Goal: Task Accomplishment & Management: Complete application form

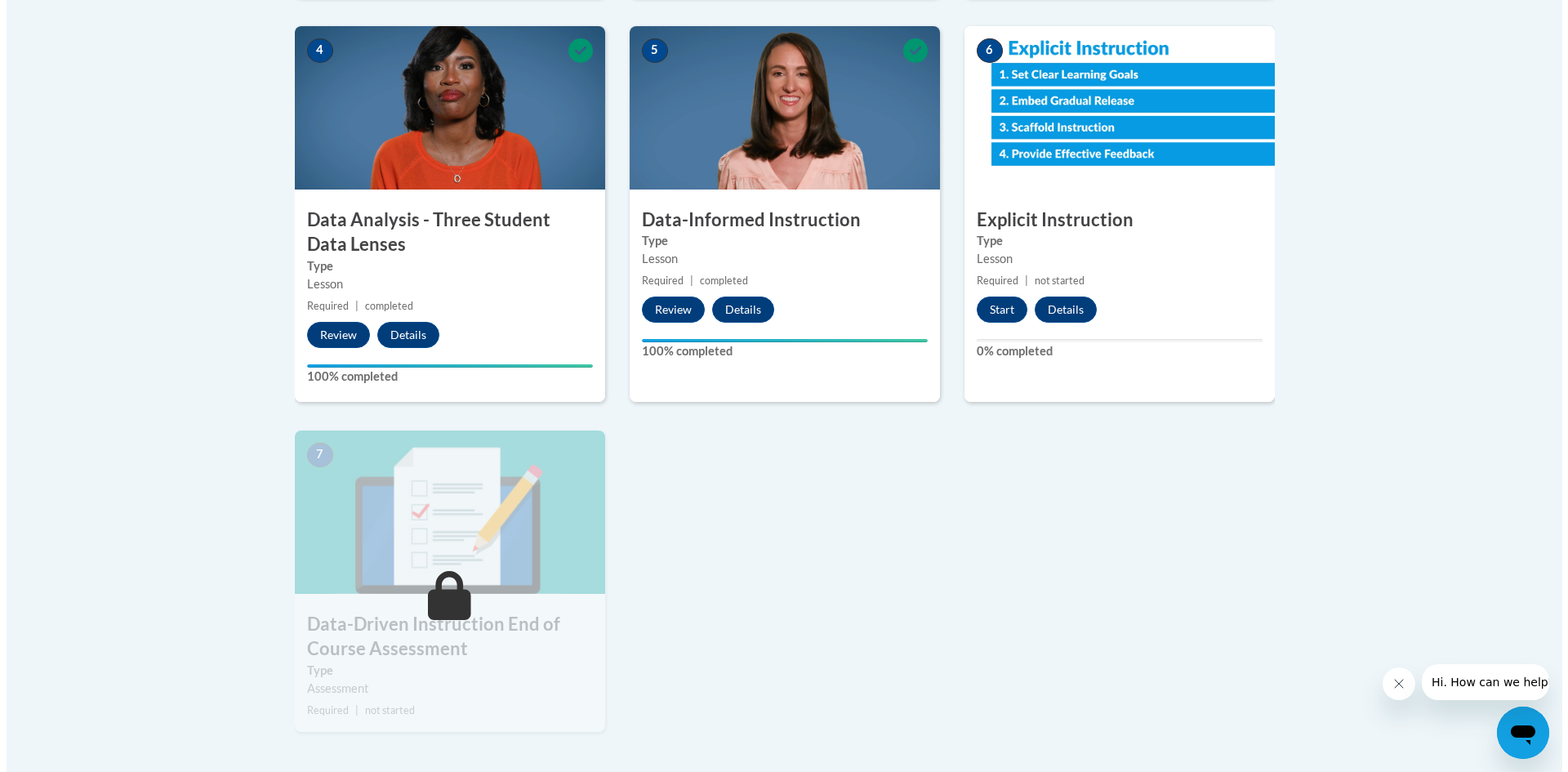
scroll to position [898, 0]
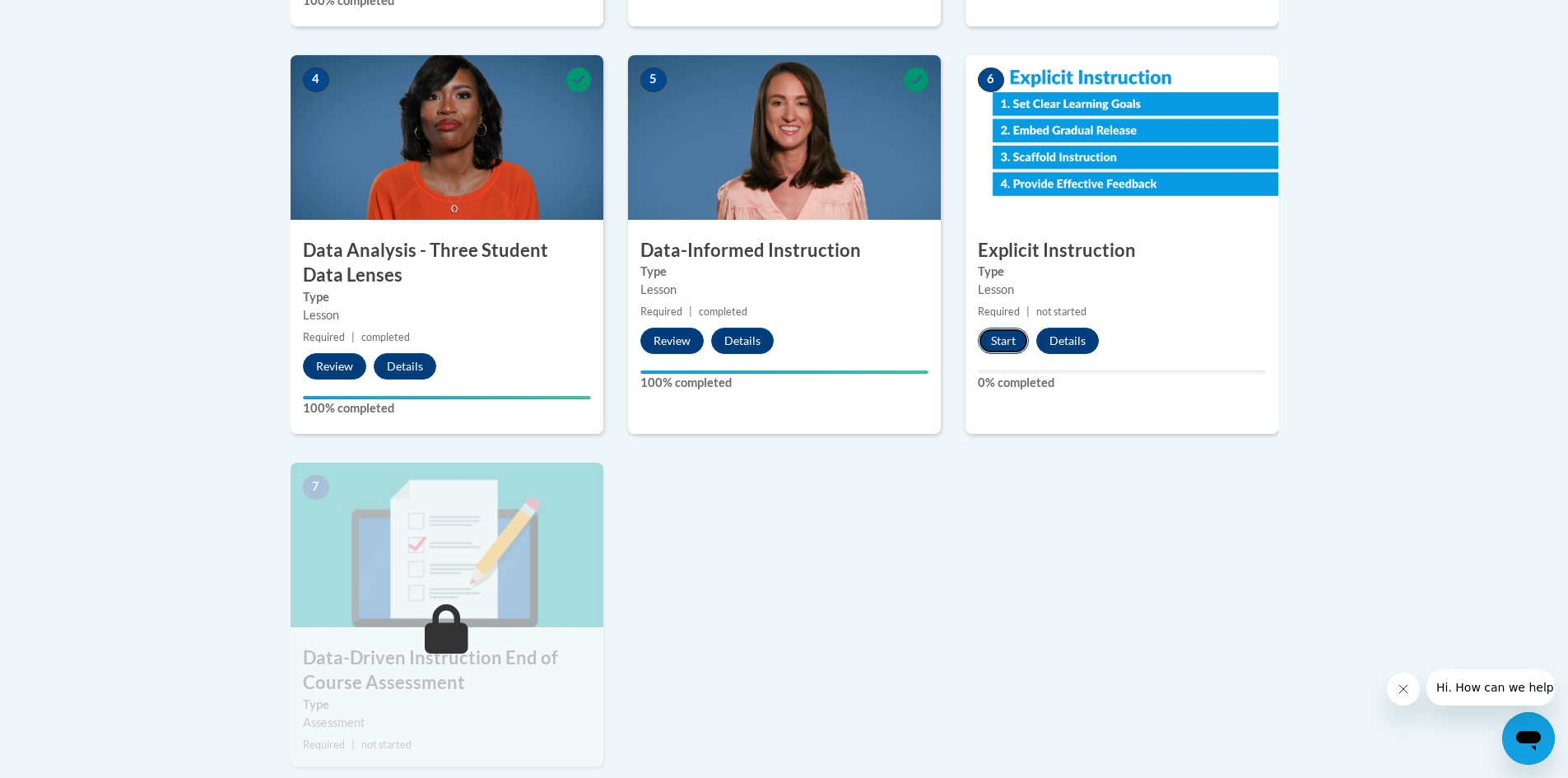
click at [1009, 336] on button "Start" at bounding box center [1002, 340] width 51 height 26
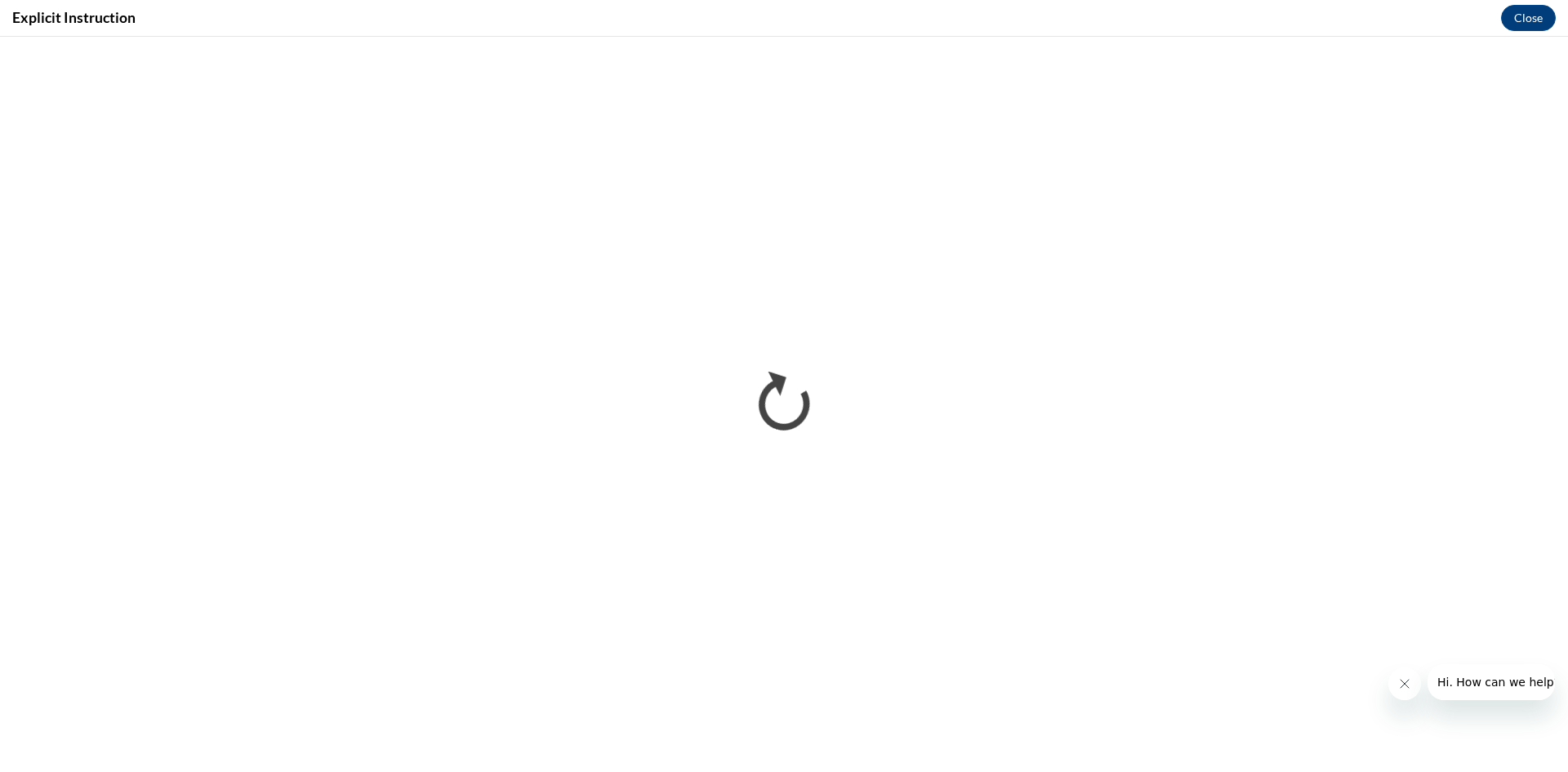
scroll to position [0, 0]
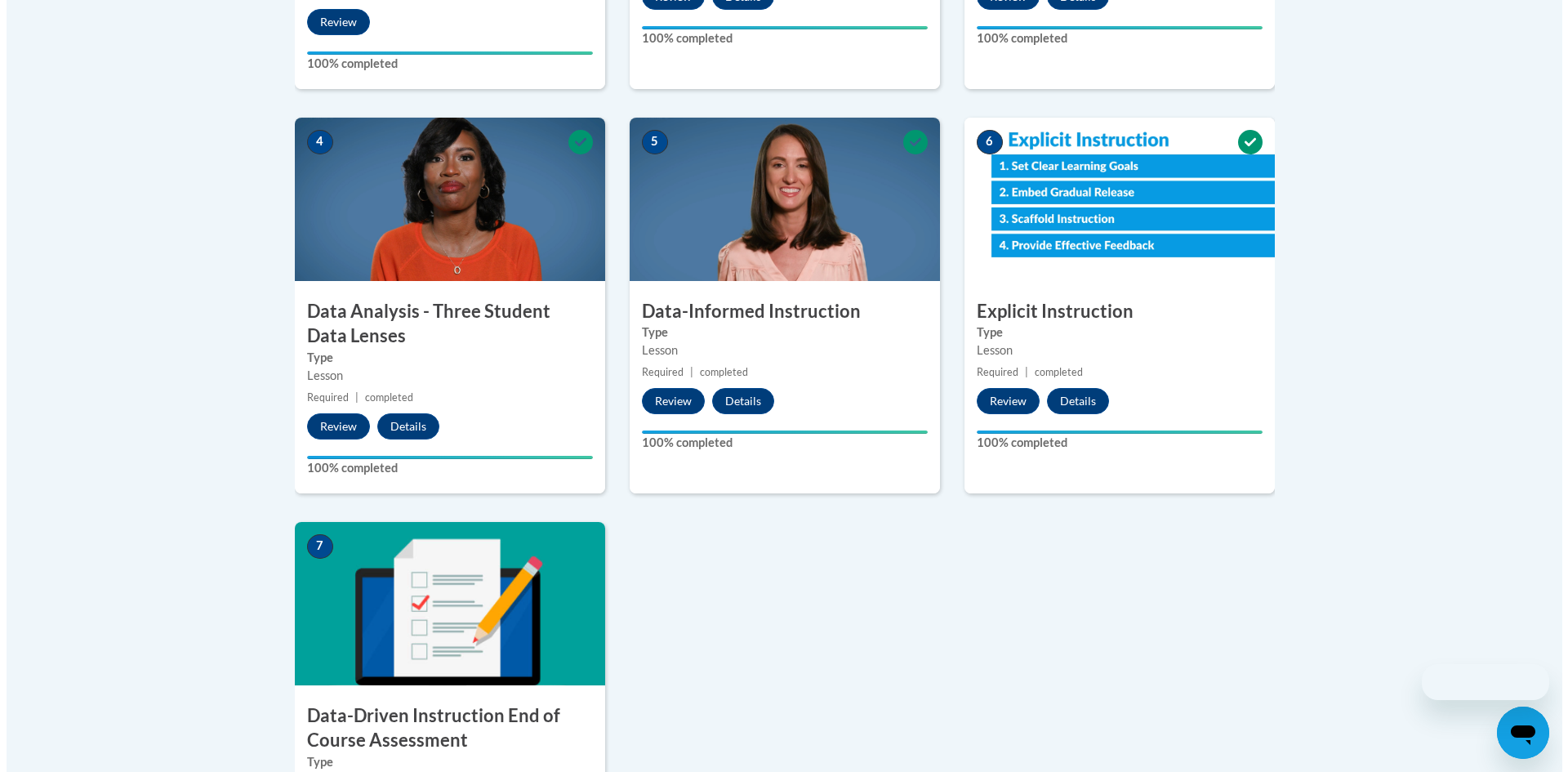
scroll to position [1225, 0]
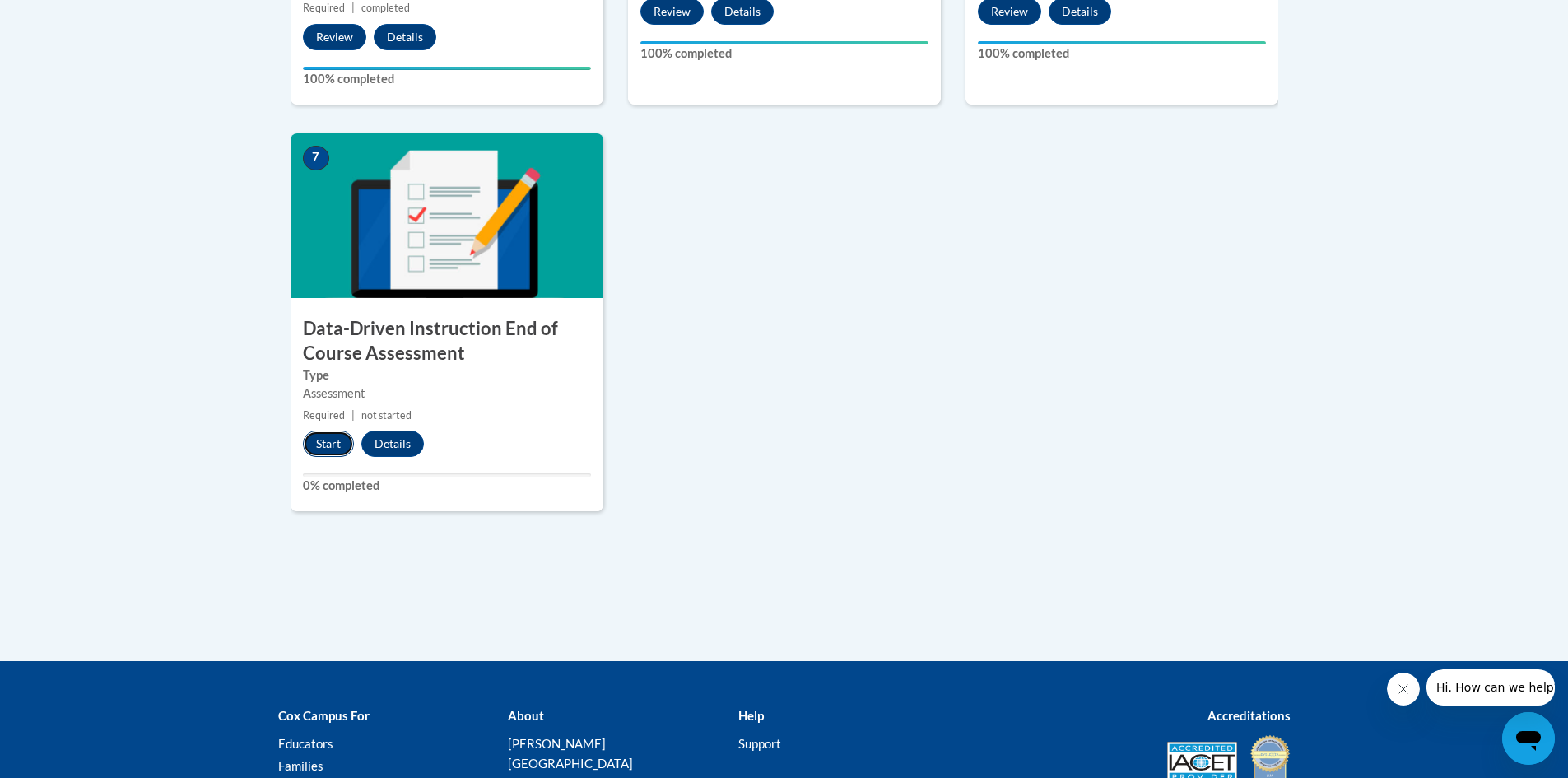
click at [322, 437] on button "Start" at bounding box center [328, 444] width 51 height 26
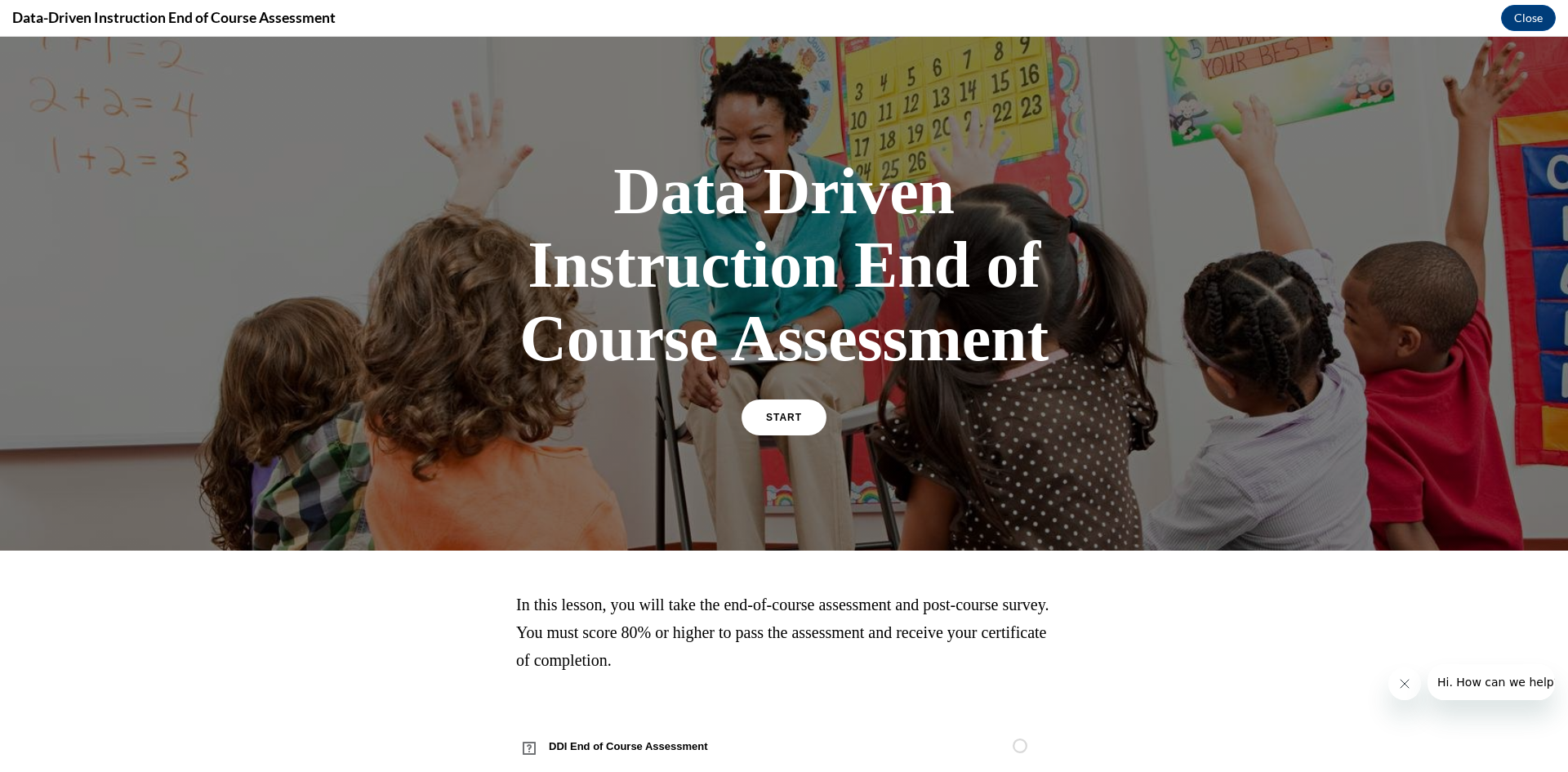
scroll to position [0, 0]
click at [791, 432] on link "START" at bounding box center [784, 418] width 89 height 38
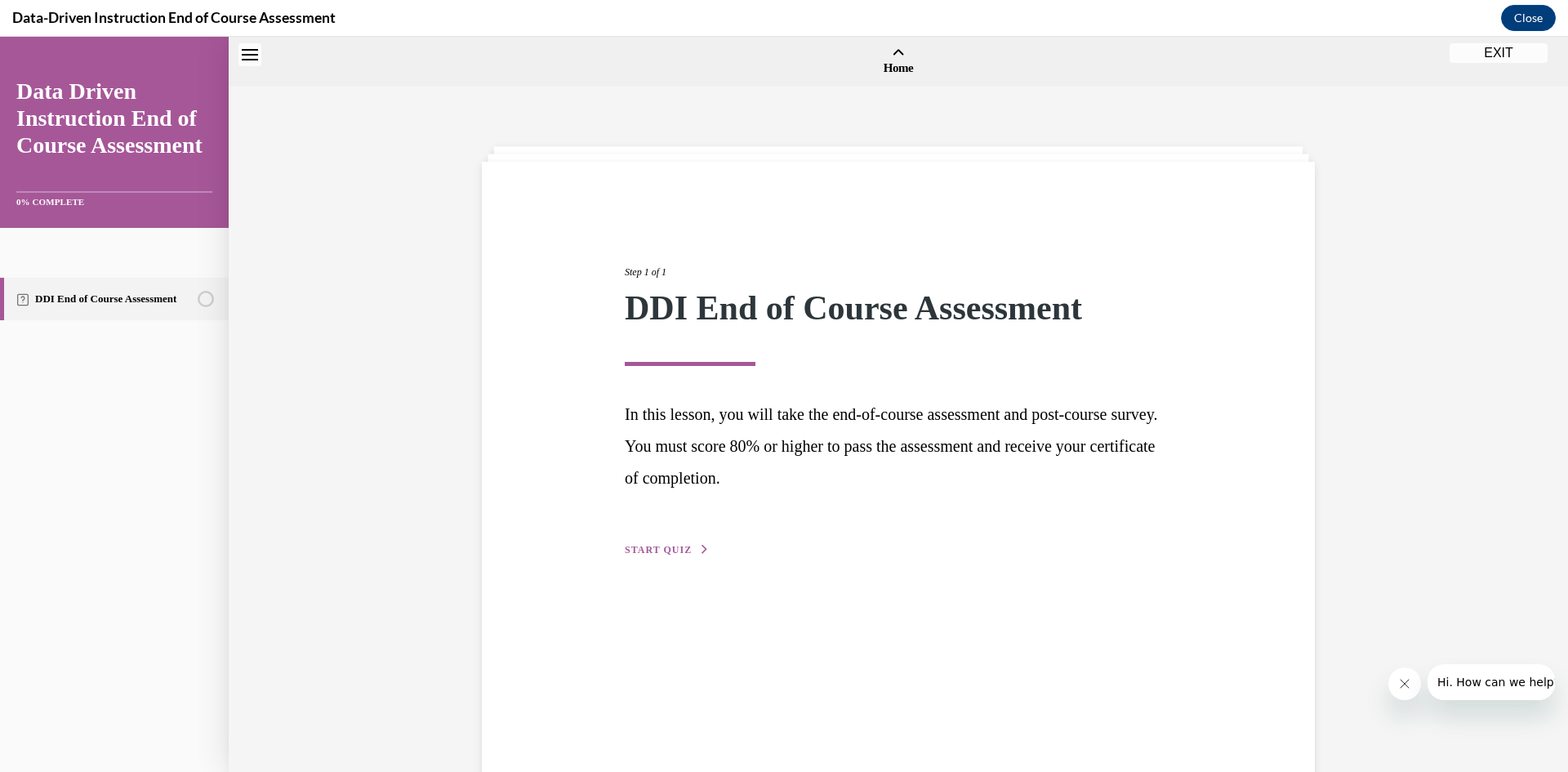
scroll to position [50, 0]
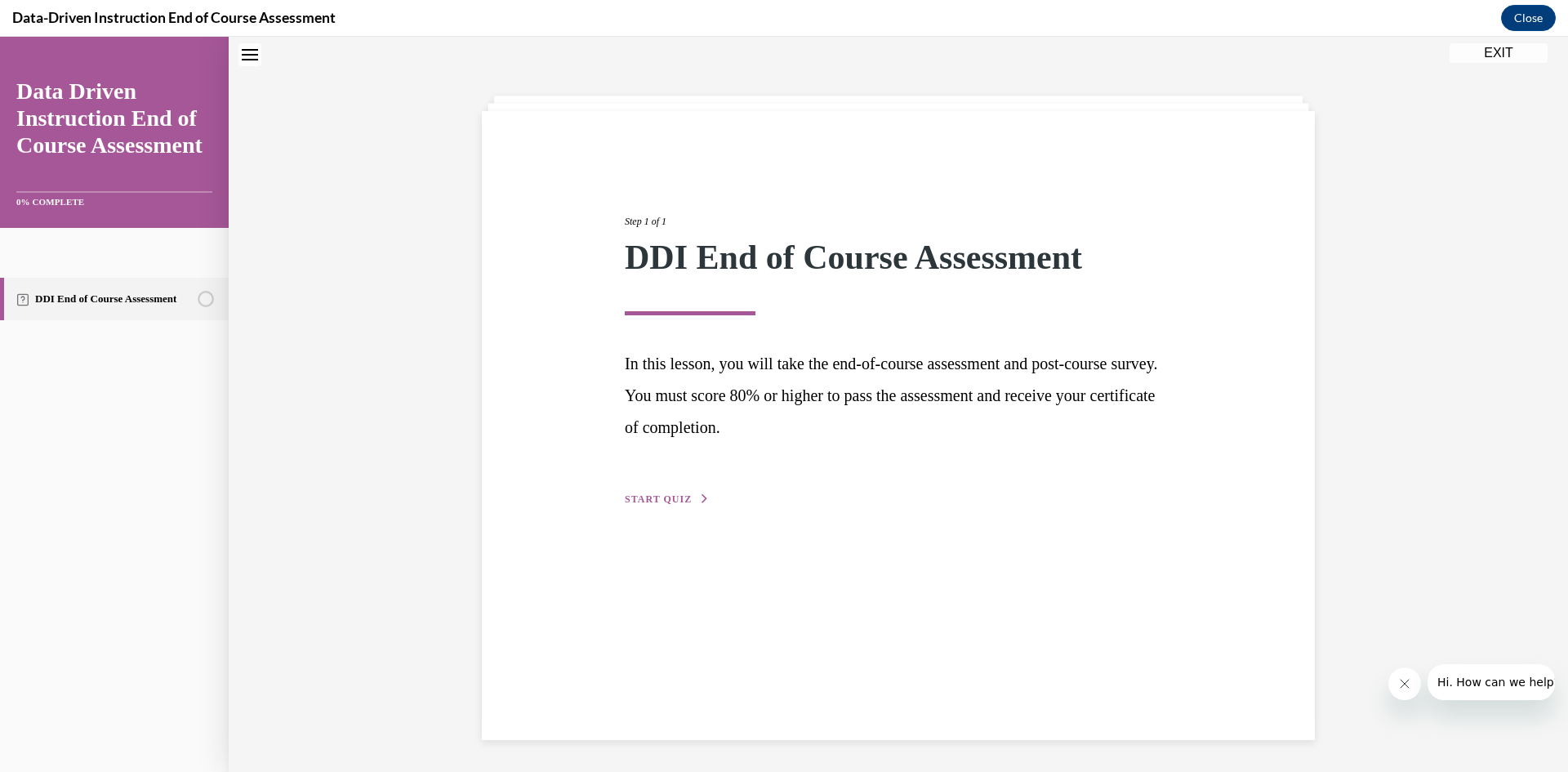
click at [646, 501] on span "START QUIZ" at bounding box center [658, 500] width 67 height 12
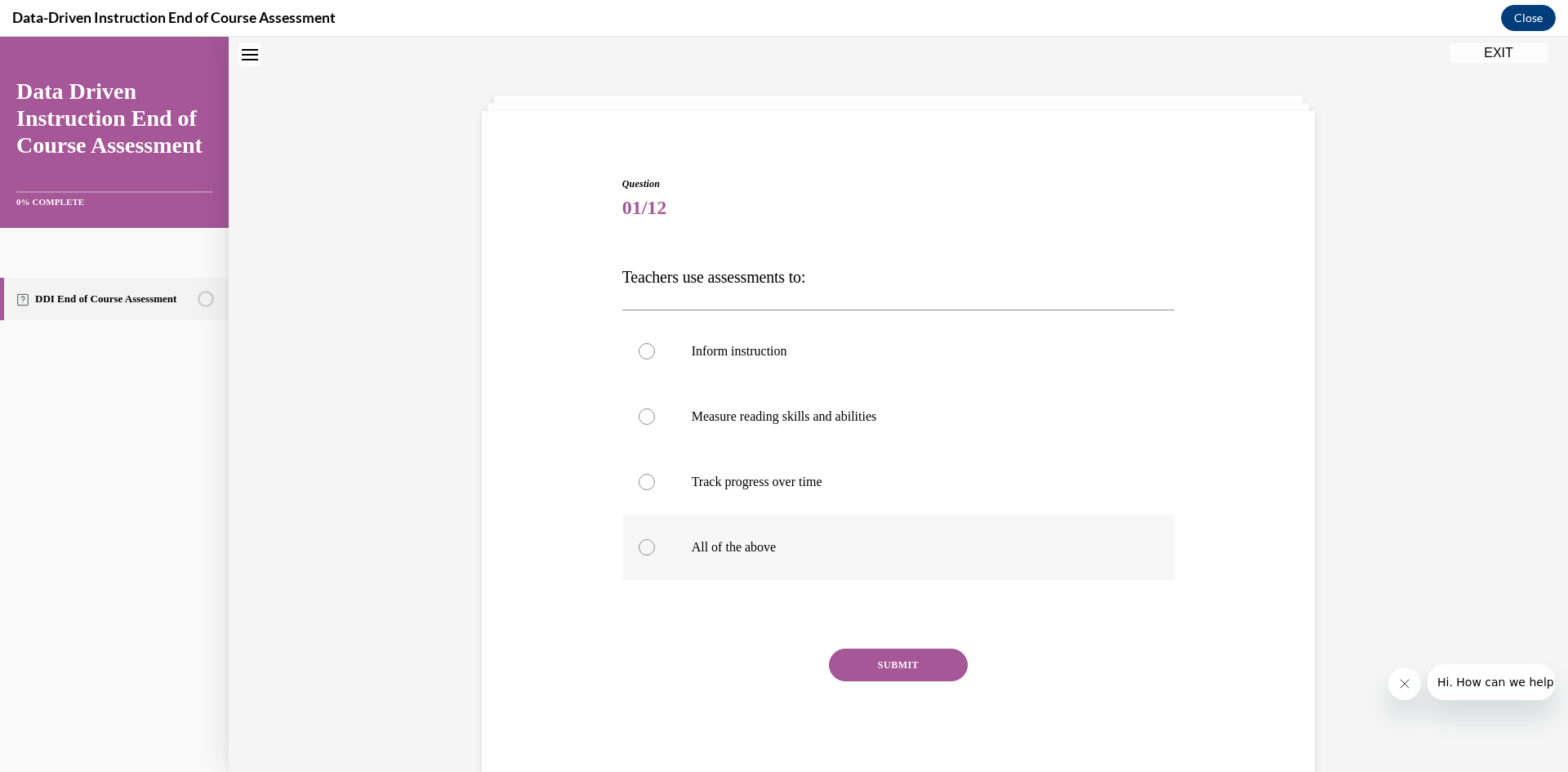
click at [646, 543] on div at bounding box center [646, 547] width 17 height 17
click at [646, 543] on input "All of the above" at bounding box center [646, 547] width 17 height 17
radio input "true"
click at [894, 682] on div "SUBMIT" at bounding box center [899, 689] width 553 height 82
click at [899, 656] on button "SUBMIT" at bounding box center [898, 664] width 139 height 33
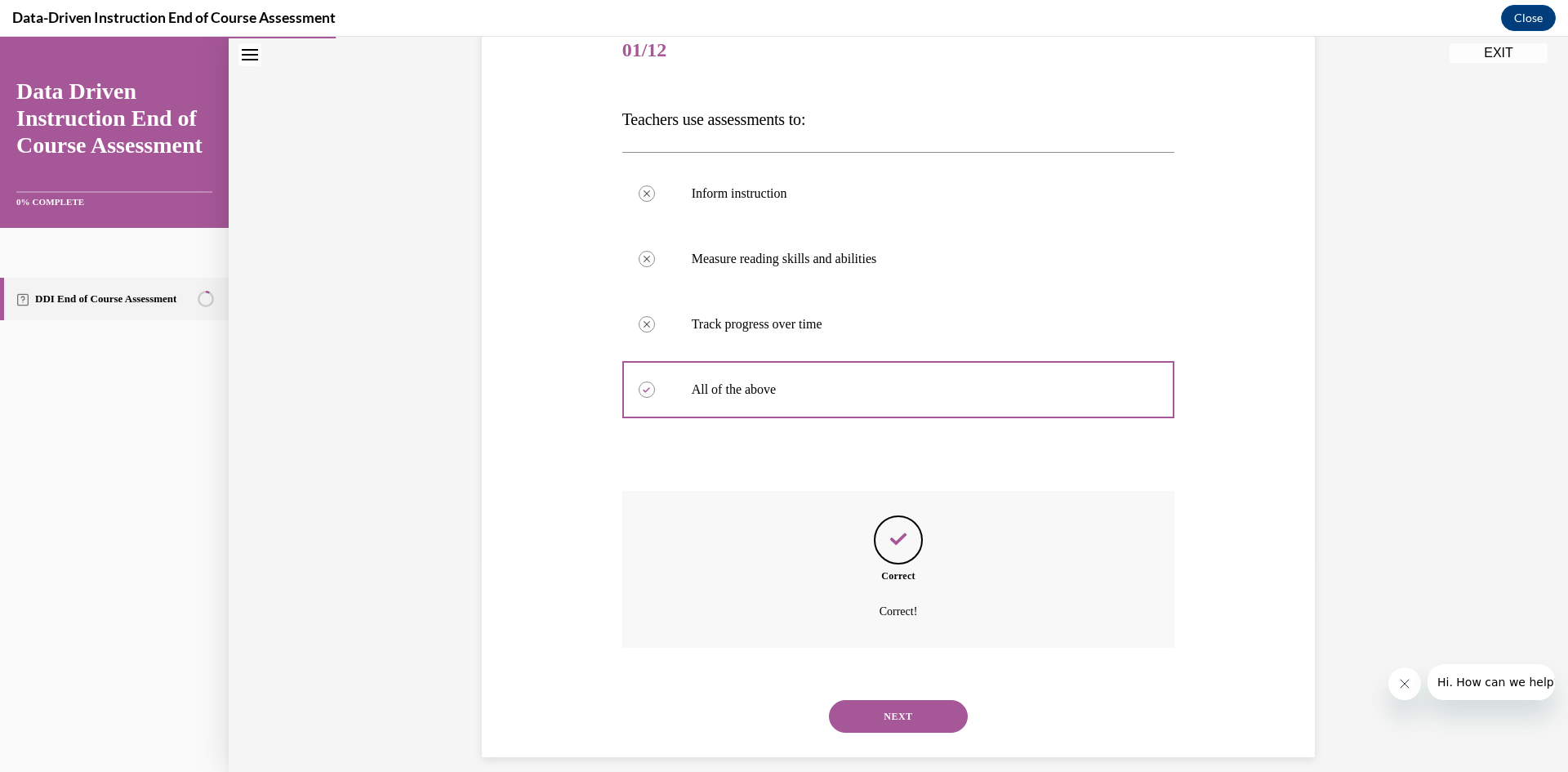
scroll to position [226, 0]
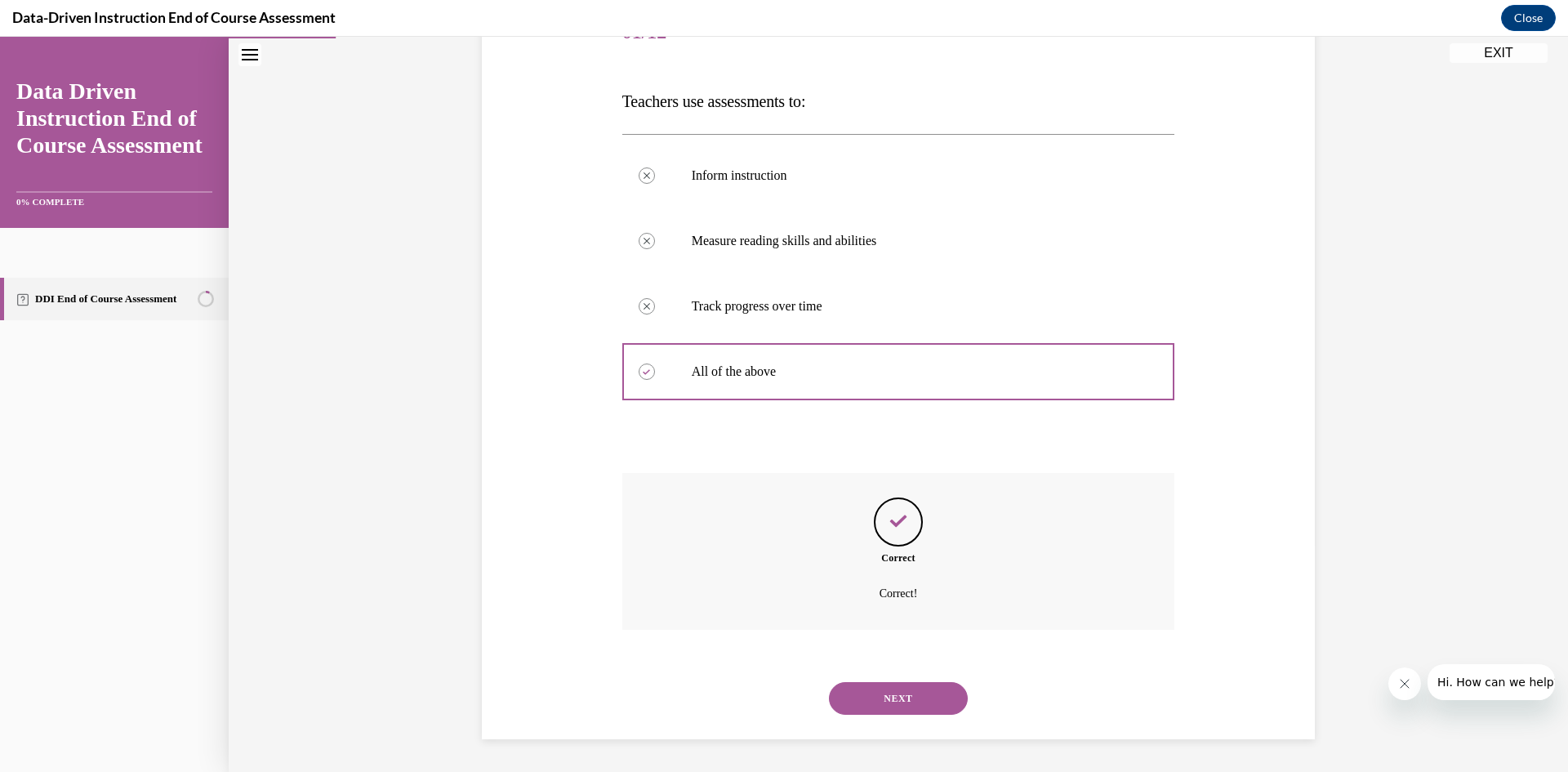
click at [923, 697] on button "NEXT" at bounding box center [898, 698] width 139 height 33
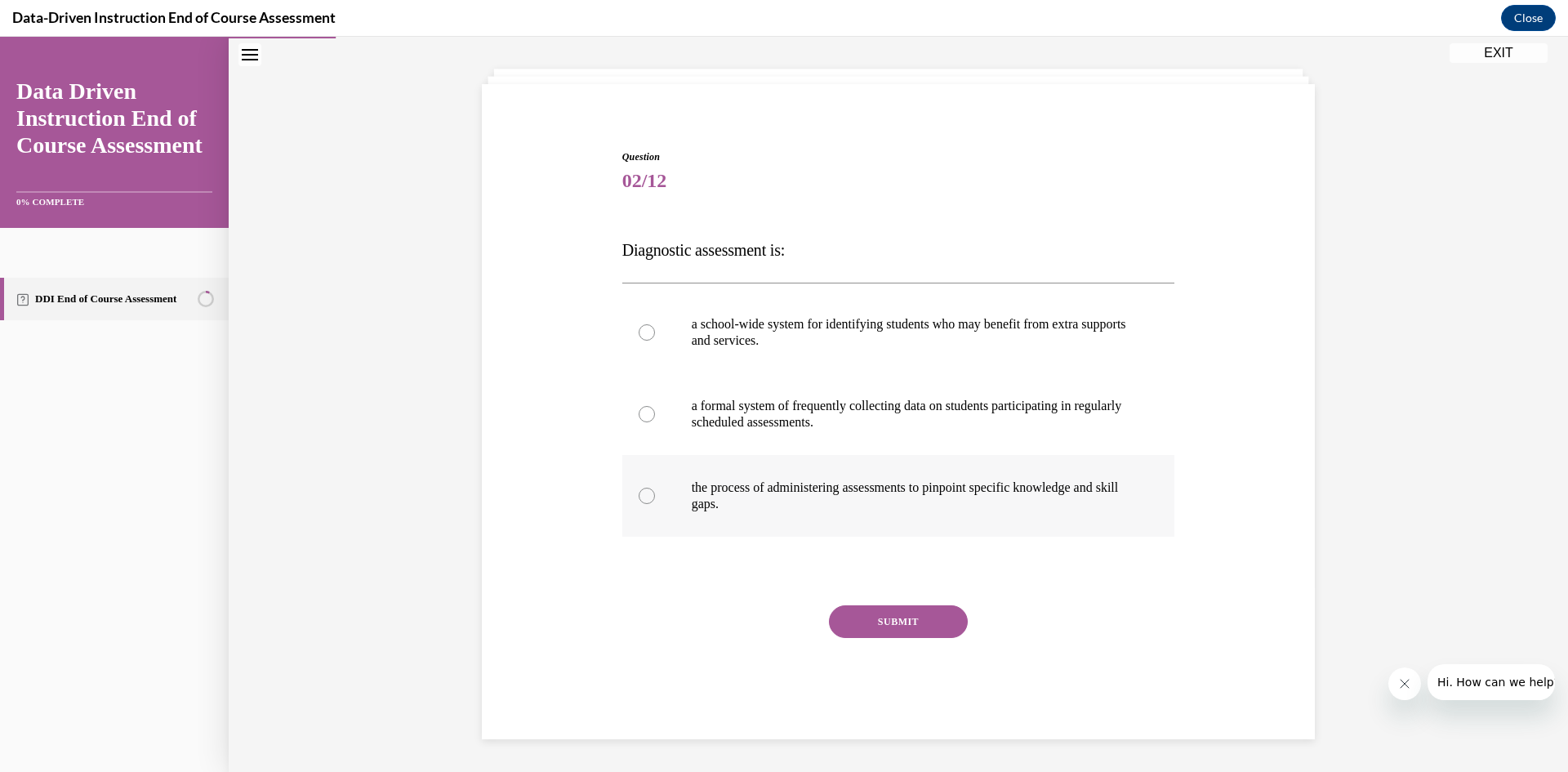
click at [644, 496] on div at bounding box center [646, 496] width 17 height 17
click at [644, 496] on input "the process of administering assessments to pinpoint specific knowledge and ski…" at bounding box center [646, 496] width 17 height 17
radio input "true"
click at [922, 628] on button "SUBMIT" at bounding box center [898, 621] width 139 height 33
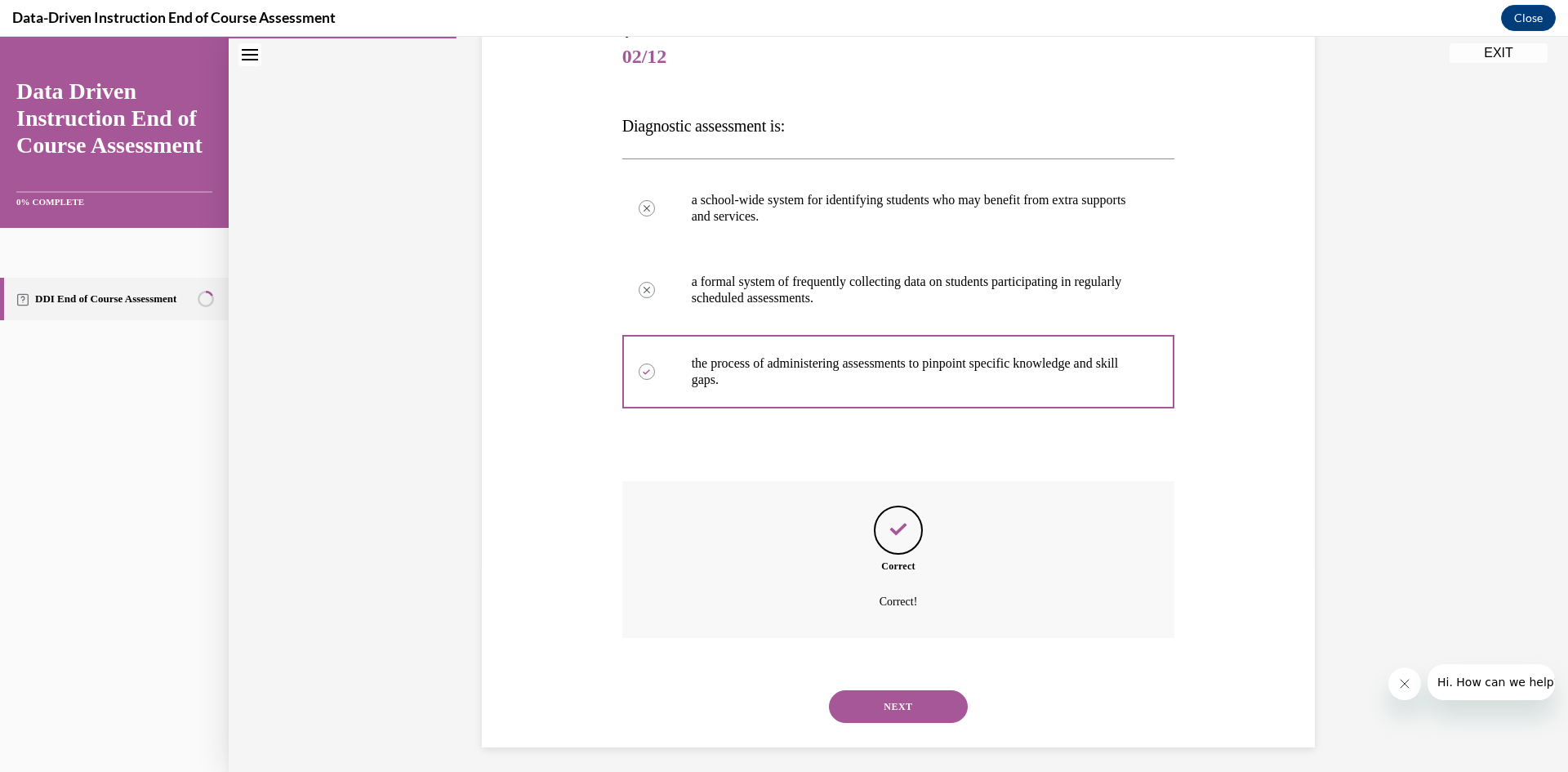
scroll to position [210, 0]
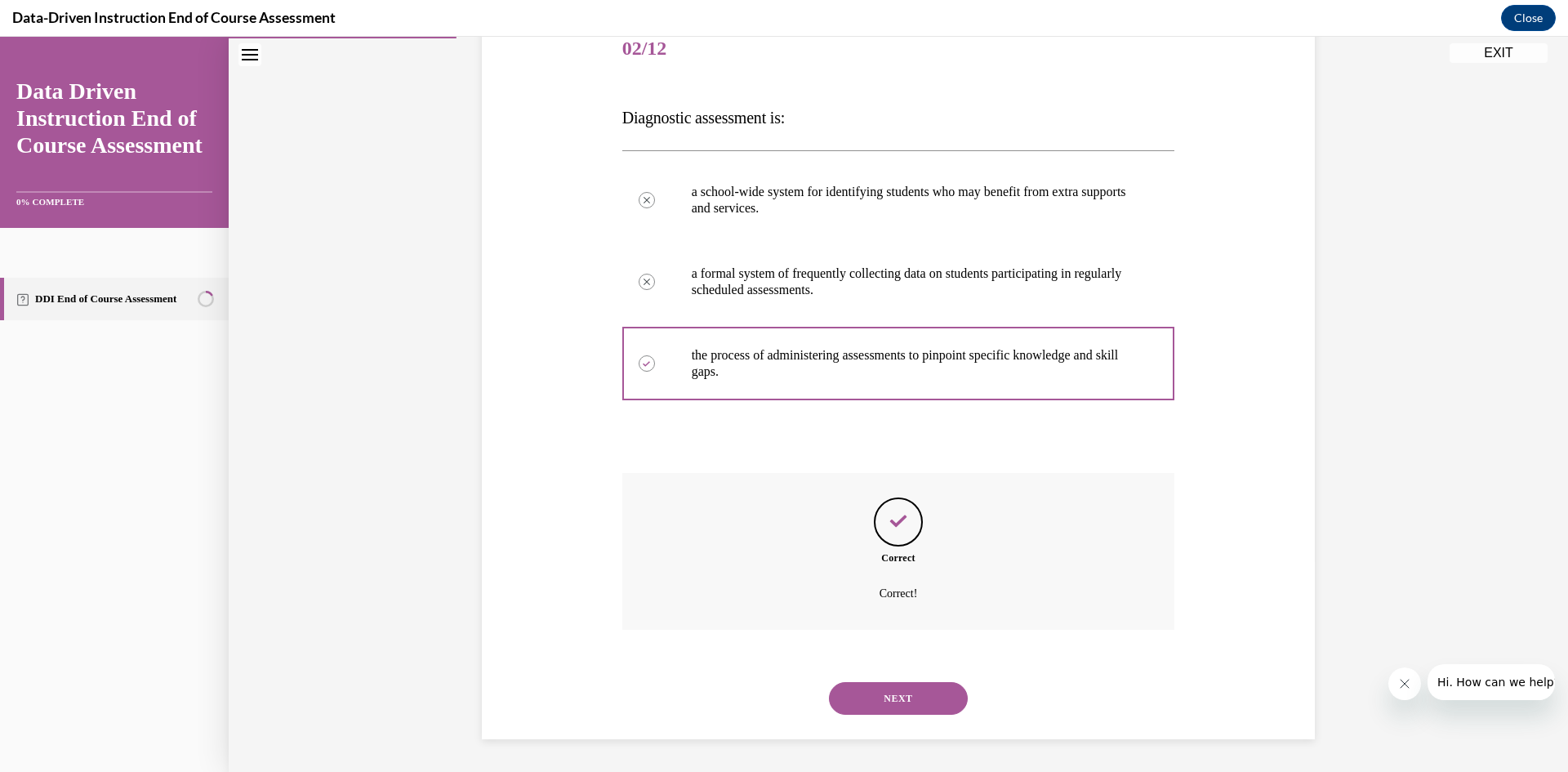
click at [920, 693] on button "NEXT" at bounding box center [898, 698] width 139 height 33
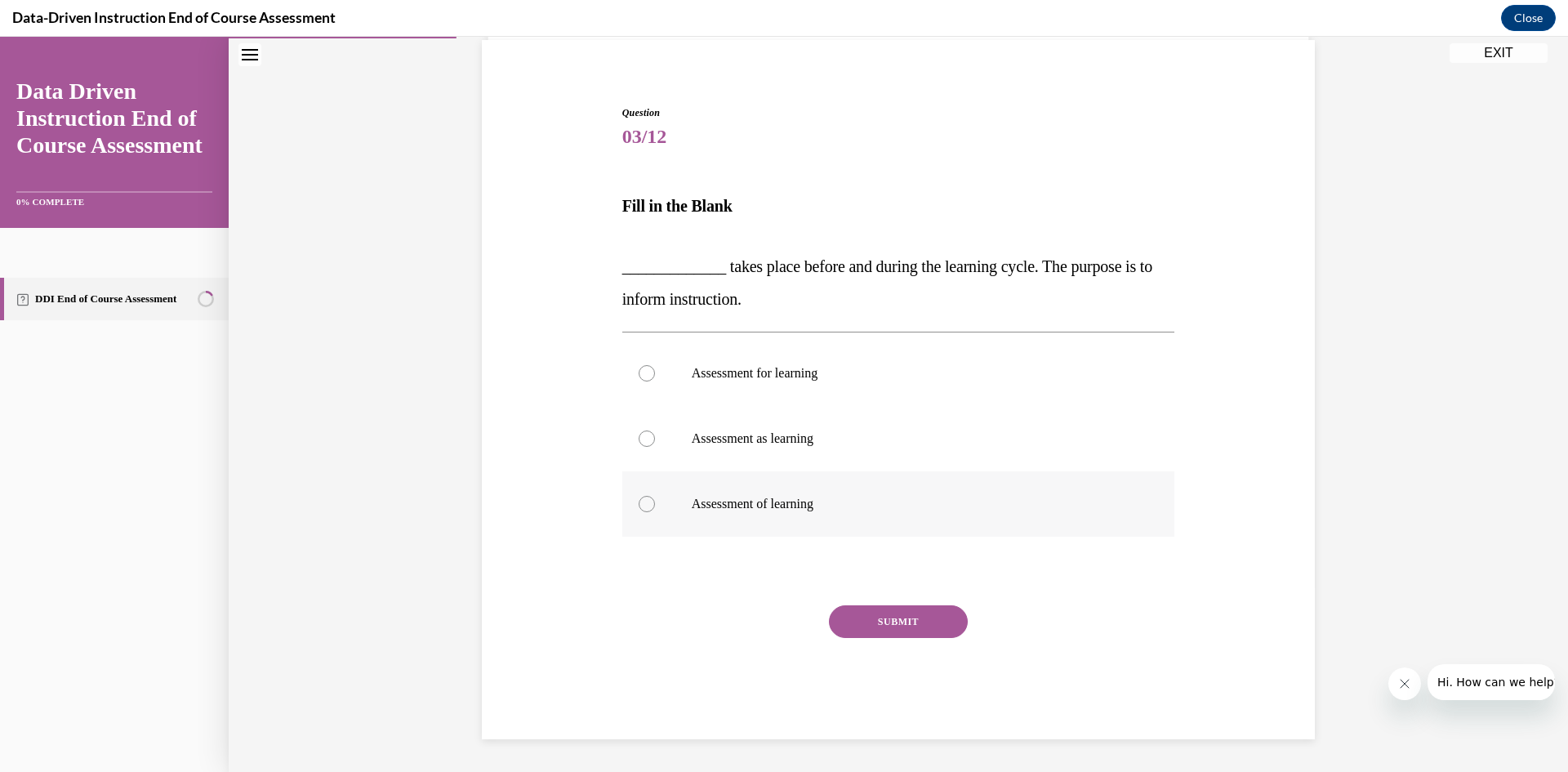
click at [644, 503] on div at bounding box center [646, 503] width 17 height 17
click at [644, 503] on input "Assessment of learning" at bounding box center [646, 503] width 17 height 17
radio input "true"
click at [872, 615] on button "SUBMIT" at bounding box center [898, 621] width 139 height 33
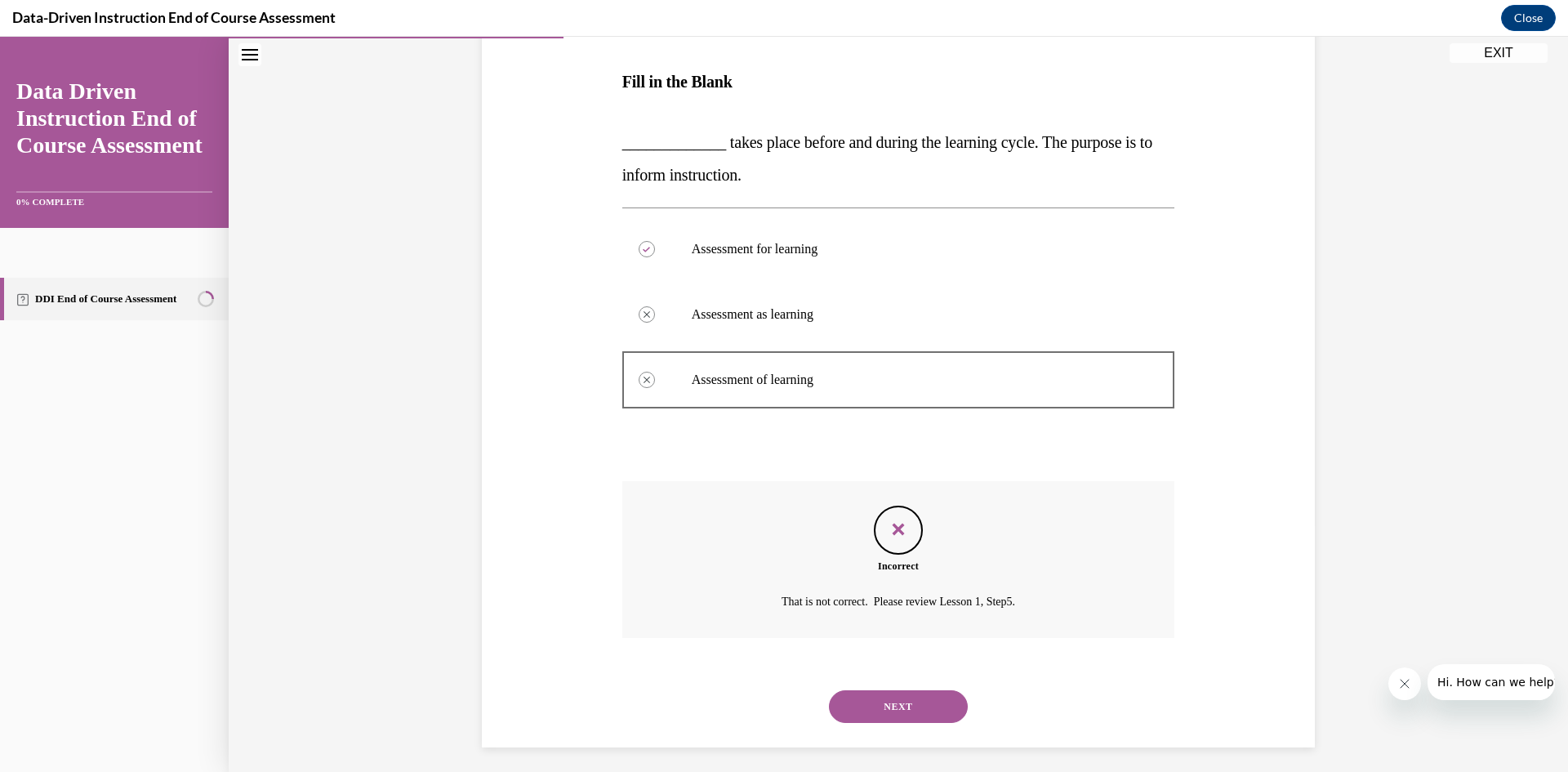
scroll to position [254, 0]
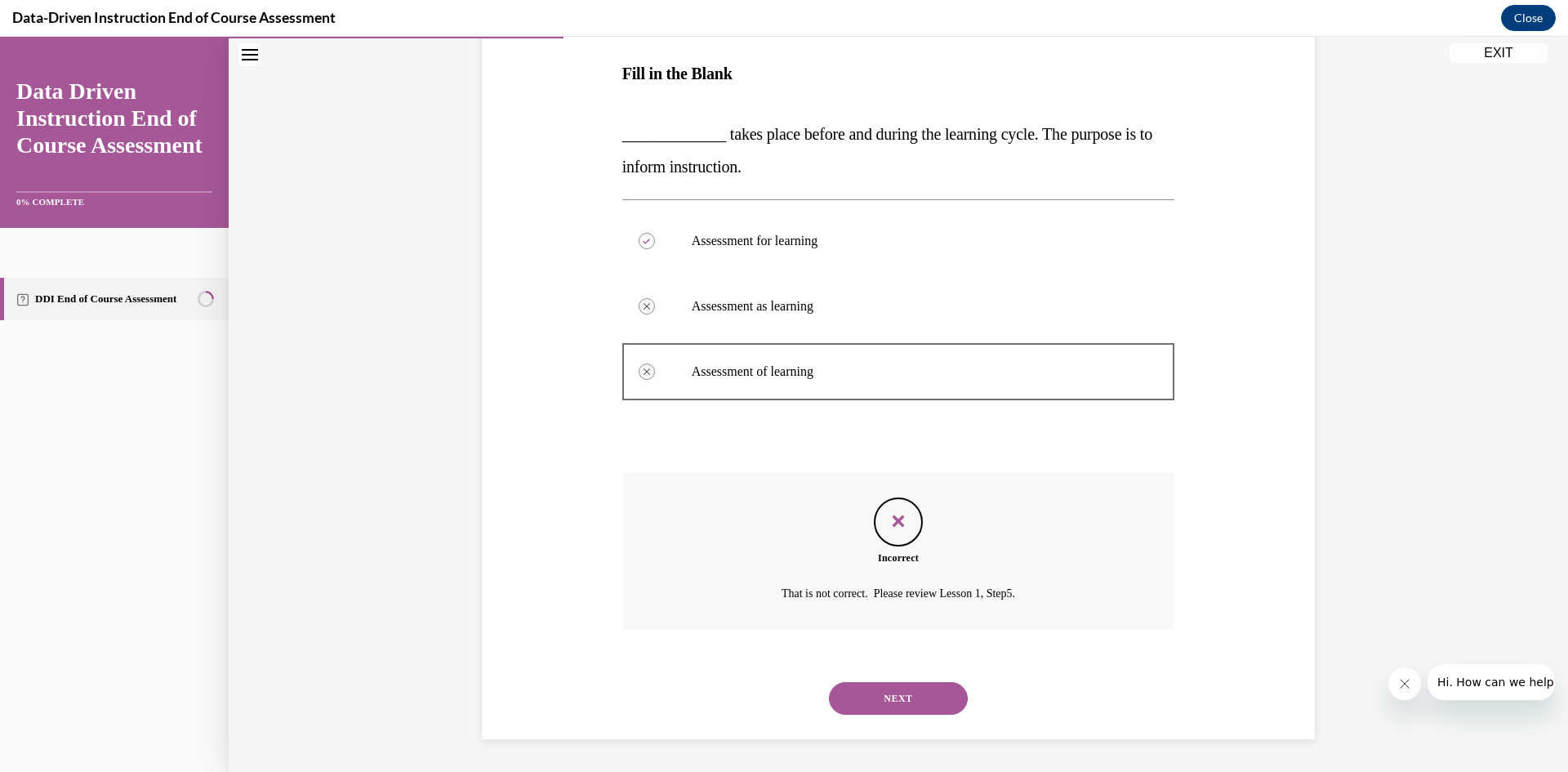
click at [896, 700] on button "NEXT" at bounding box center [898, 698] width 139 height 33
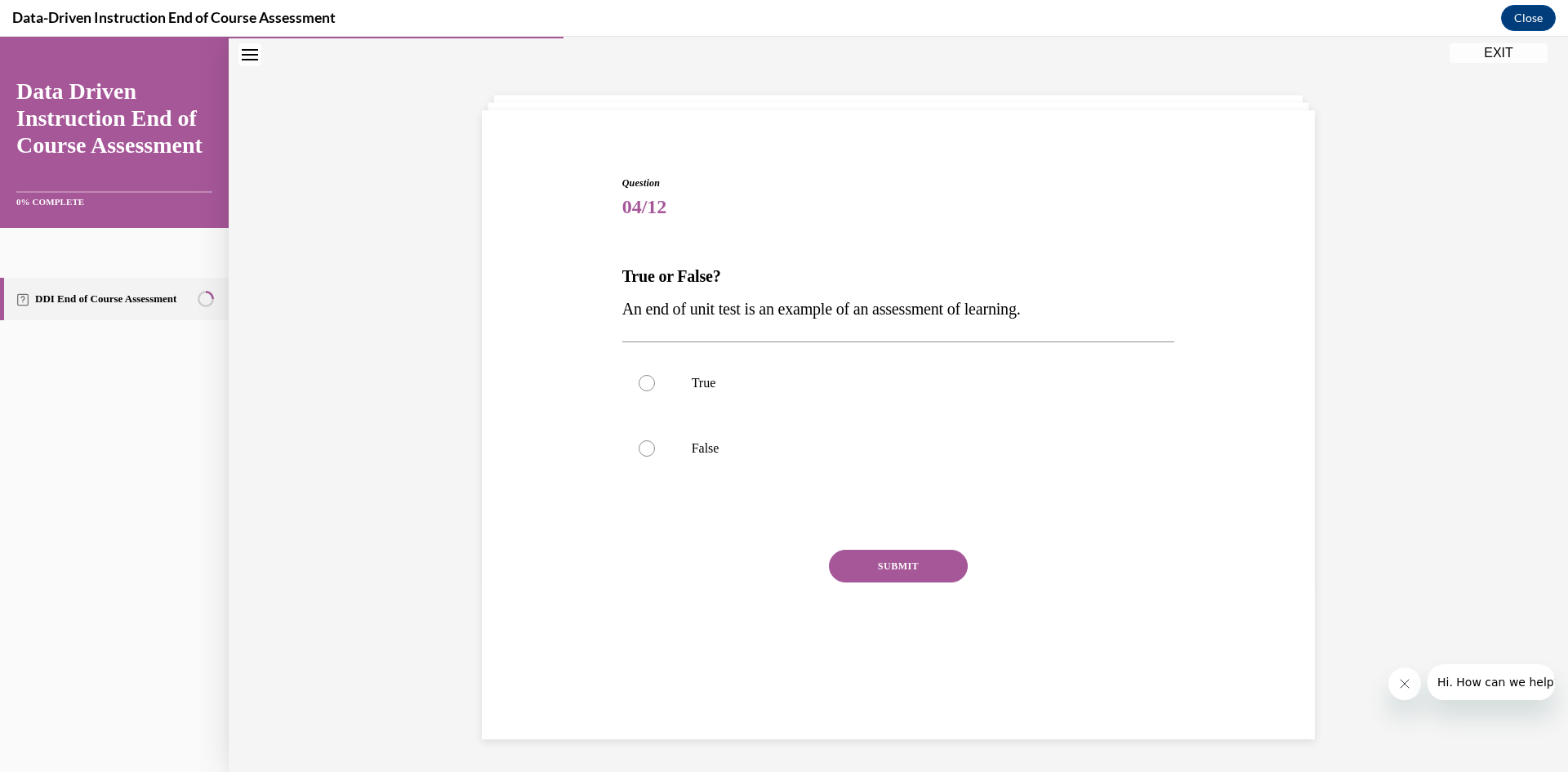
scroll to position [51, 0]
click at [638, 382] on div at bounding box center [646, 383] width 17 height 17
click at [638, 382] on input "True" at bounding box center [646, 383] width 17 height 17
radio input "true"
click at [871, 562] on button "SUBMIT" at bounding box center [898, 566] width 139 height 33
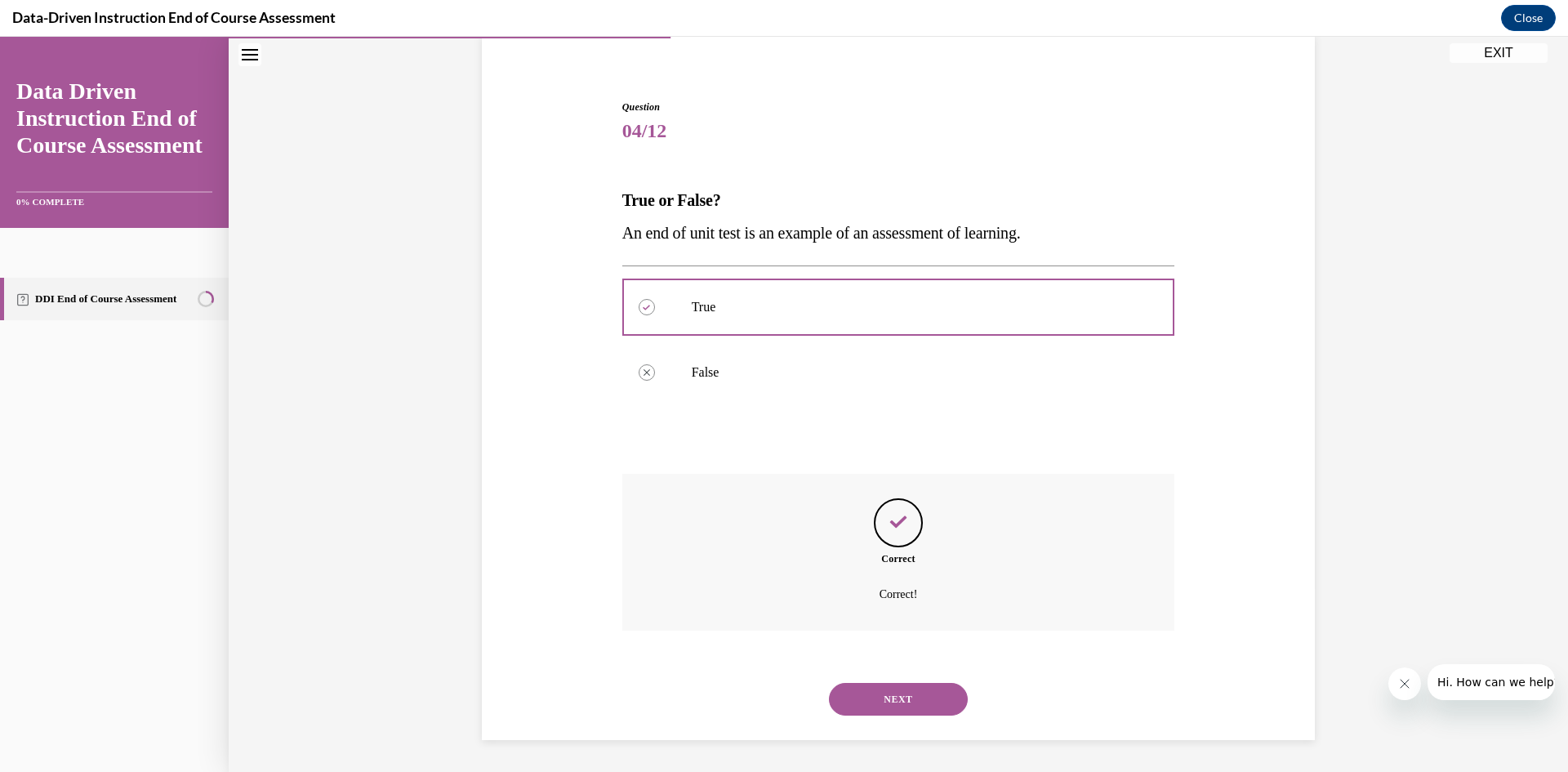
scroll to position [128, 0]
click at [905, 691] on button "NEXT" at bounding box center [898, 698] width 139 height 33
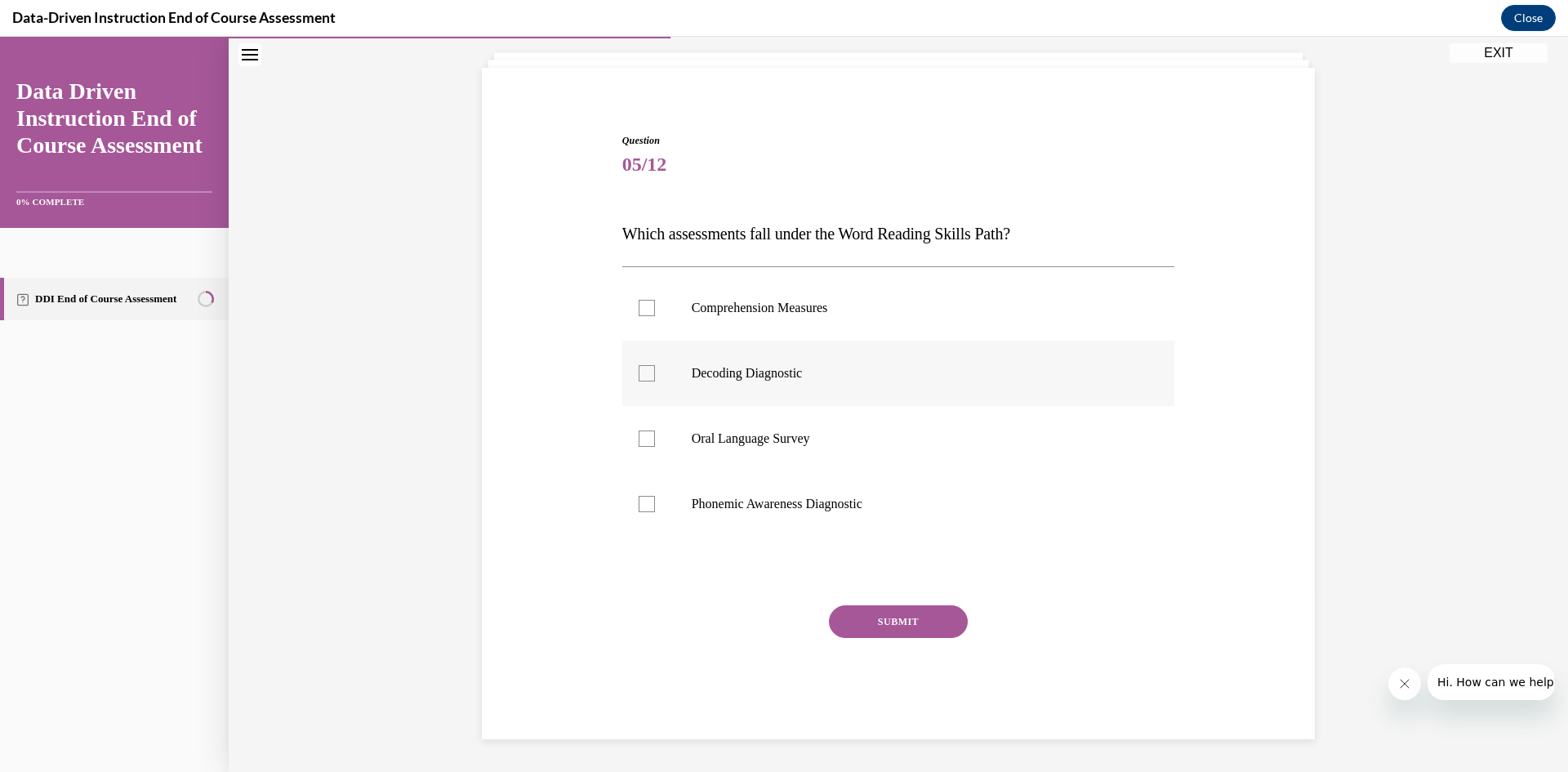
scroll to position [51, 0]
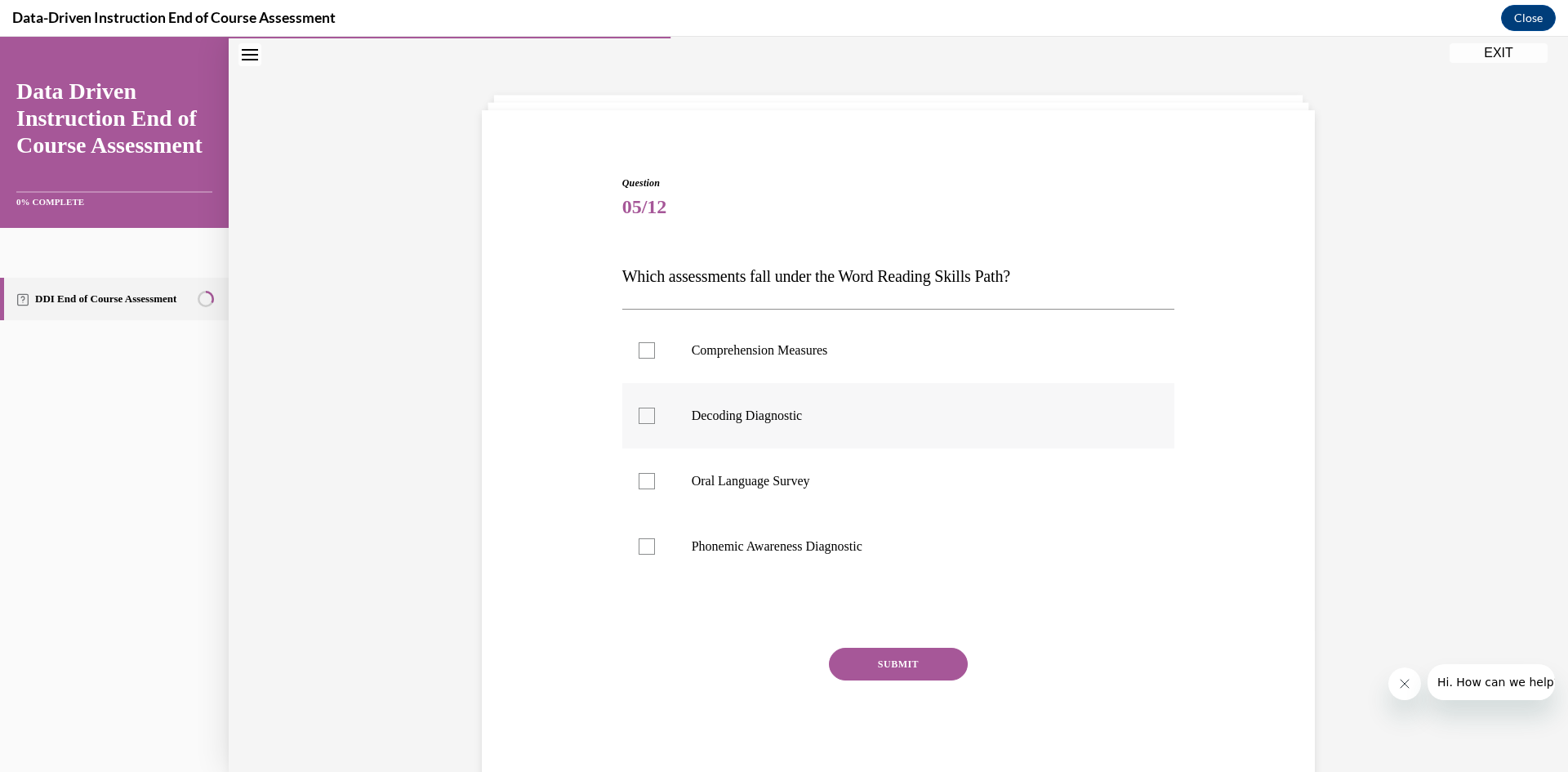
click at [642, 413] on div at bounding box center [646, 416] width 17 height 17
click at [642, 413] on input "Decoding Diagnostic" at bounding box center [646, 416] width 17 height 17
checkbox input "true"
click at [935, 666] on button "SUBMIT" at bounding box center [898, 663] width 139 height 33
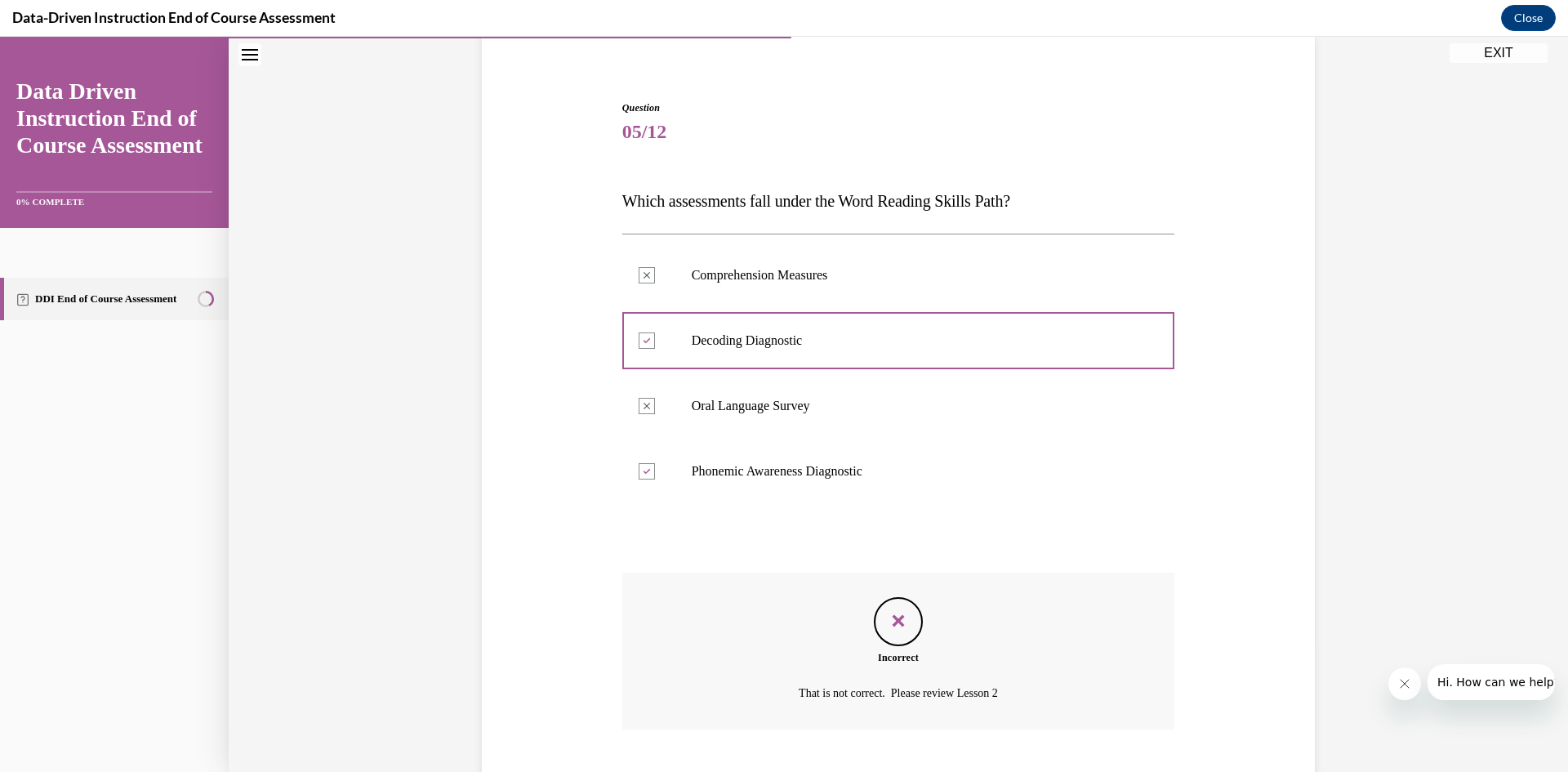
scroll to position [226, 0]
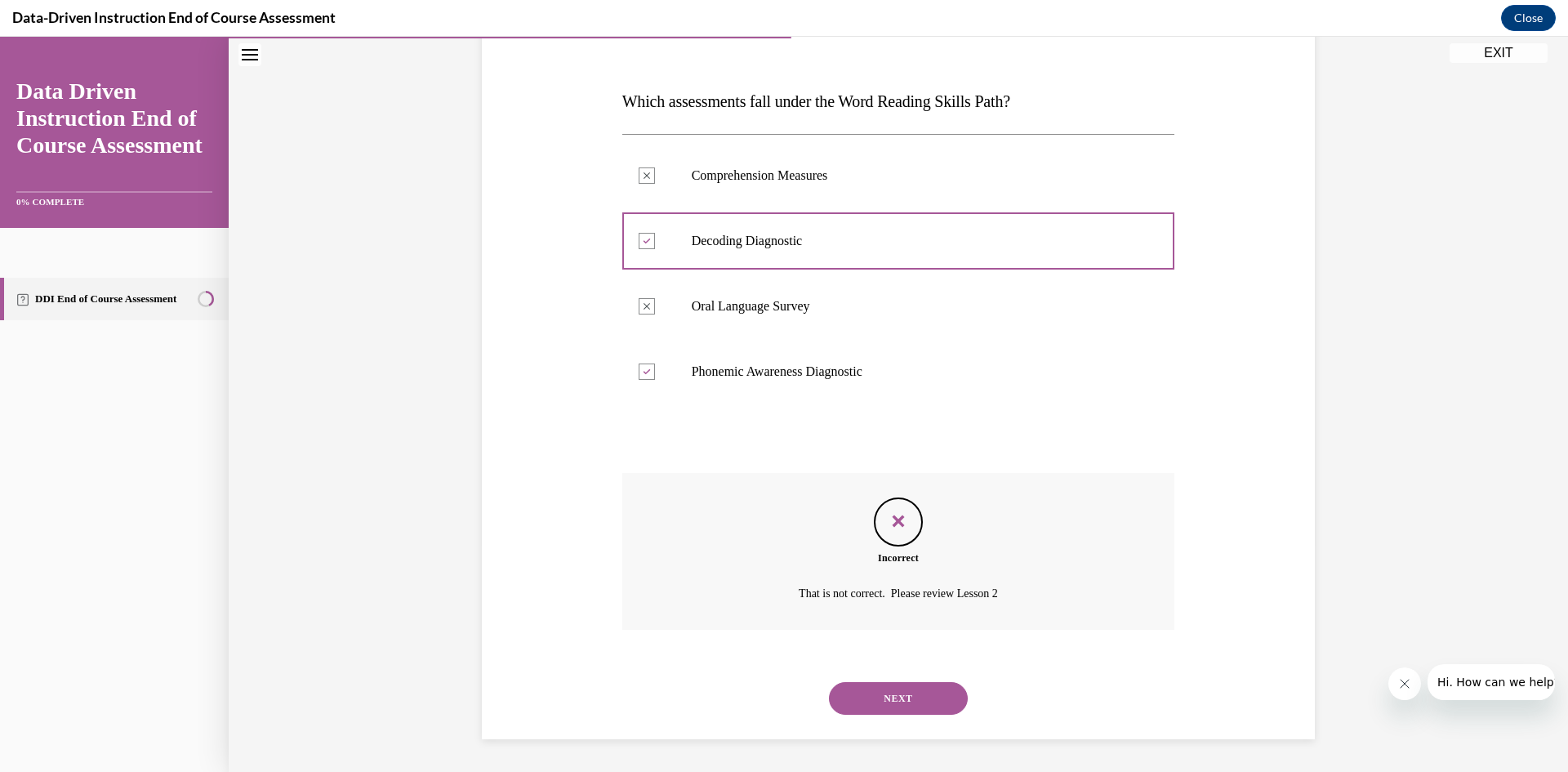
click at [891, 686] on button "NEXT" at bounding box center [898, 698] width 139 height 33
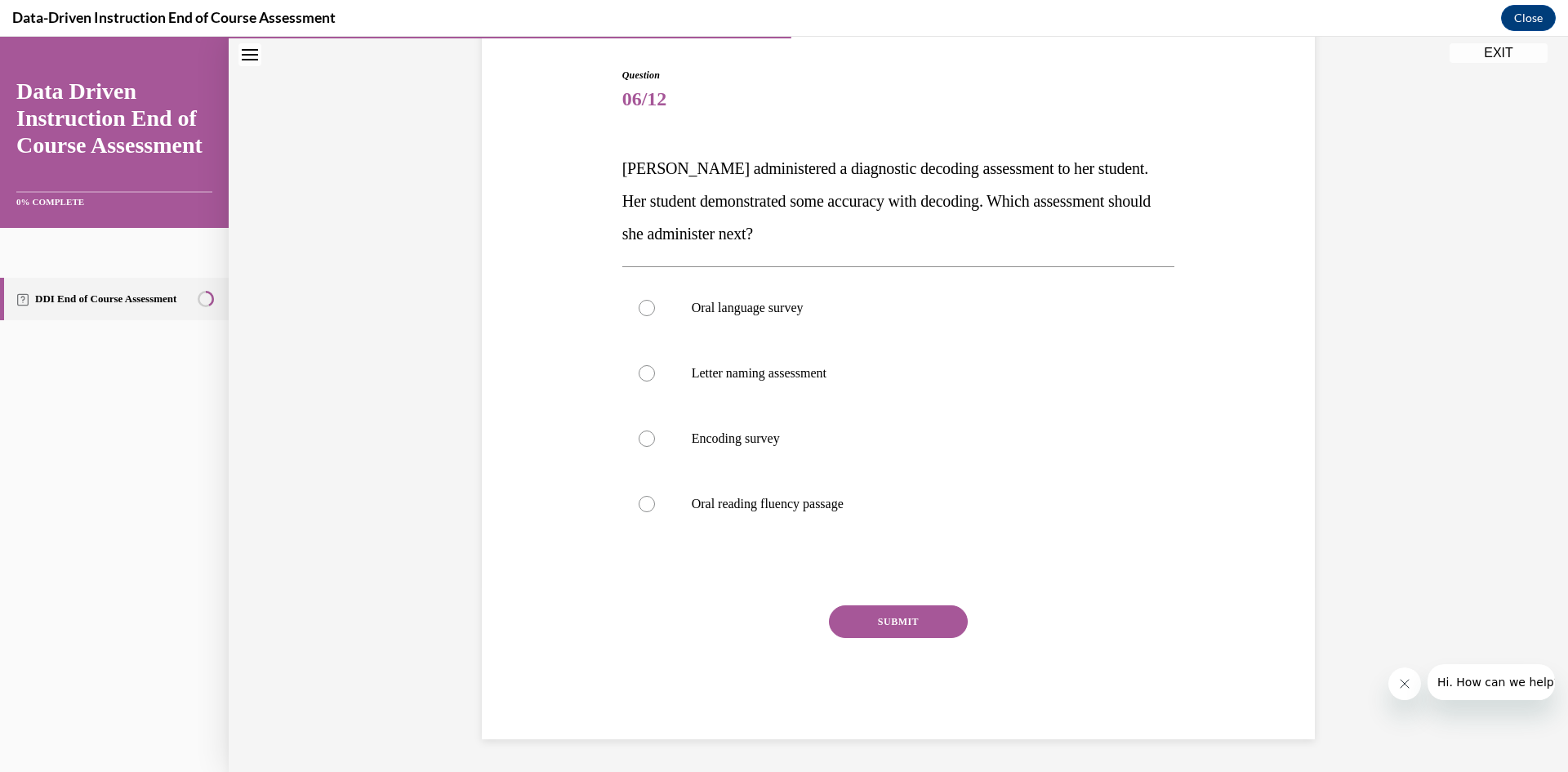
scroll to position [159, 0]
click at [638, 446] on div at bounding box center [646, 438] width 17 height 17
click at [638, 446] on input "Encoding survey" at bounding box center [646, 438] width 17 height 17
radio input "true"
click at [874, 619] on button "SUBMIT" at bounding box center [898, 621] width 139 height 33
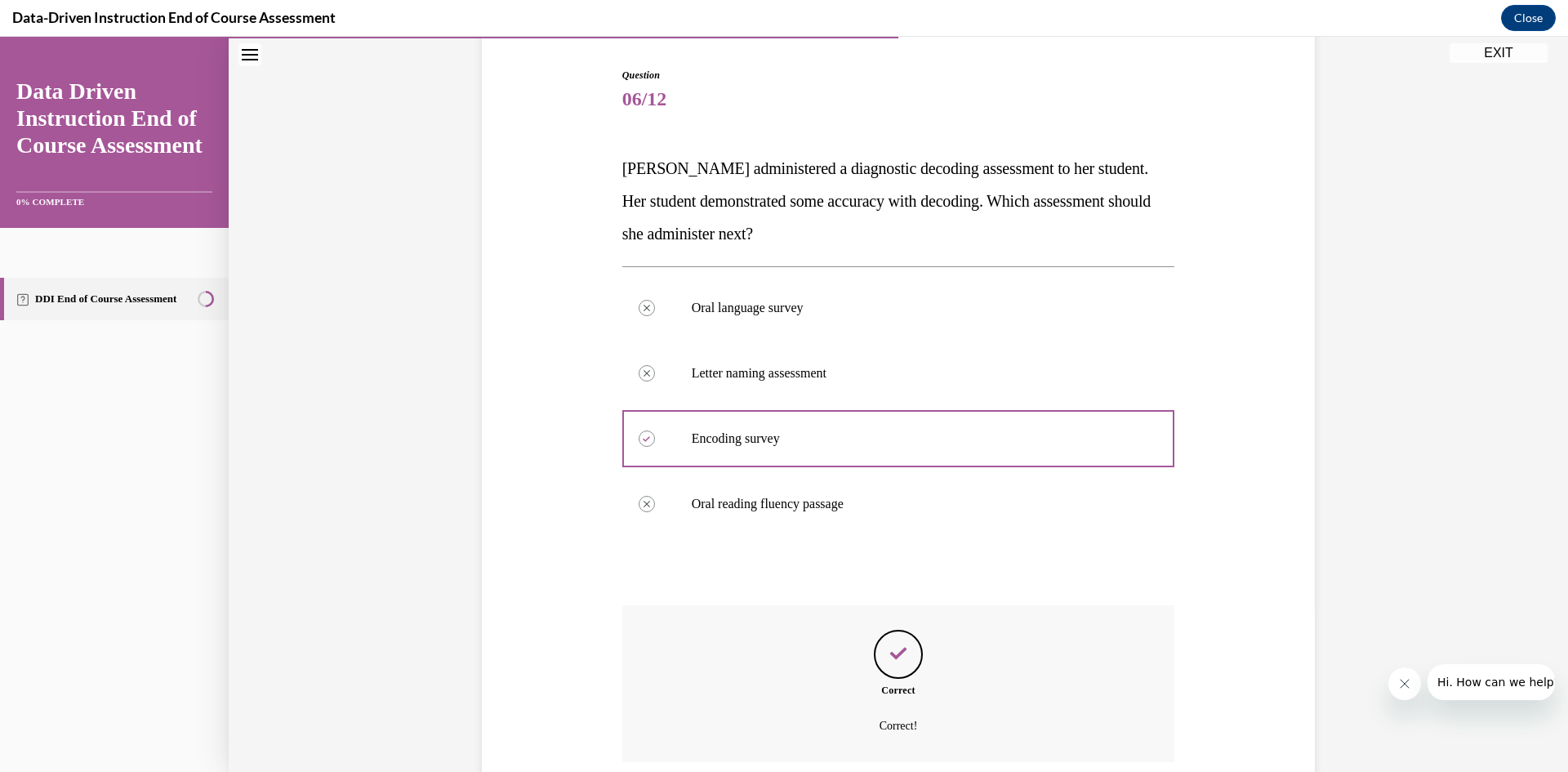
scroll to position [291, 0]
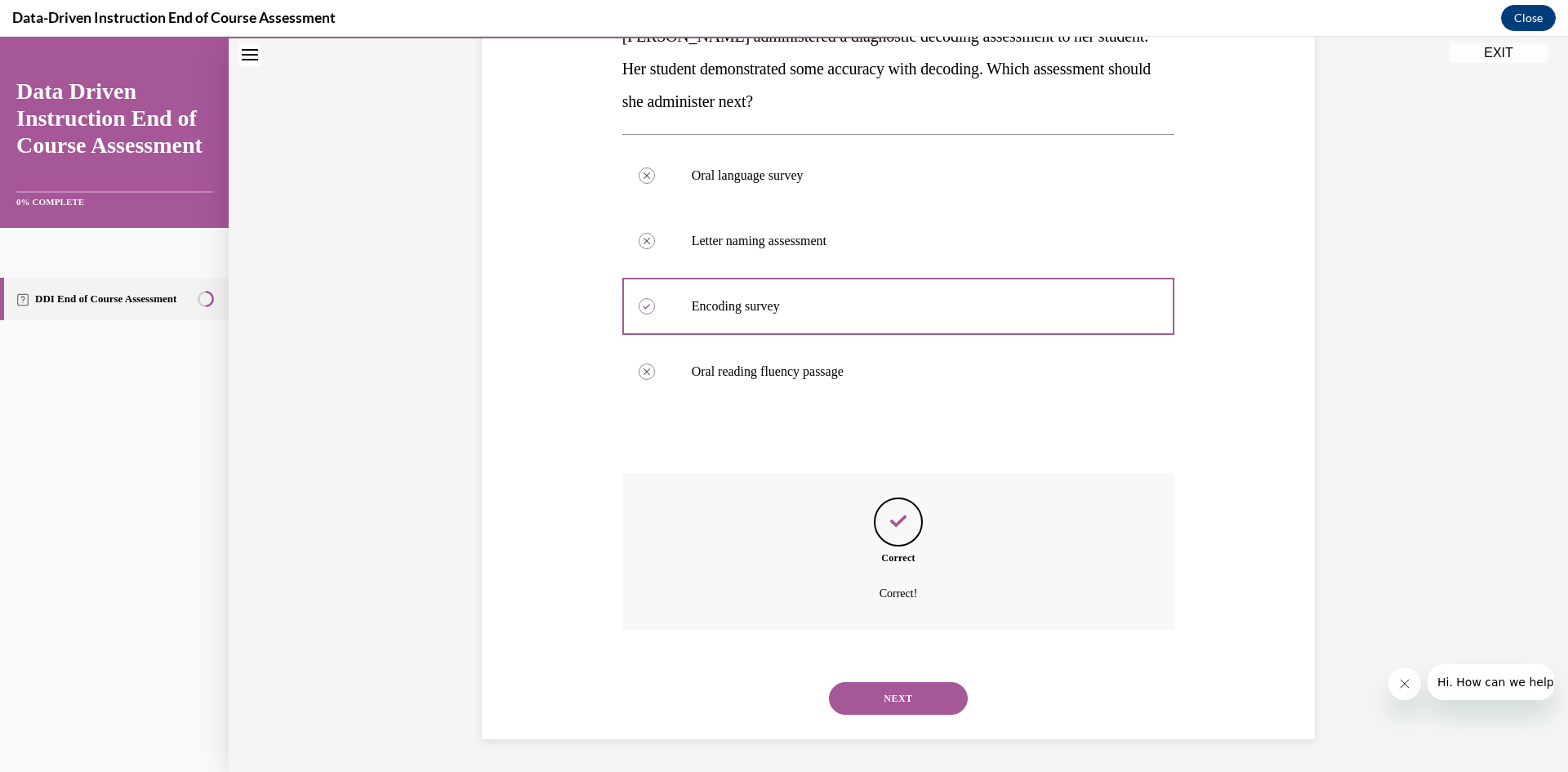
click at [913, 693] on button "NEXT" at bounding box center [898, 698] width 139 height 33
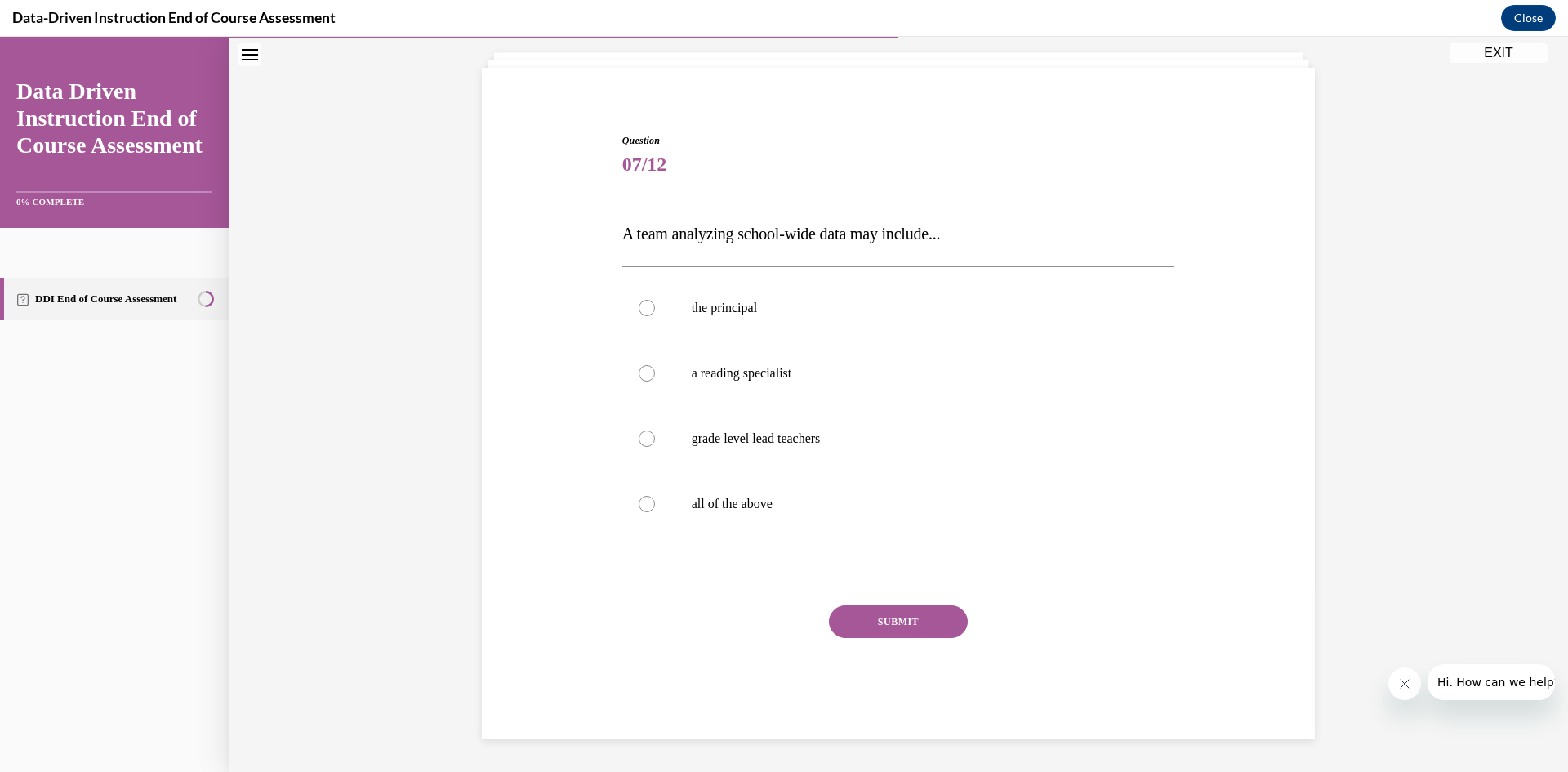
scroll to position [94, 0]
click at [638, 508] on div at bounding box center [646, 503] width 17 height 17
click at [638, 508] on input "all of the above" at bounding box center [646, 503] width 17 height 17
radio input "true"
click at [909, 621] on button "SUBMIT" at bounding box center [898, 621] width 139 height 33
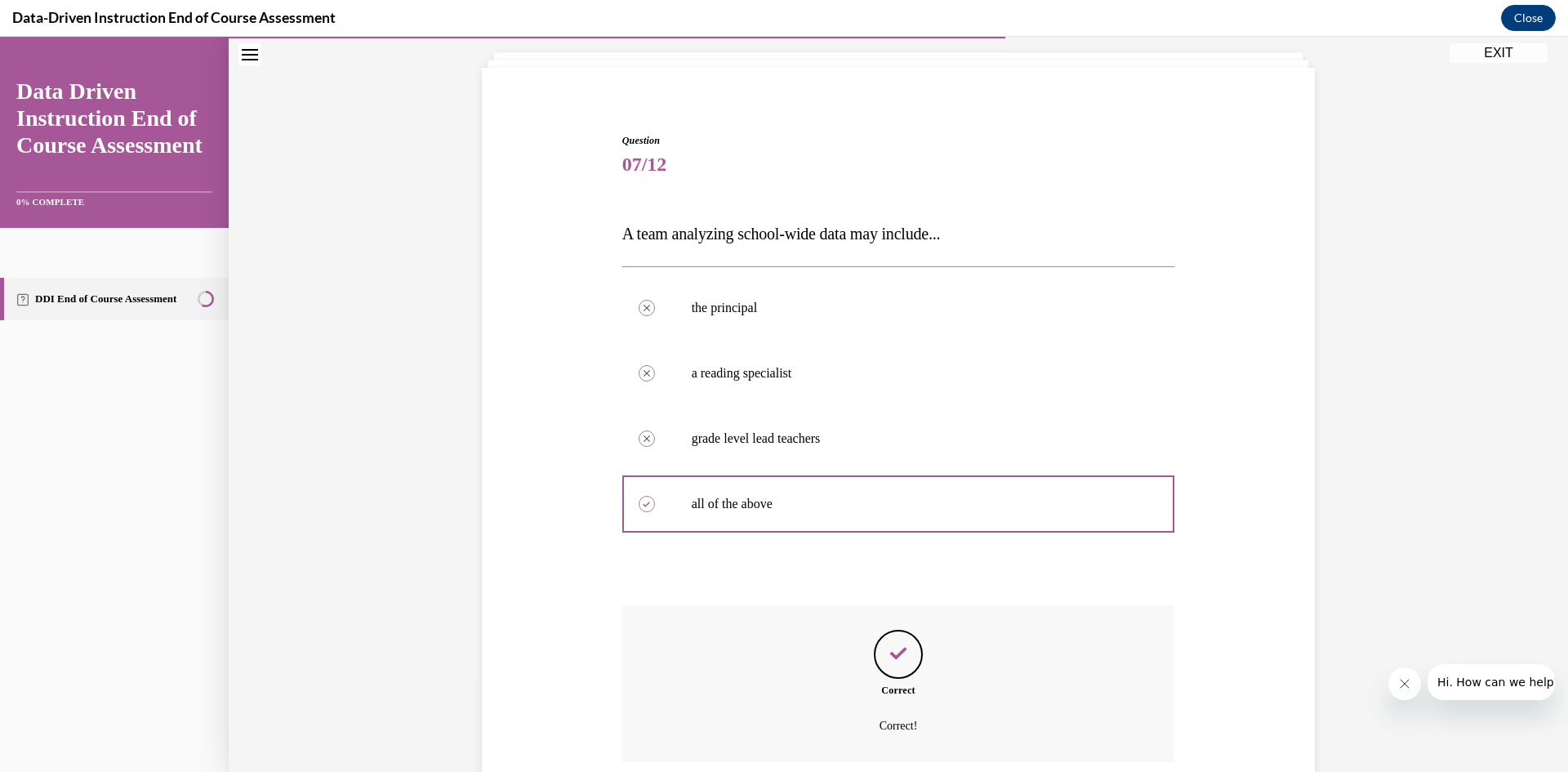
scroll to position [226, 0]
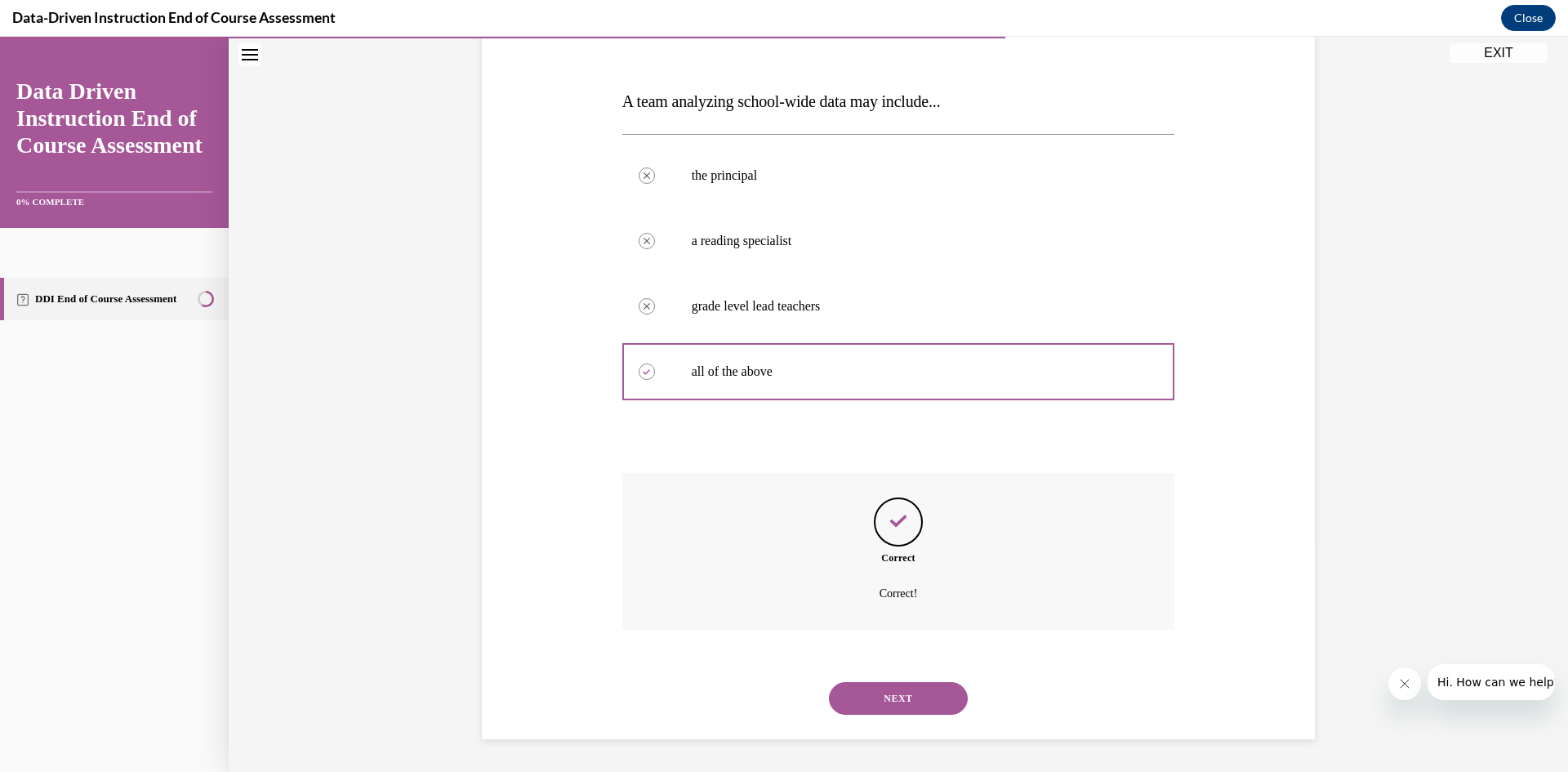
click at [924, 694] on button "NEXT" at bounding box center [898, 698] width 139 height 33
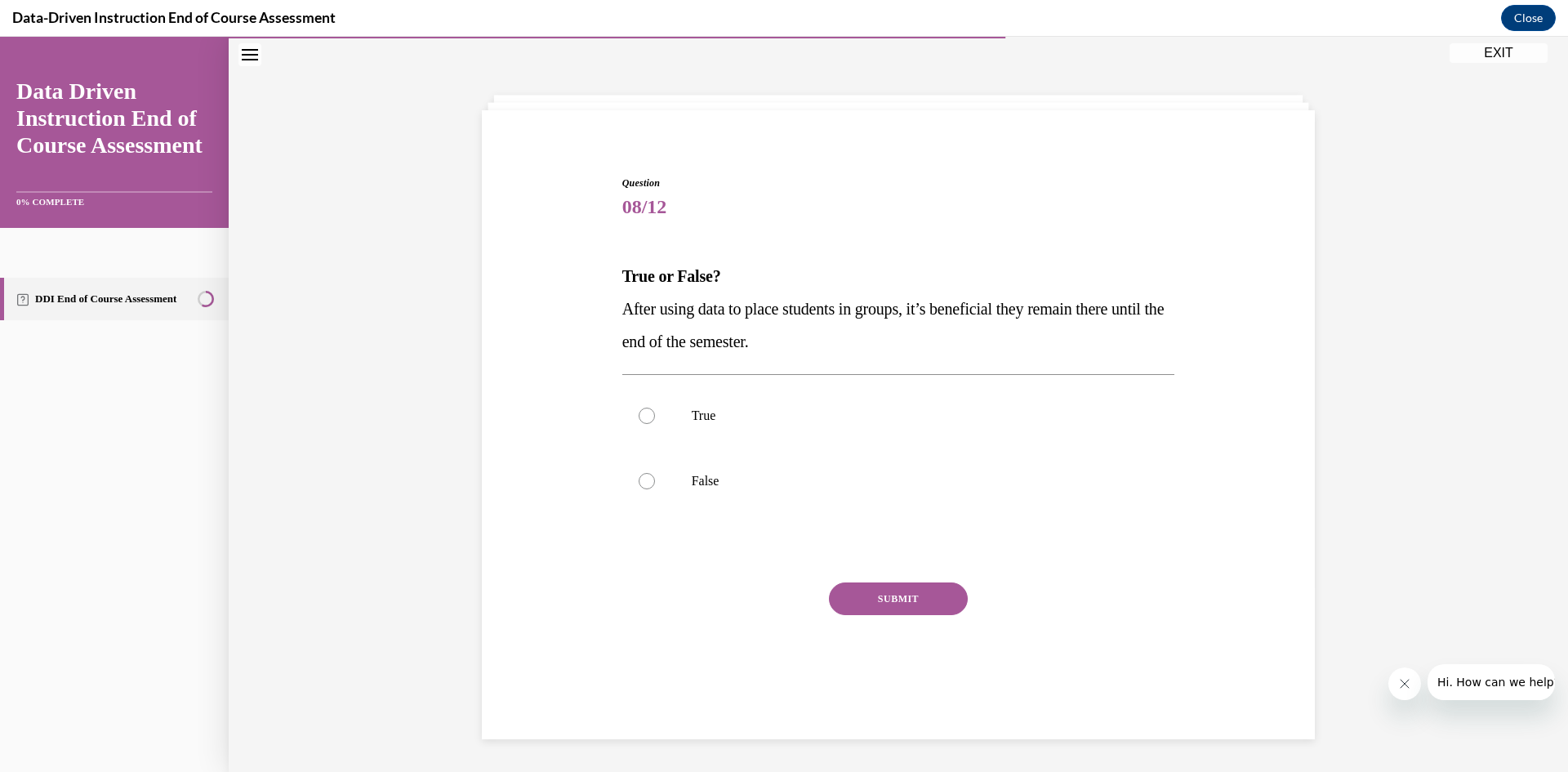
scroll to position [51, 0]
click at [645, 479] on div at bounding box center [646, 481] width 17 height 17
click at [645, 479] on input "False" at bounding box center [646, 481] width 17 height 17
radio input "true"
click at [926, 596] on button "SUBMIT" at bounding box center [898, 598] width 139 height 33
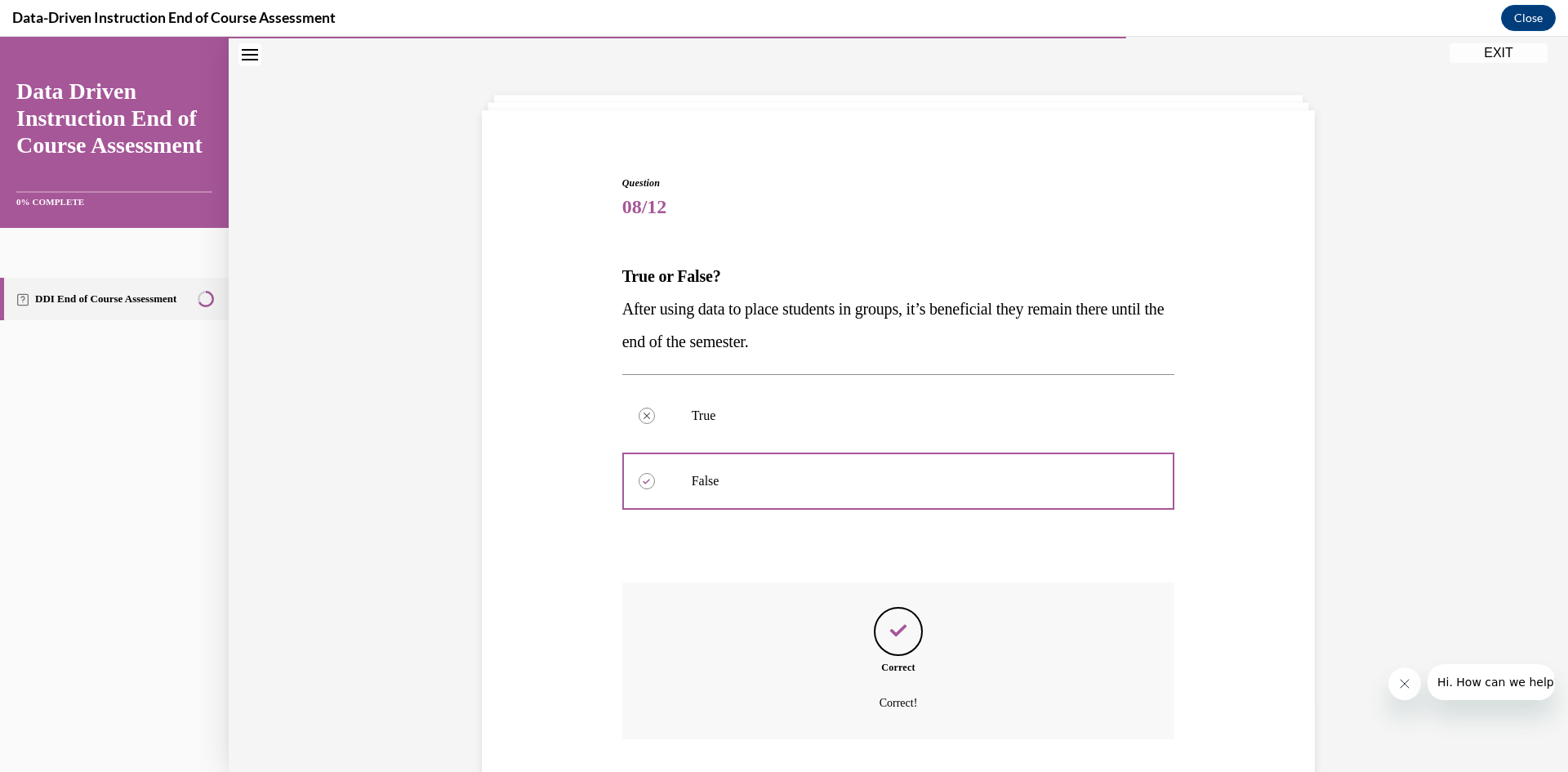
scroll to position [161, 0]
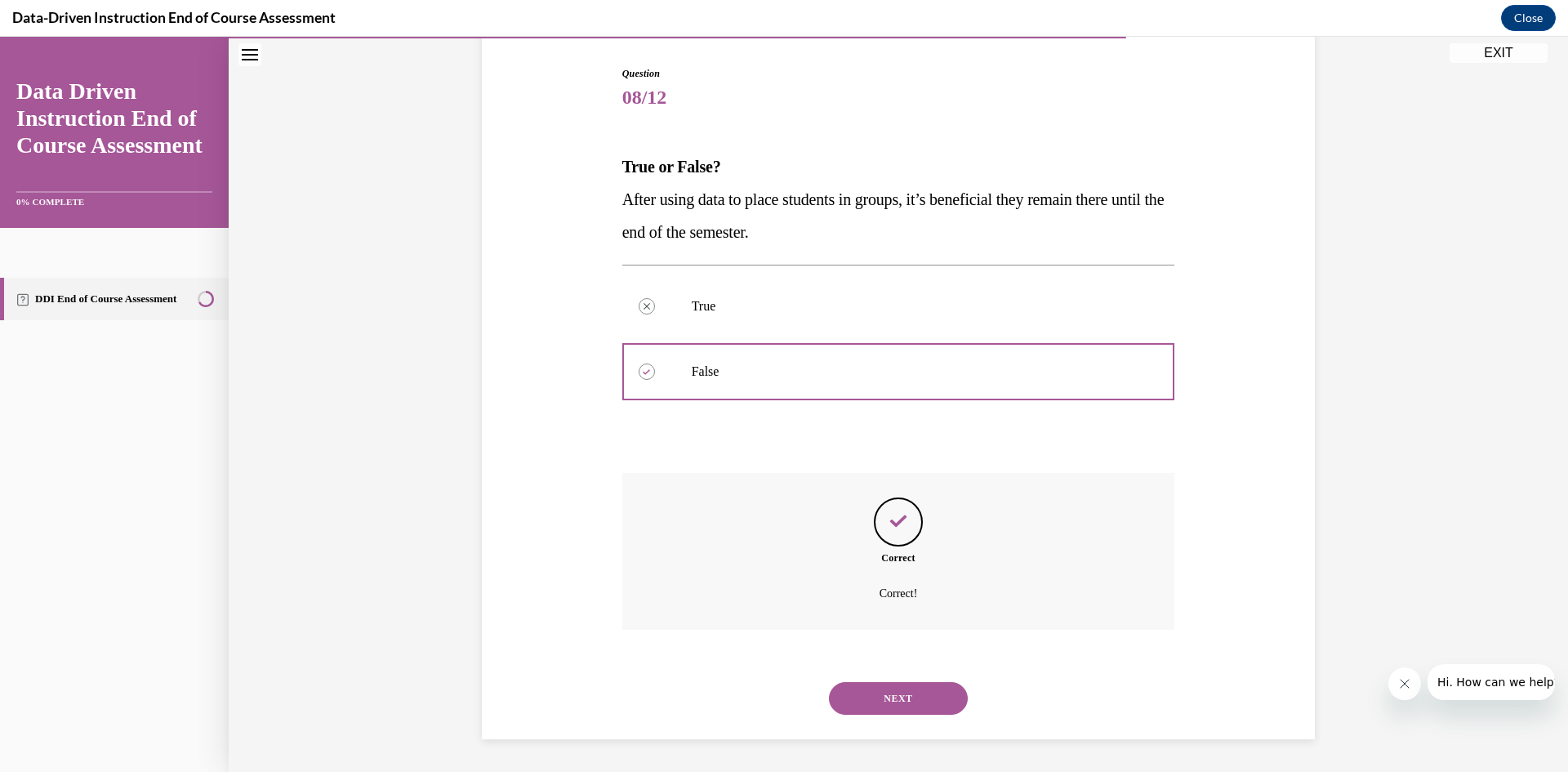
click at [916, 699] on button "NEXT" at bounding box center [898, 698] width 139 height 33
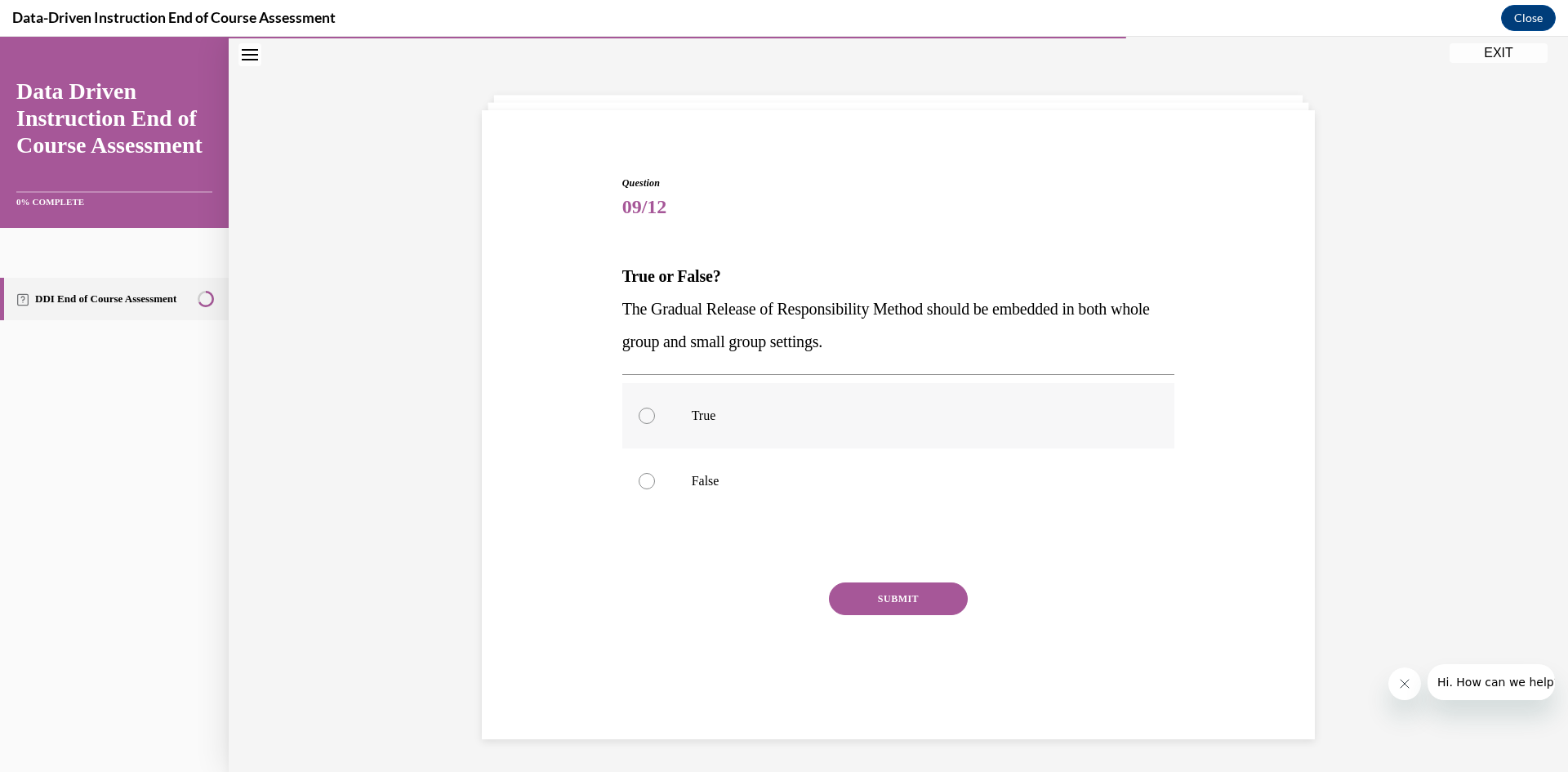
click at [642, 415] on div at bounding box center [646, 416] width 17 height 17
click at [642, 415] on input "True" at bounding box center [646, 416] width 17 height 17
radio input "true"
click at [902, 590] on button "SUBMIT" at bounding box center [898, 598] width 139 height 33
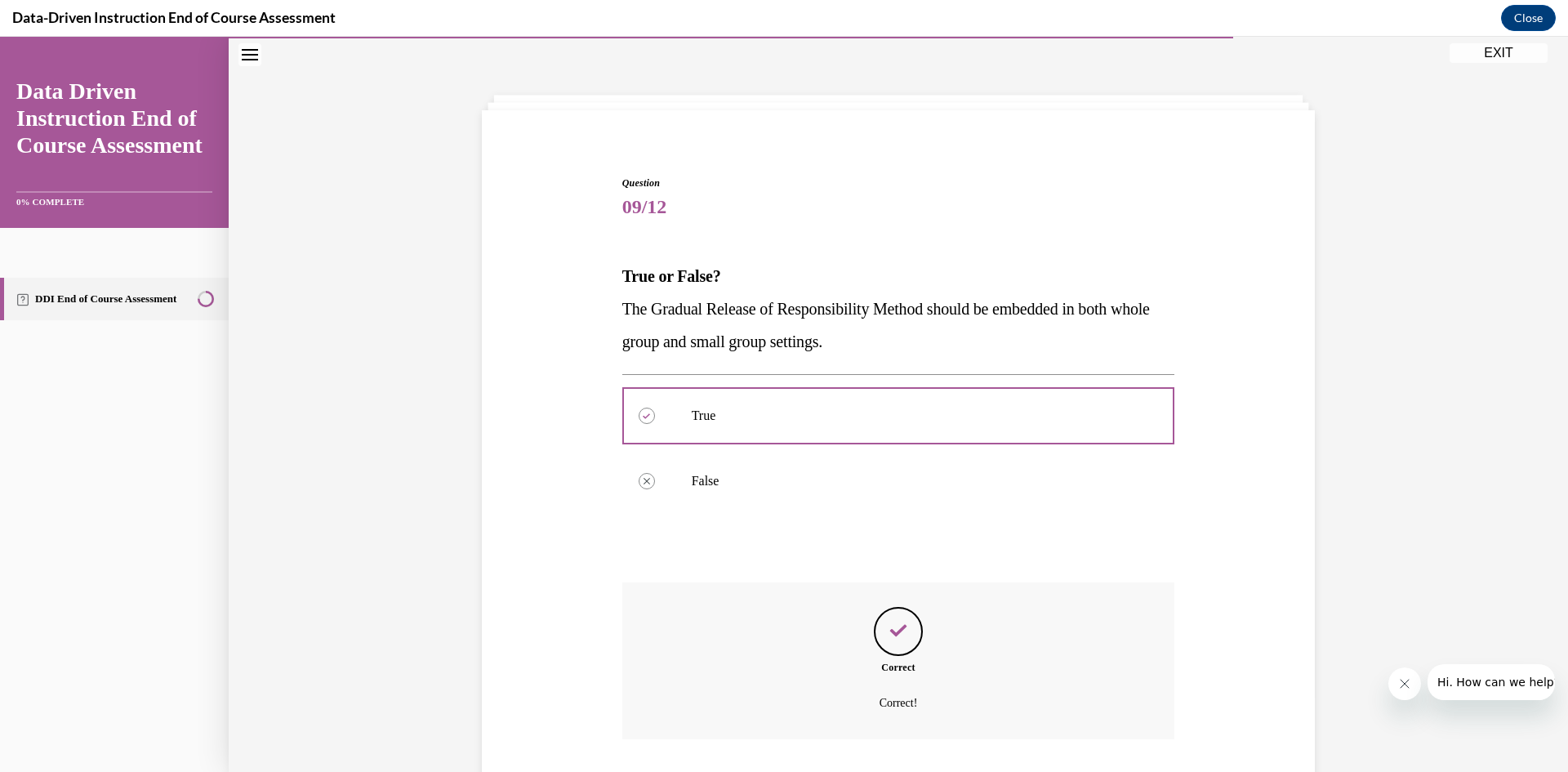
scroll to position [161, 0]
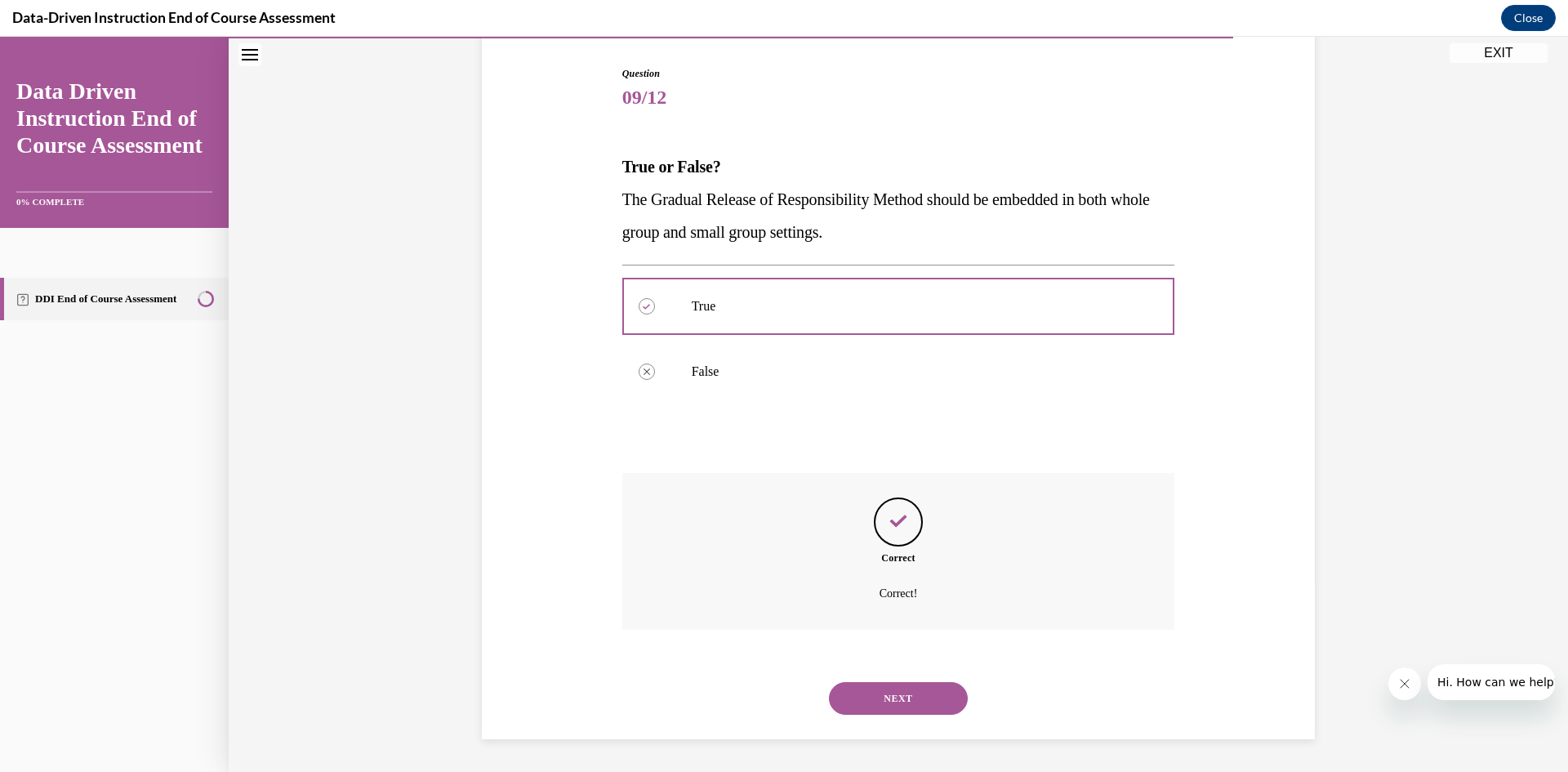
click at [919, 690] on button "NEXT" at bounding box center [898, 698] width 139 height 33
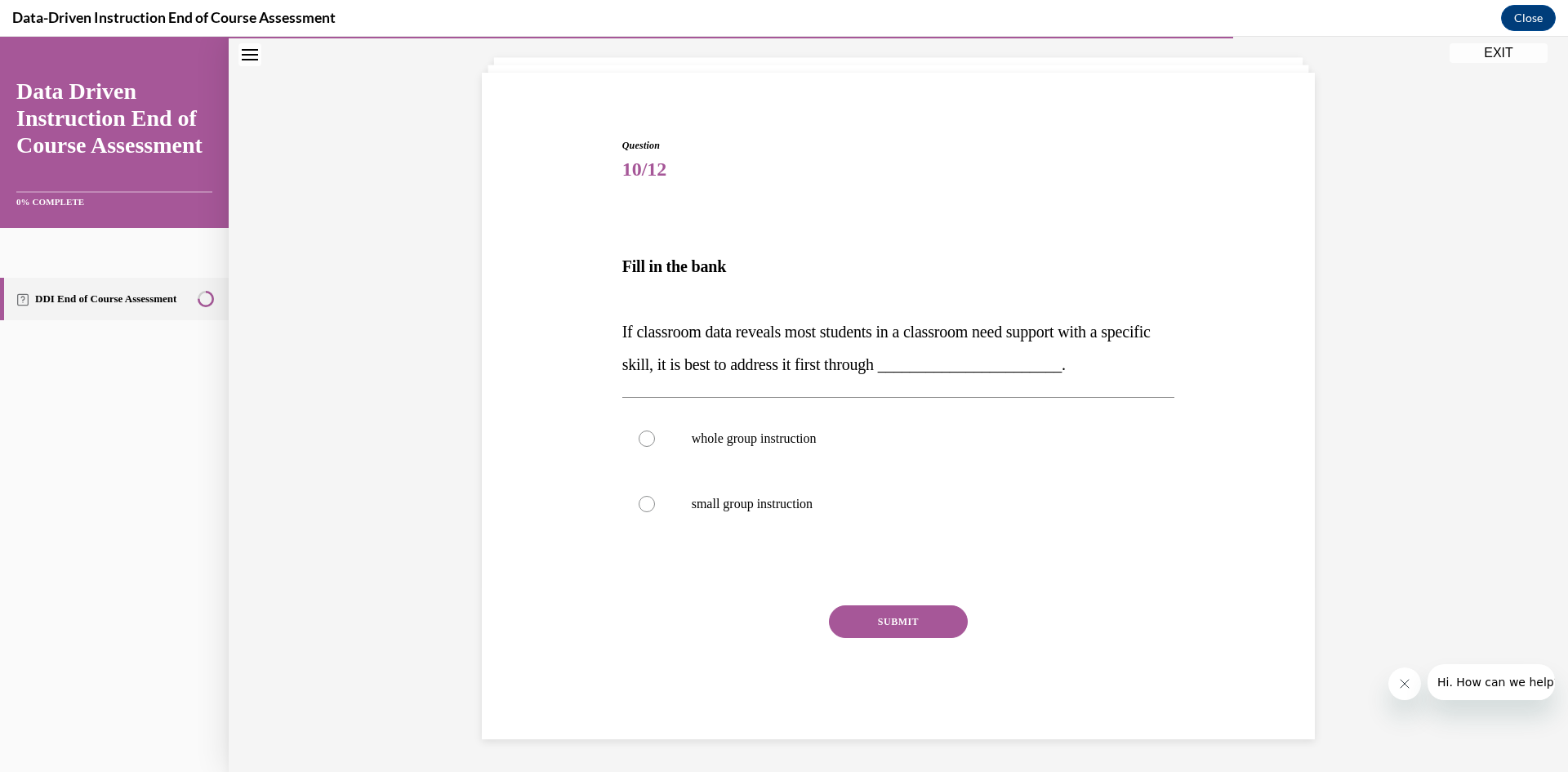
scroll to position [89, 0]
click at [648, 438] on div at bounding box center [646, 438] width 17 height 17
click at [648, 438] on input "whole group instruction" at bounding box center [646, 438] width 17 height 17
radio input "true"
click at [899, 620] on button "SUBMIT" at bounding box center [898, 621] width 139 height 33
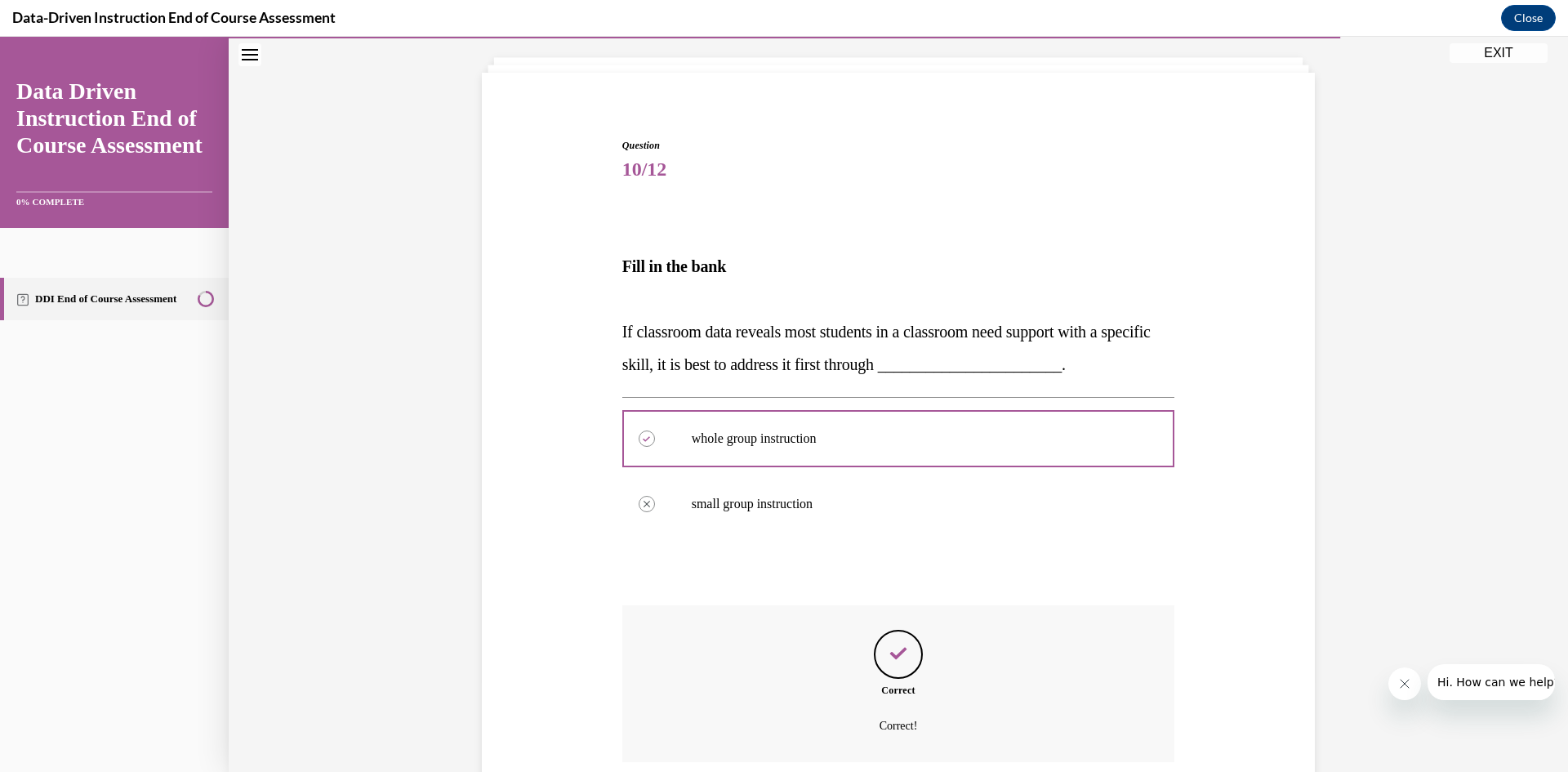
scroll to position [221, 0]
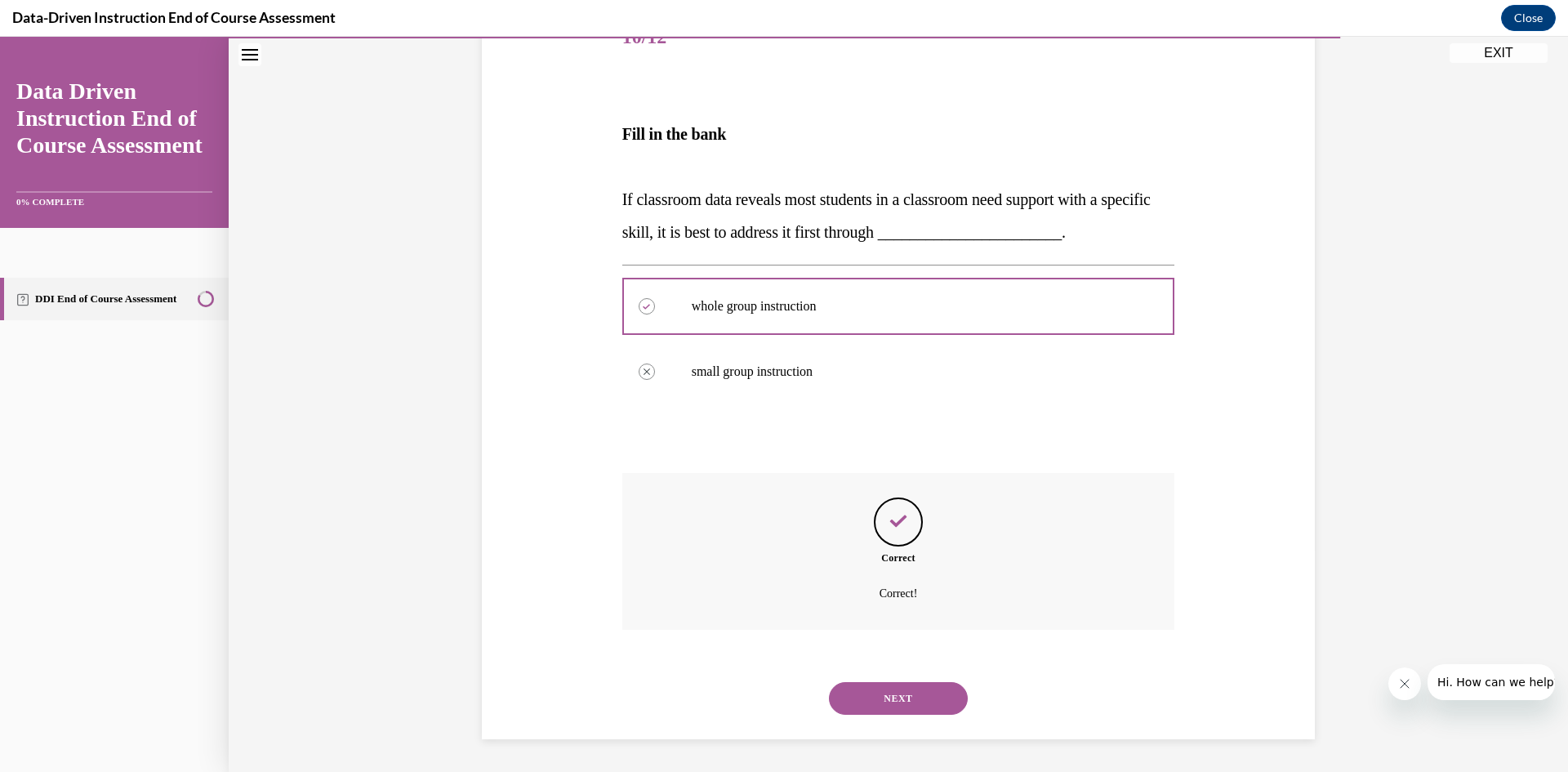
click at [885, 694] on button "NEXT" at bounding box center [898, 698] width 139 height 33
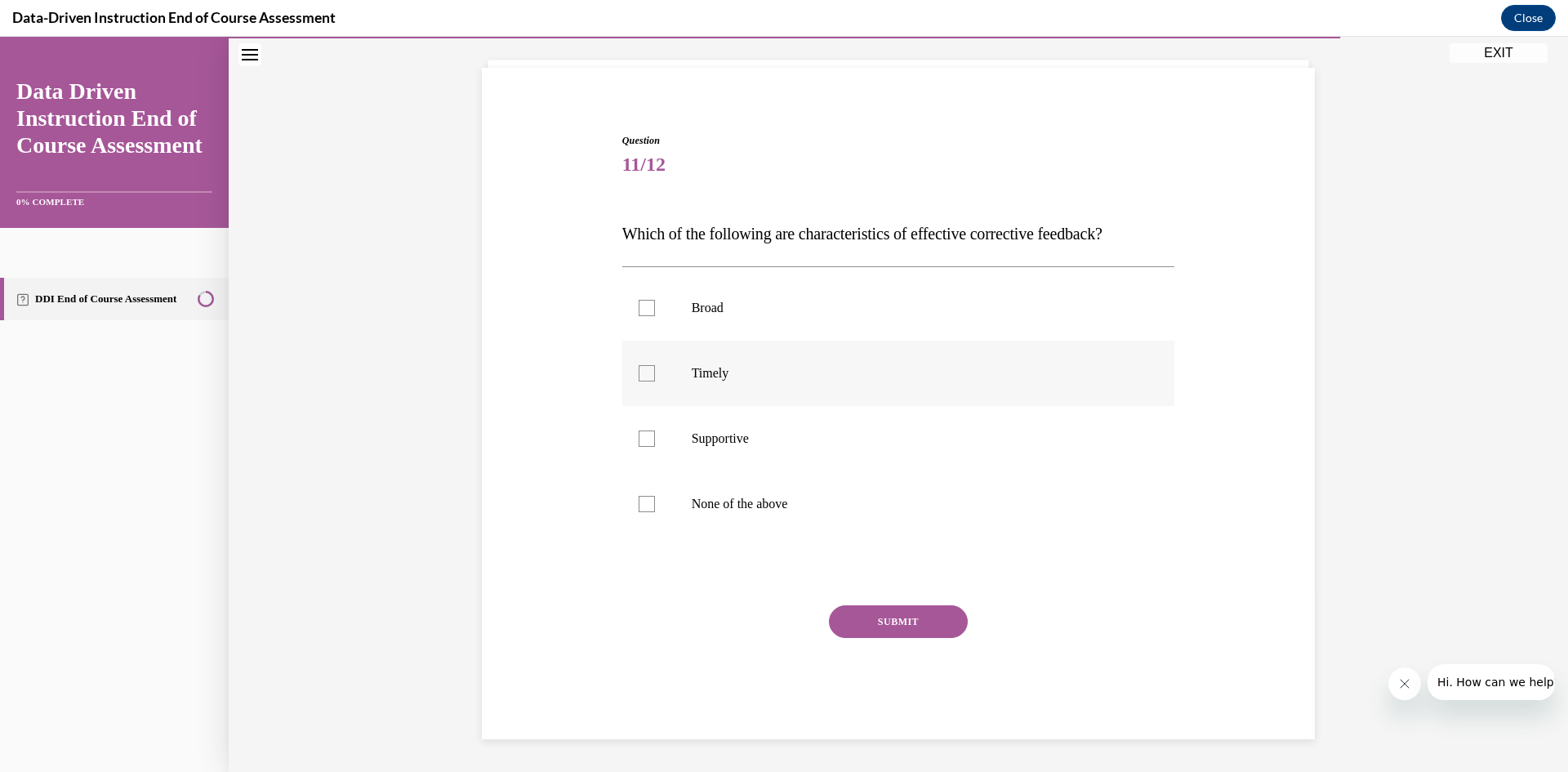
click at [641, 372] on div at bounding box center [646, 373] width 17 height 17
click at [641, 372] on input "Timely" at bounding box center [646, 373] width 17 height 17
checkbox input "true"
click at [640, 438] on div at bounding box center [646, 438] width 17 height 17
click at [640, 438] on input "Supportive" at bounding box center [646, 438] width 17 height 17
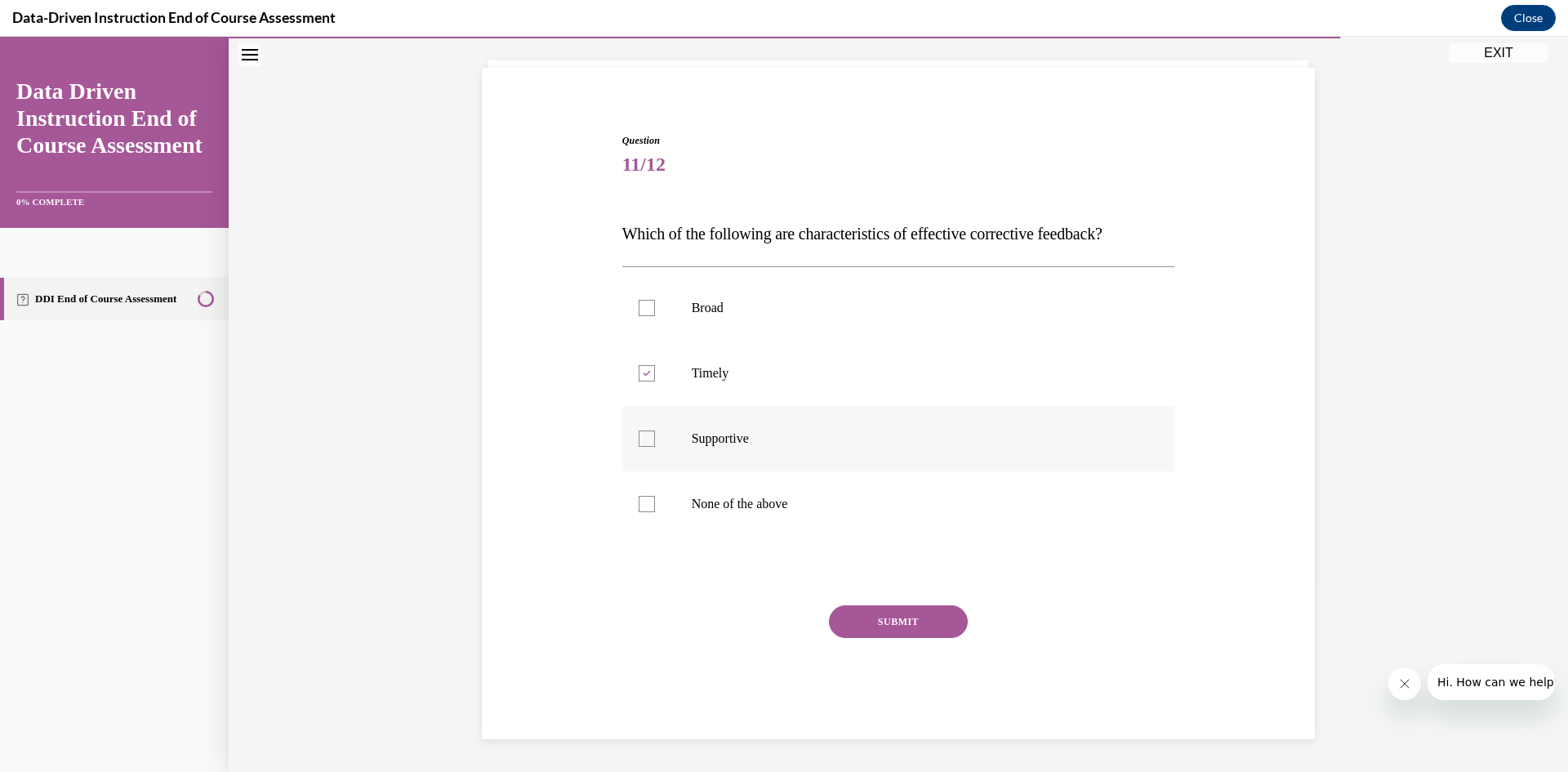
checkbox input "true"
click at [907, 614] on button "SUBMIT" at bounding box center [898, 621] width 139 height 33
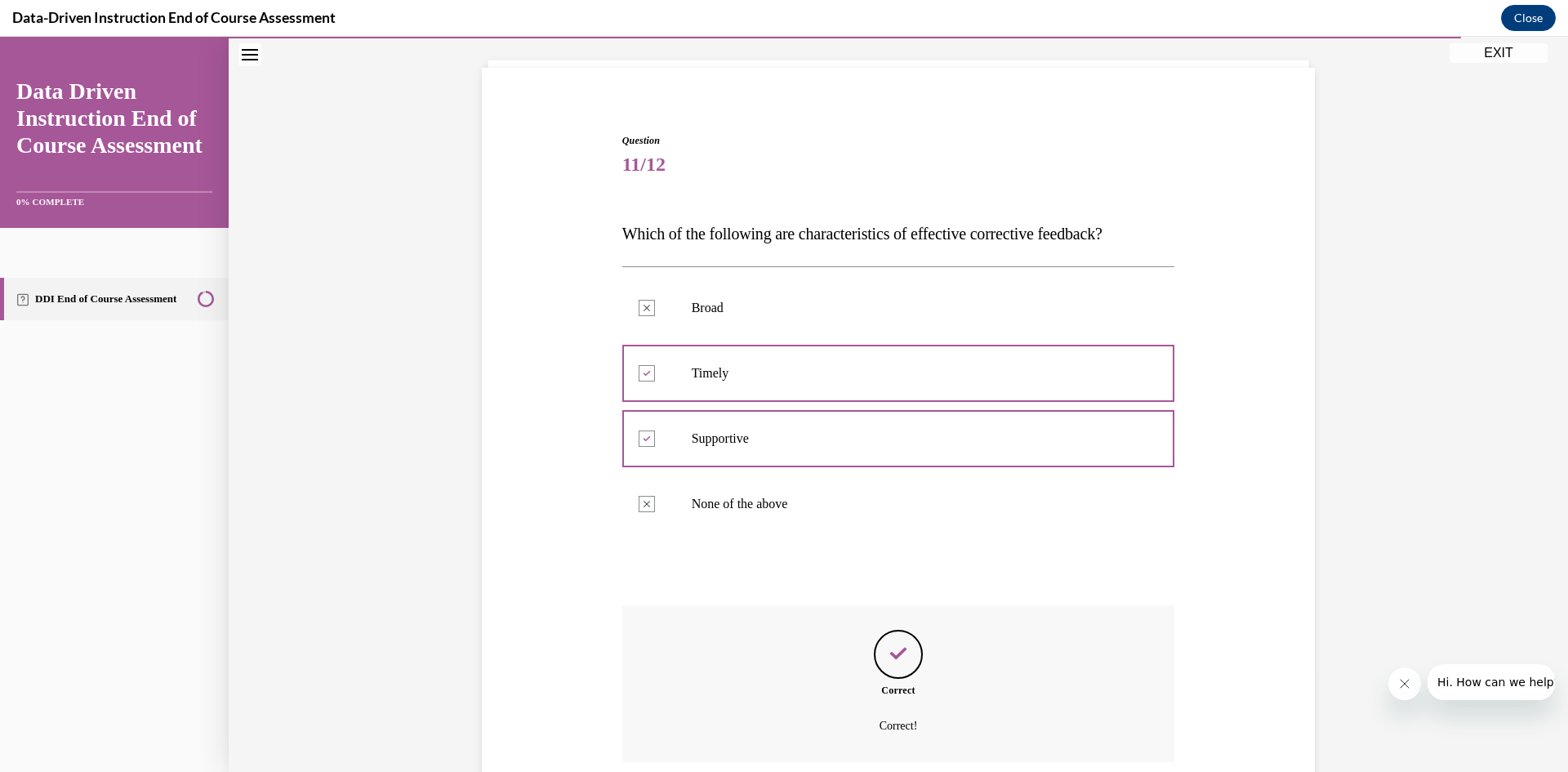
scroll to position [226, 0]
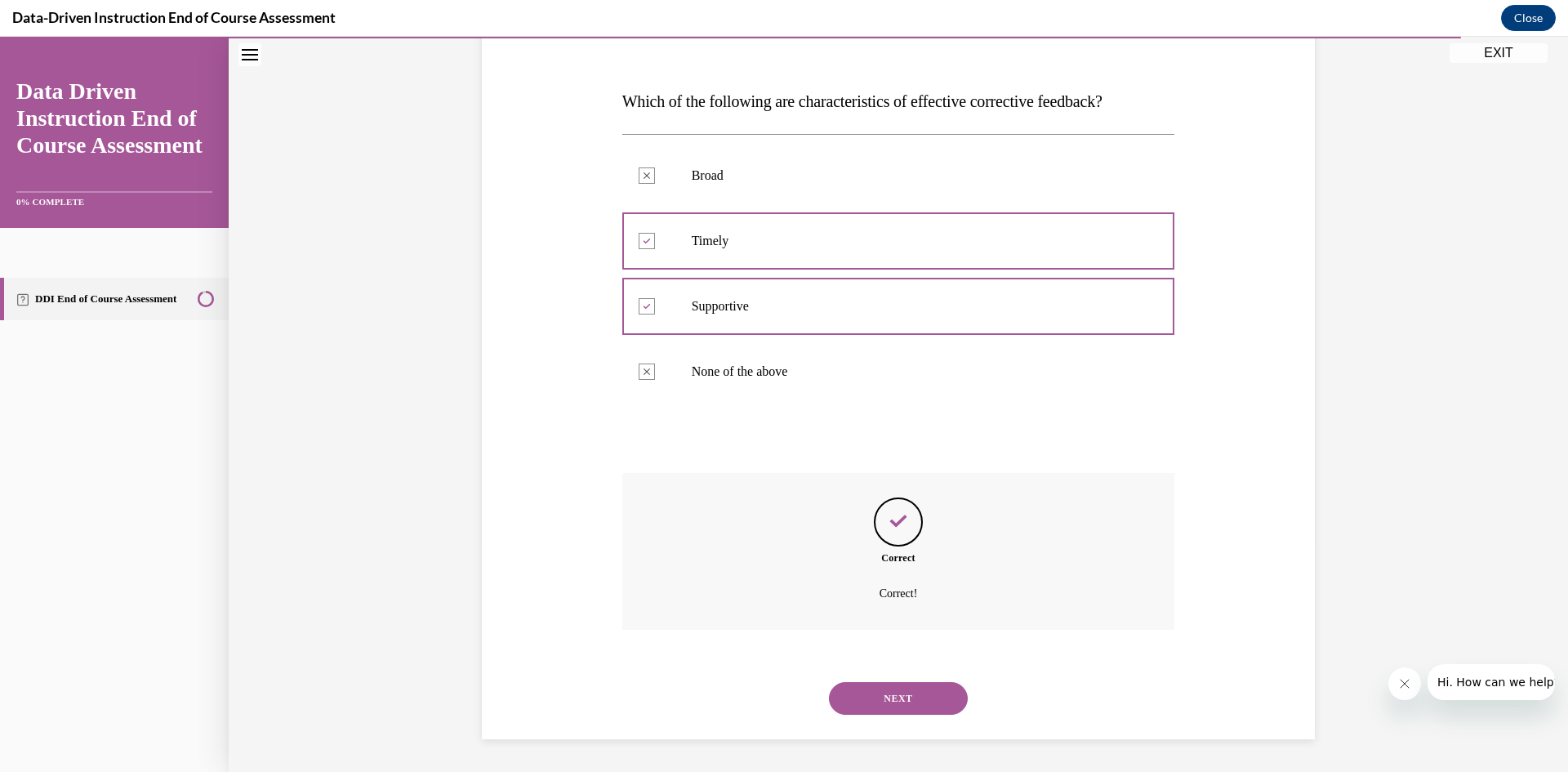
click at [905, 693] on button "NEXT" at bounding box center [898, 698] width 139 height 33
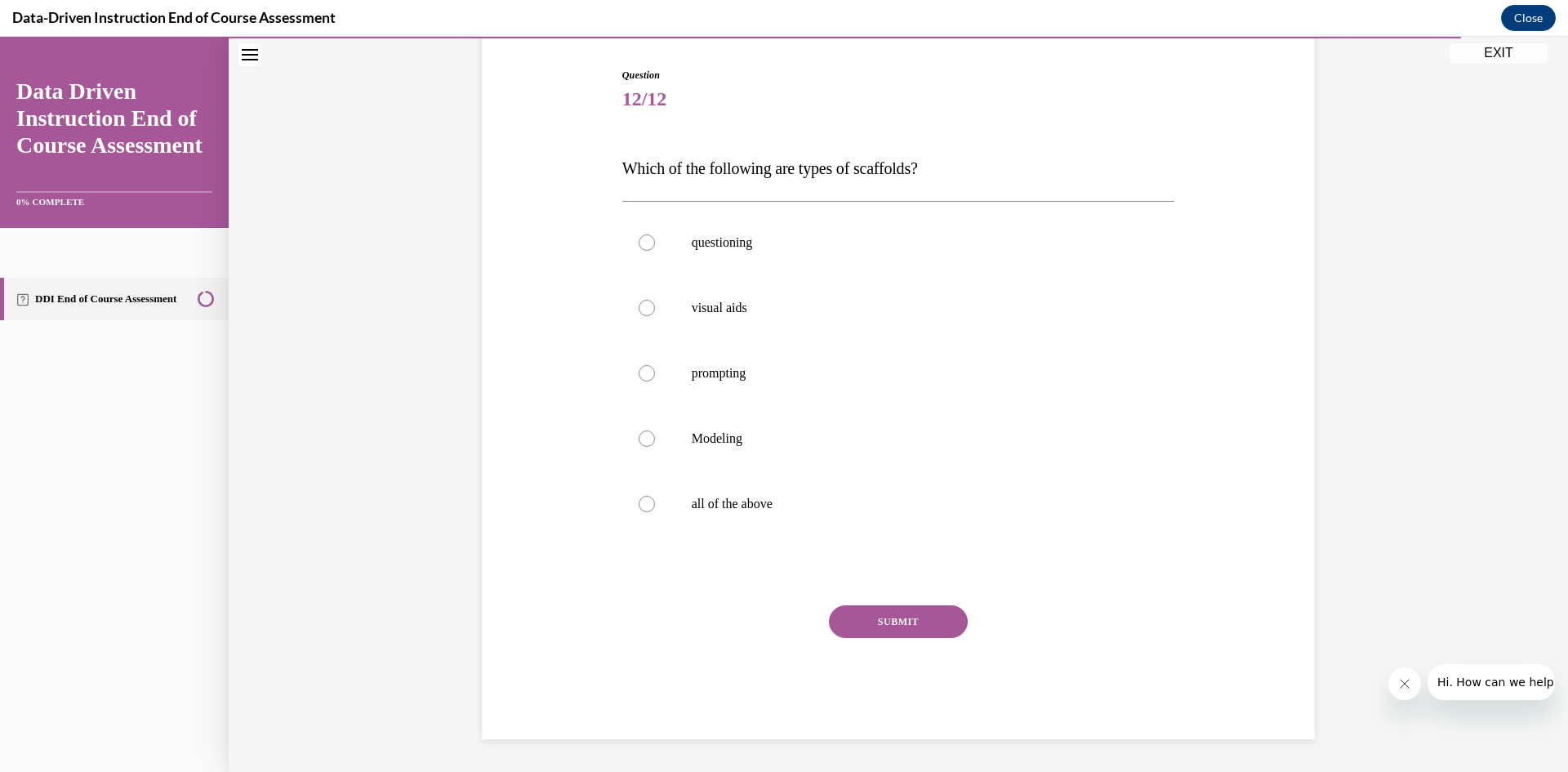
scroll to position [159, 0]
click at [639, 508] on div at bounding box center [646, 503] width 17 height 17
click at [639, 508] on input "all of the above" at bounding box center [646, 503] width 17 height 17
radio input "true"
click at [896, 620] on button "SUBMIT" at bounding box center [898, 621] width 139 height 33
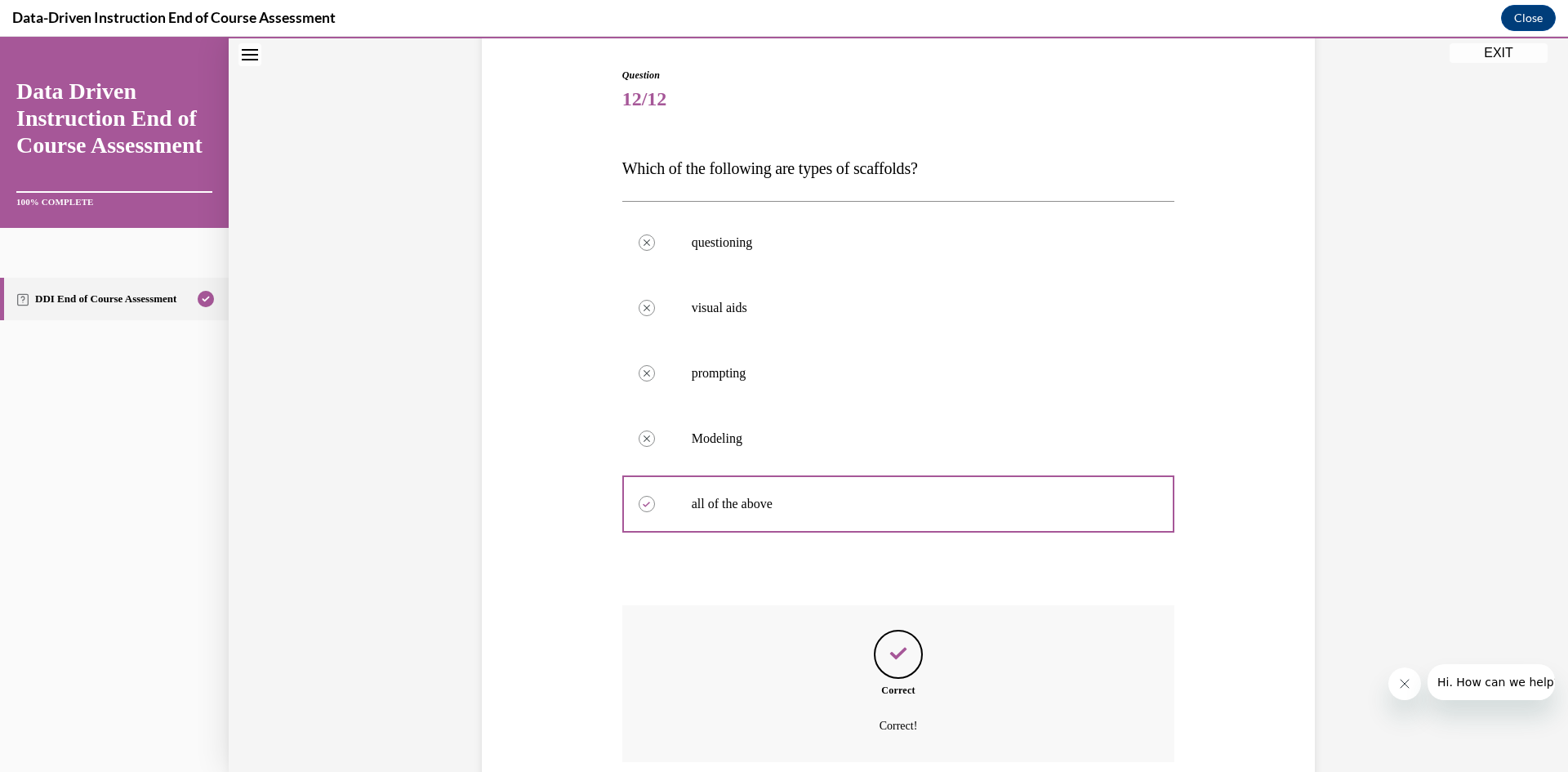
scroll to position [291, 0]
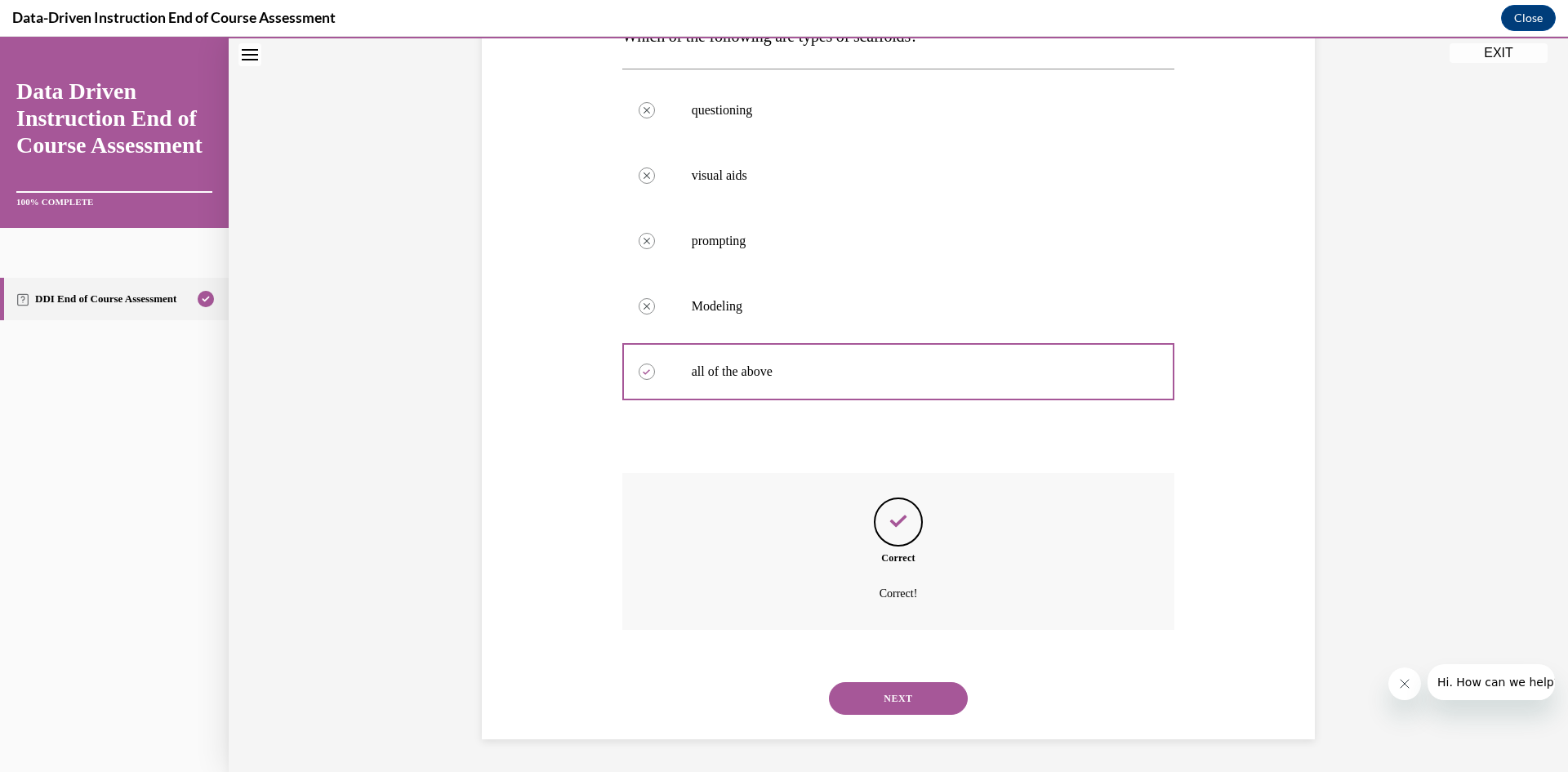
click at [912, 701] on button "NEXT" at bounding box center [898, 698] width 139 height 33
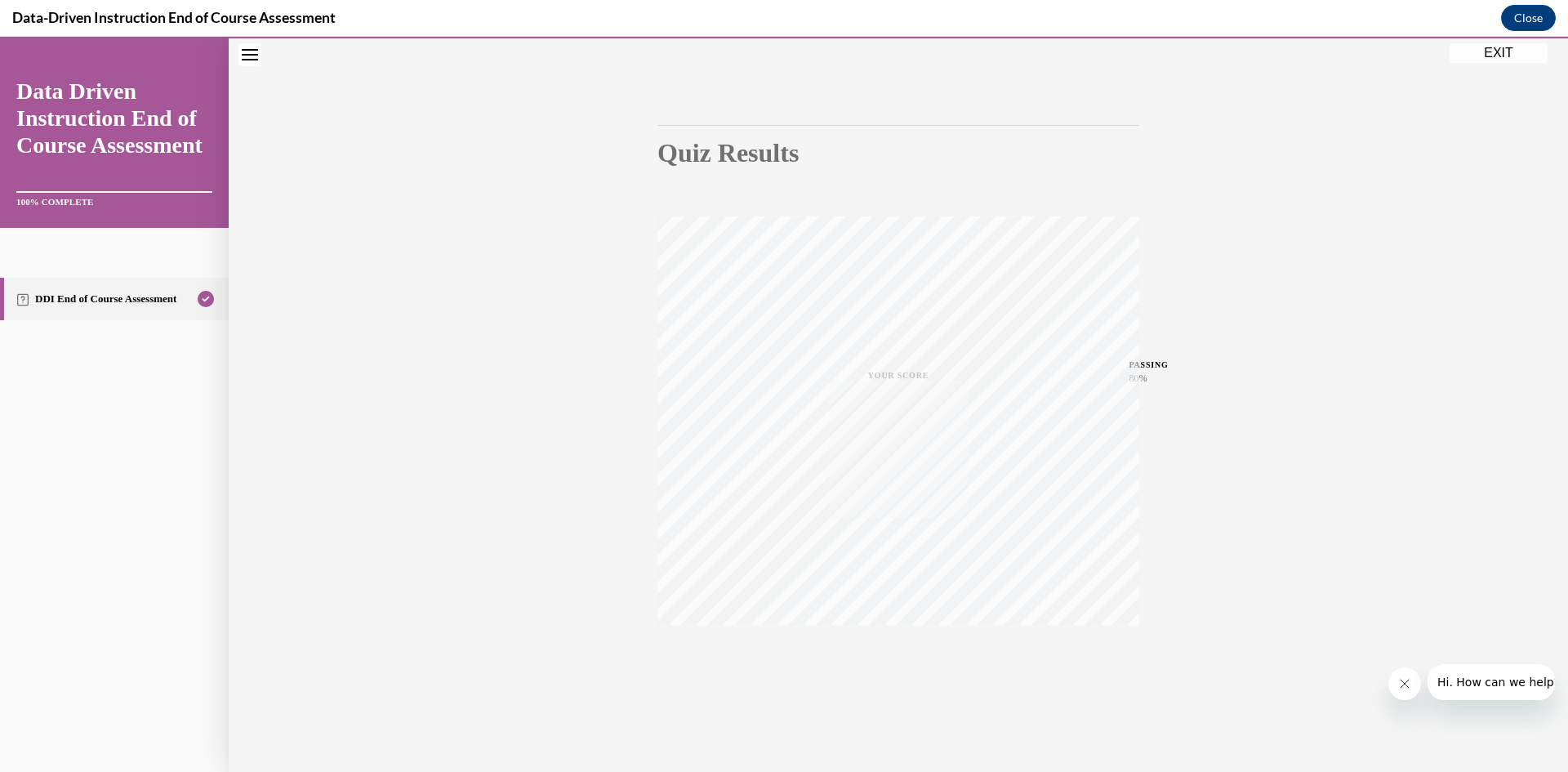
scroll to position [102, 0]
click at [1496, 52] on button "EXIT" at bounding box center [1498, 53] width 98 height 20
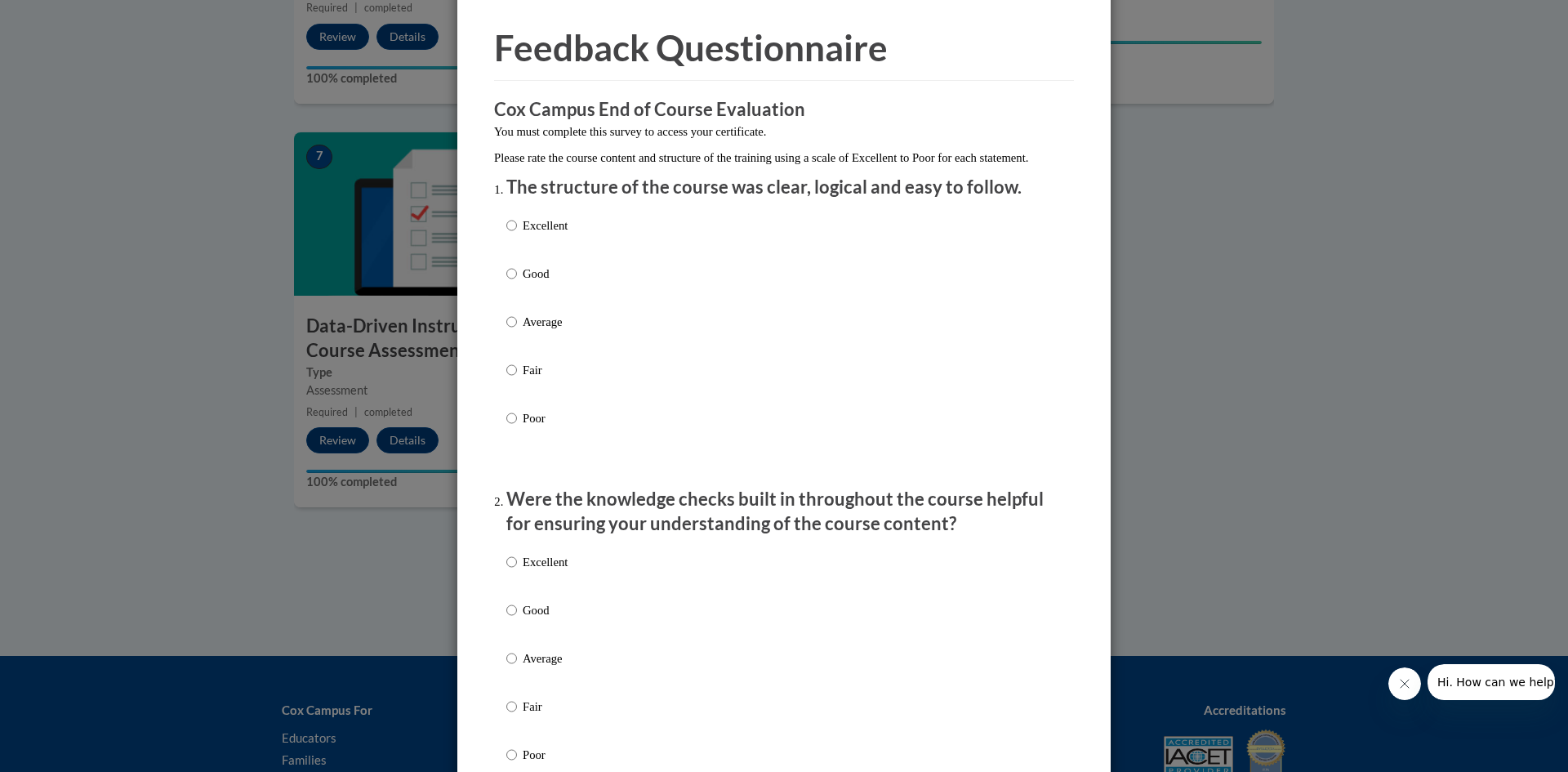
scroll to position [82, 0]
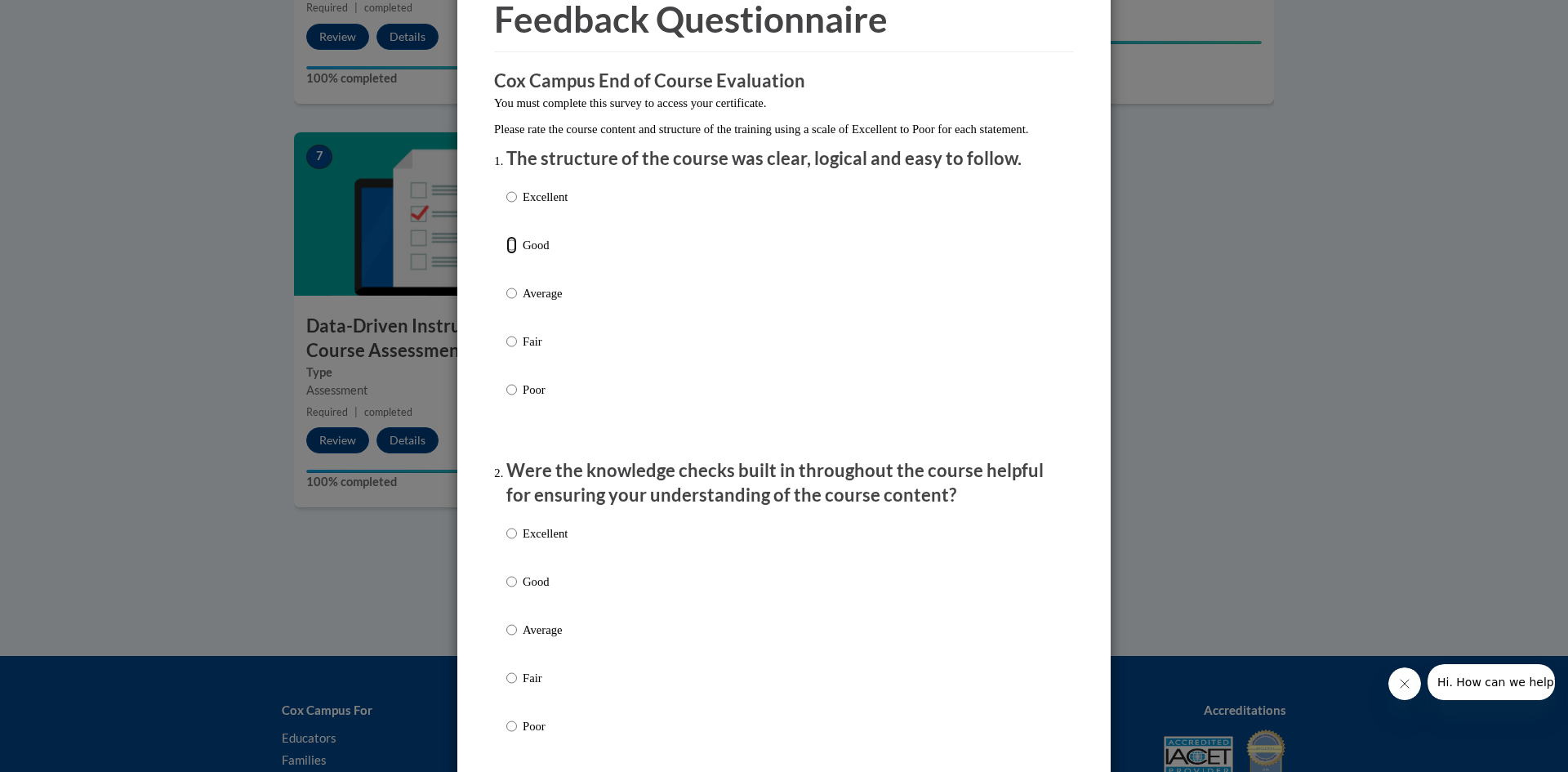
click at [506, 254] on input "Good" at bounding box center [511, 245] width 11 height 18
radio input "true"
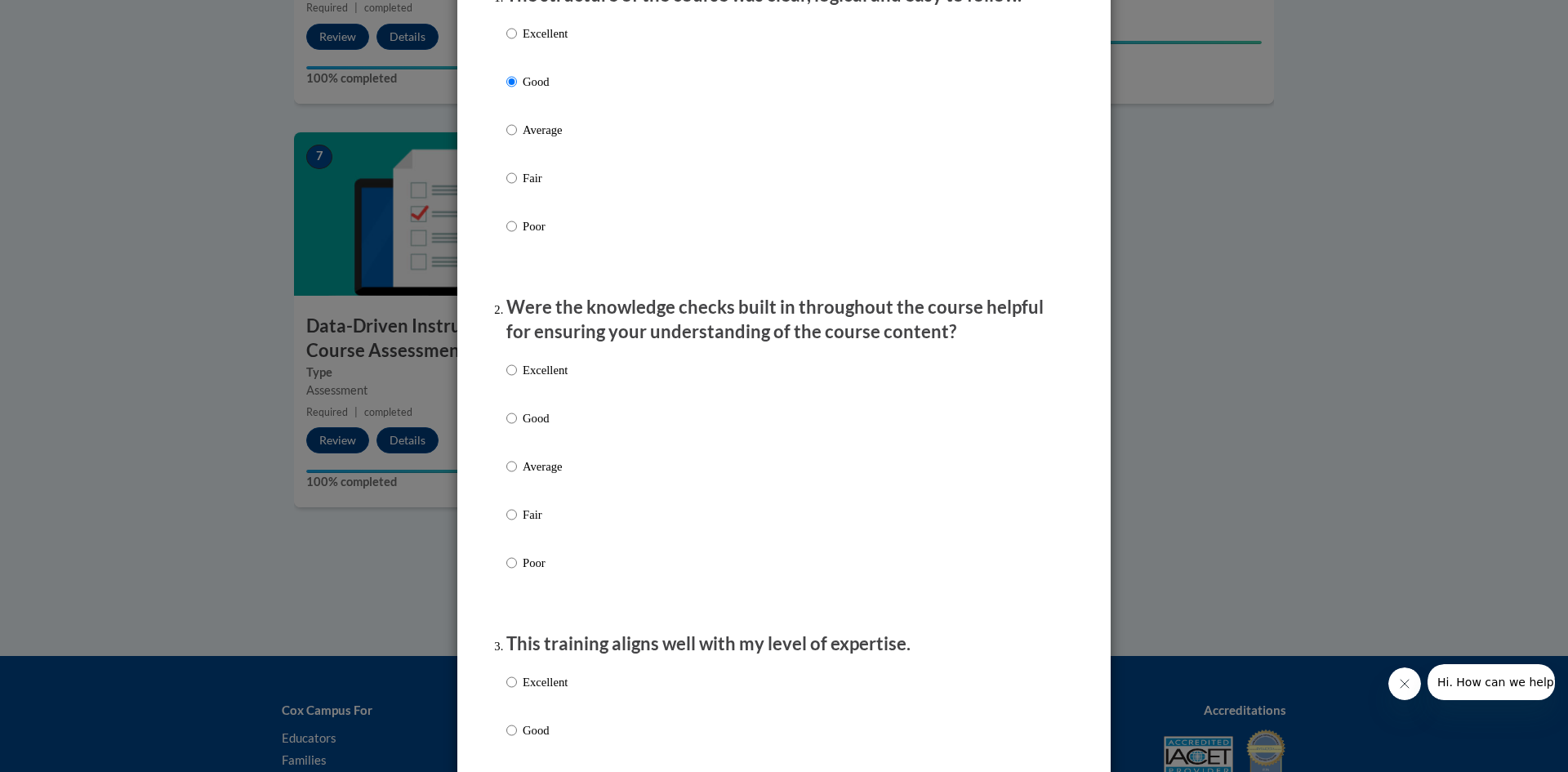
click at [525, 427] on p "Good" at bounding box center [546, 419] width 45 height 18
click at [517, 427] on input "Good" at bounding box center [511, 419] width 11 height 18
radio input "true"
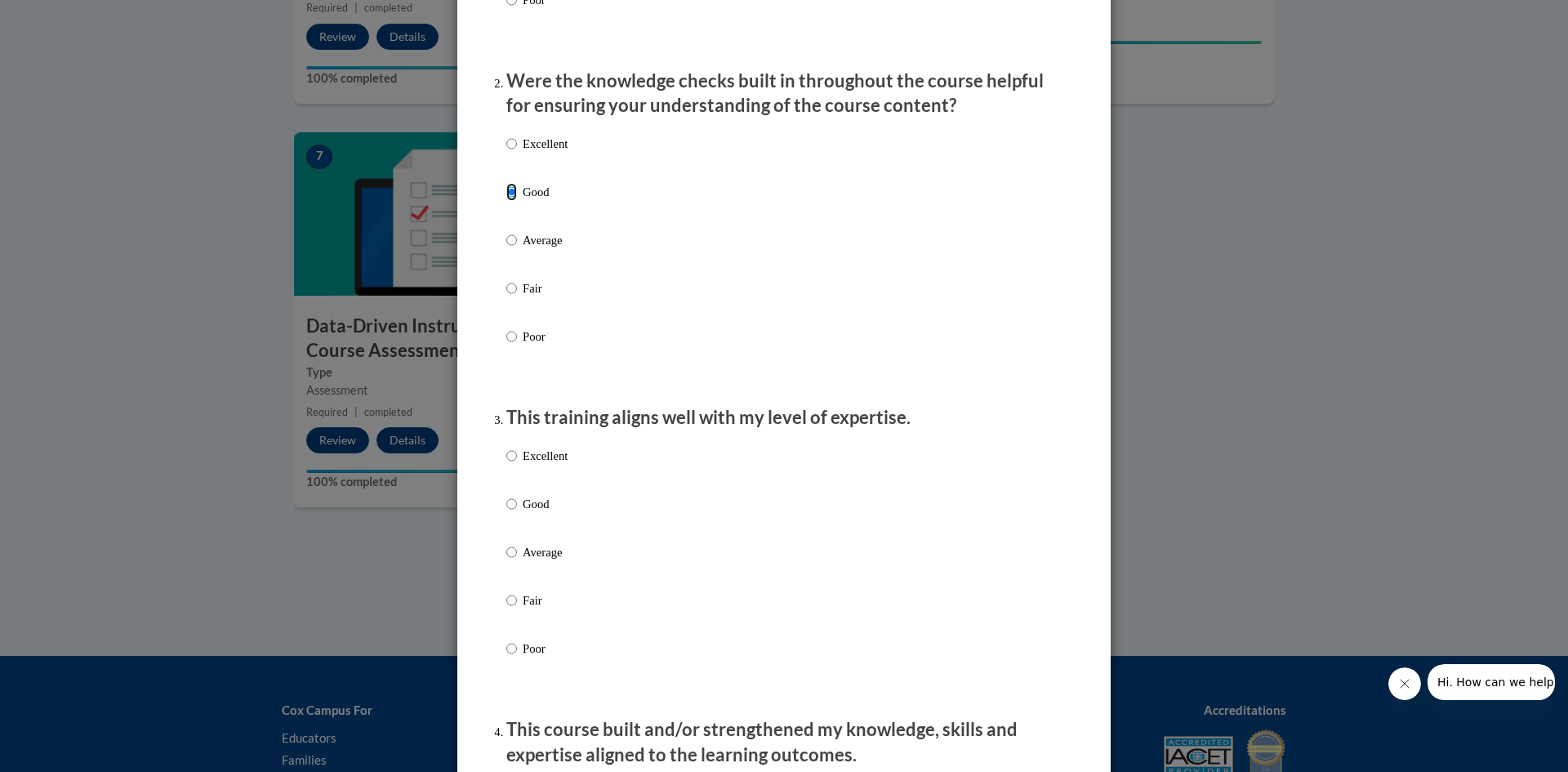
scroll to position [491, 0]
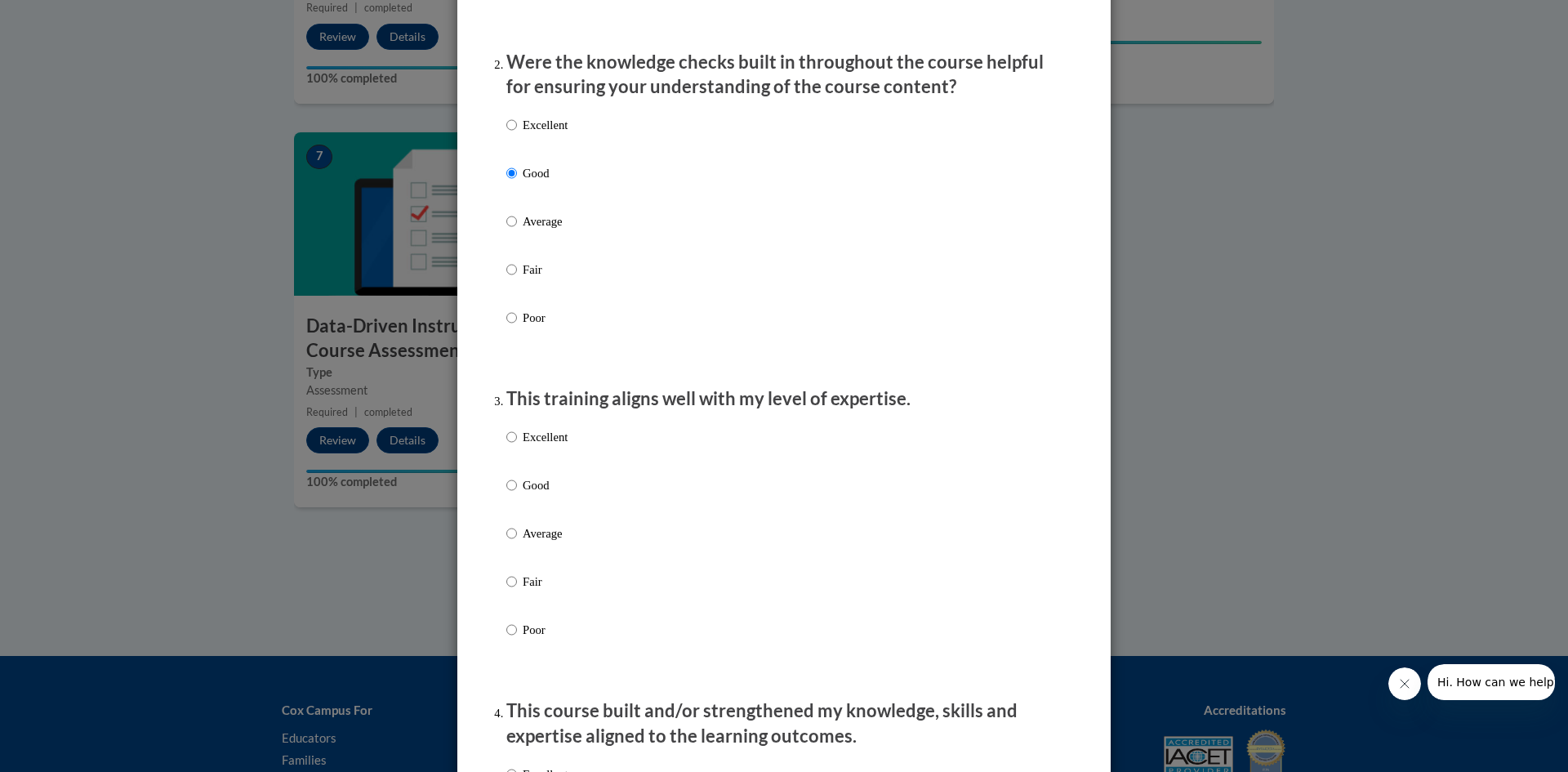
click at [537, 495] on p "Good" at bounding box center [546, 486] width 45 height 18
click at [517, 495] on input "Good" at bounding box center [511, 486] width 11 height 18
radio input "true"
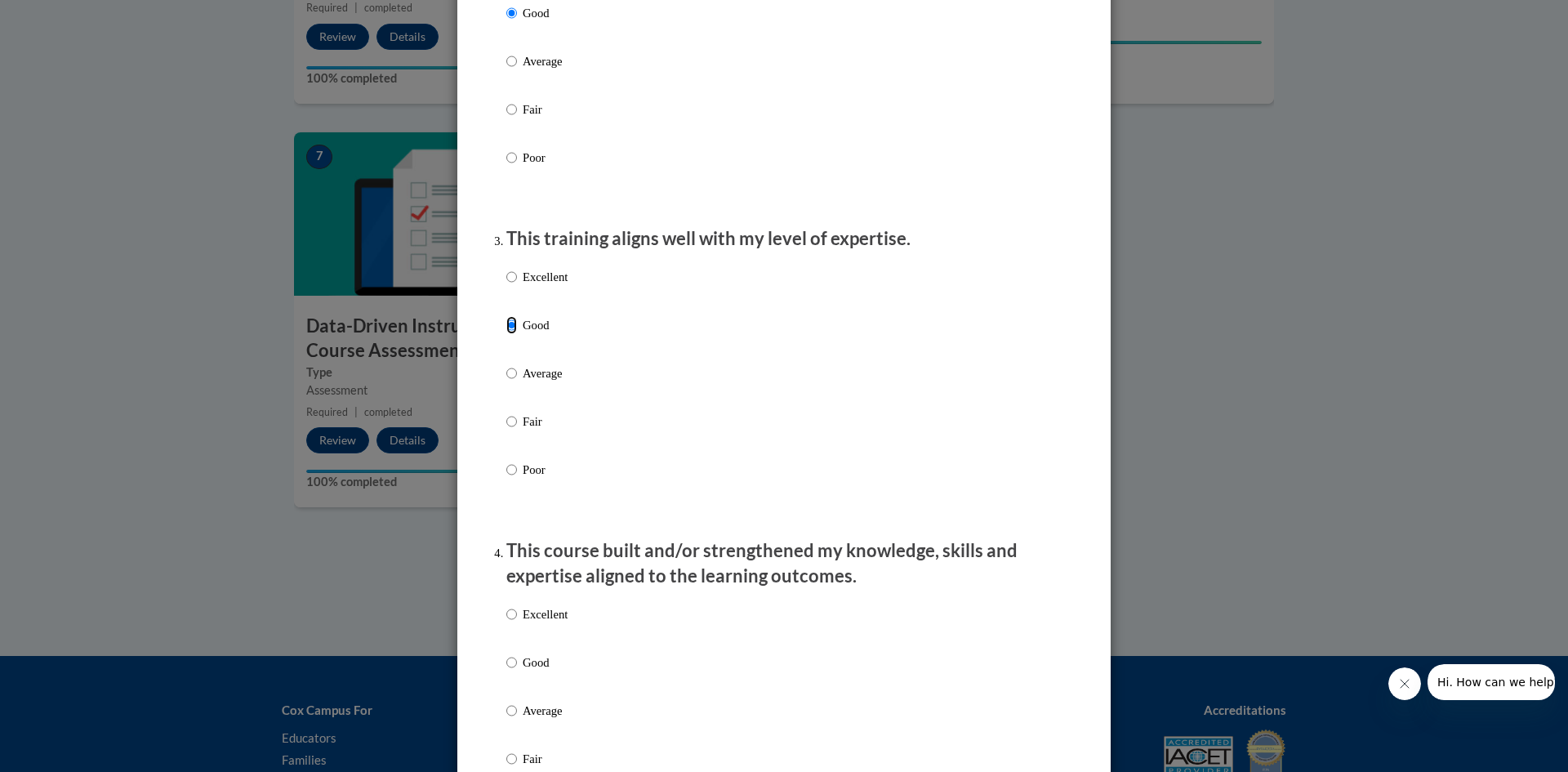
scroll to position [654, 0]
click at [512, 386] on label "Average" at bounding box center [537, 383] width 61 height 44
click at [512, 379] on input "Average" at bounding box center [511, 370] width 11 height 18
radio input "true"
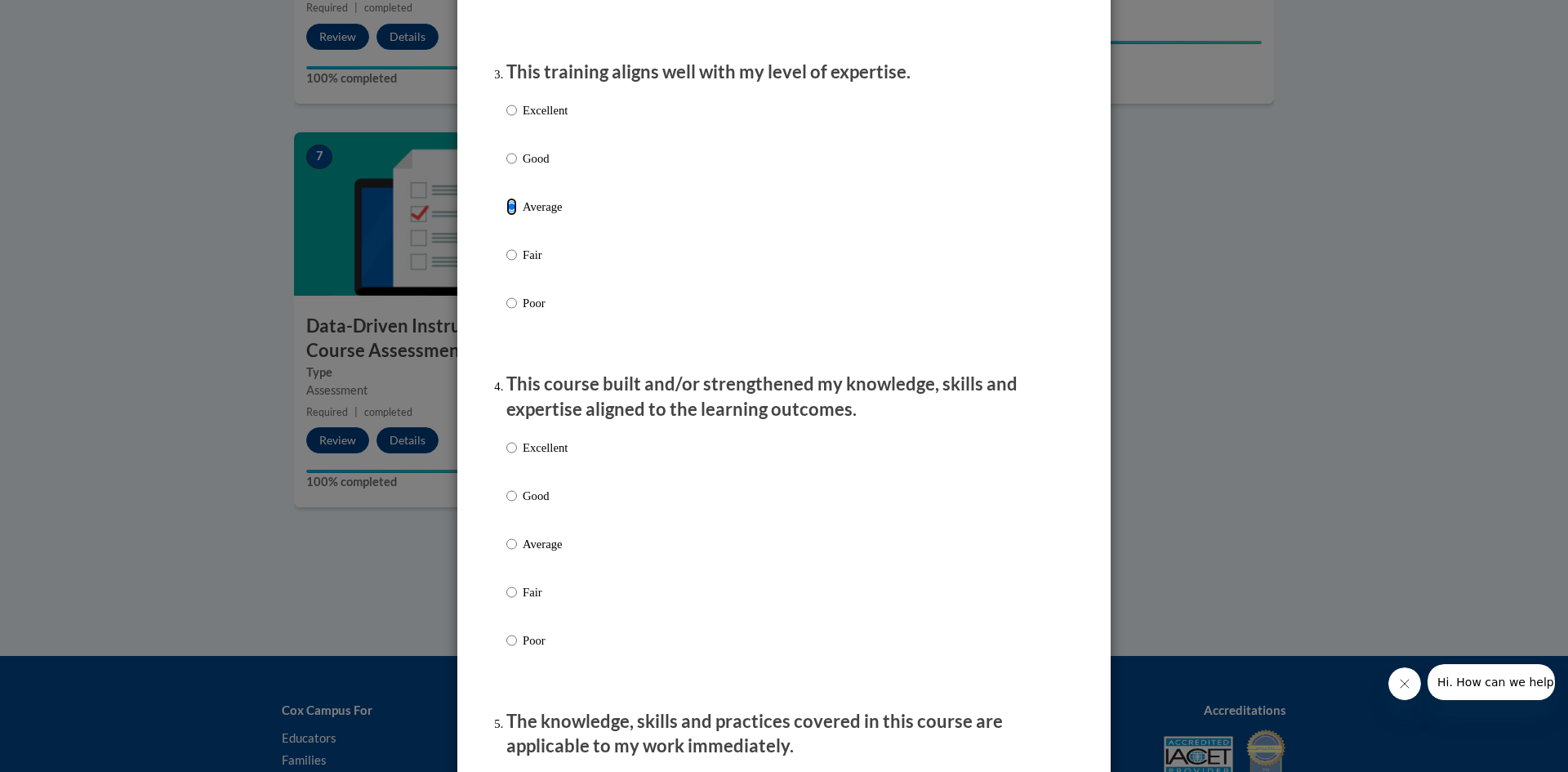
scroll to position [898, 0]
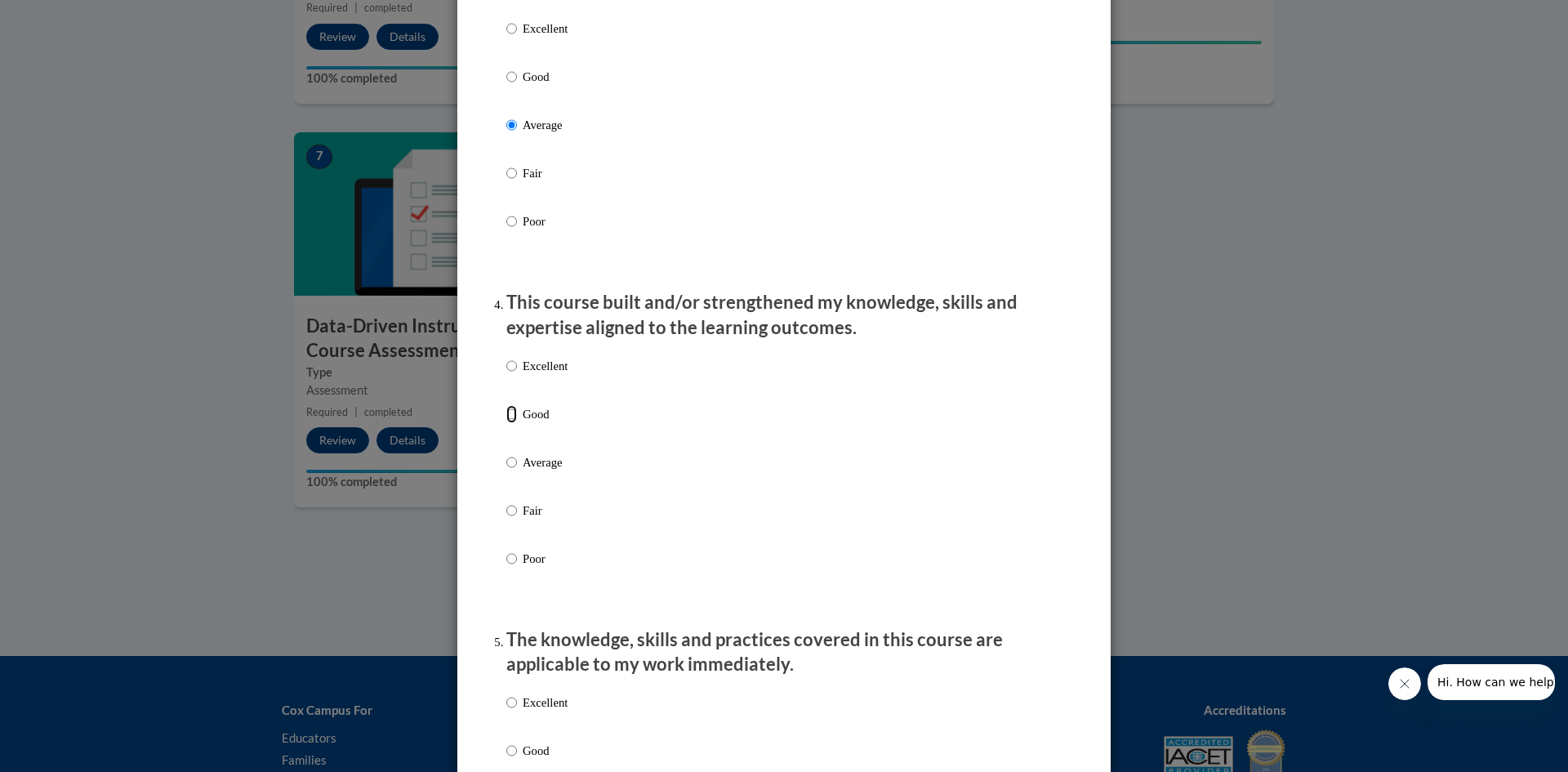
click at [507, 424] on input "Good" at bounding box center [511, 414] width 11 height 18
radio input "true"
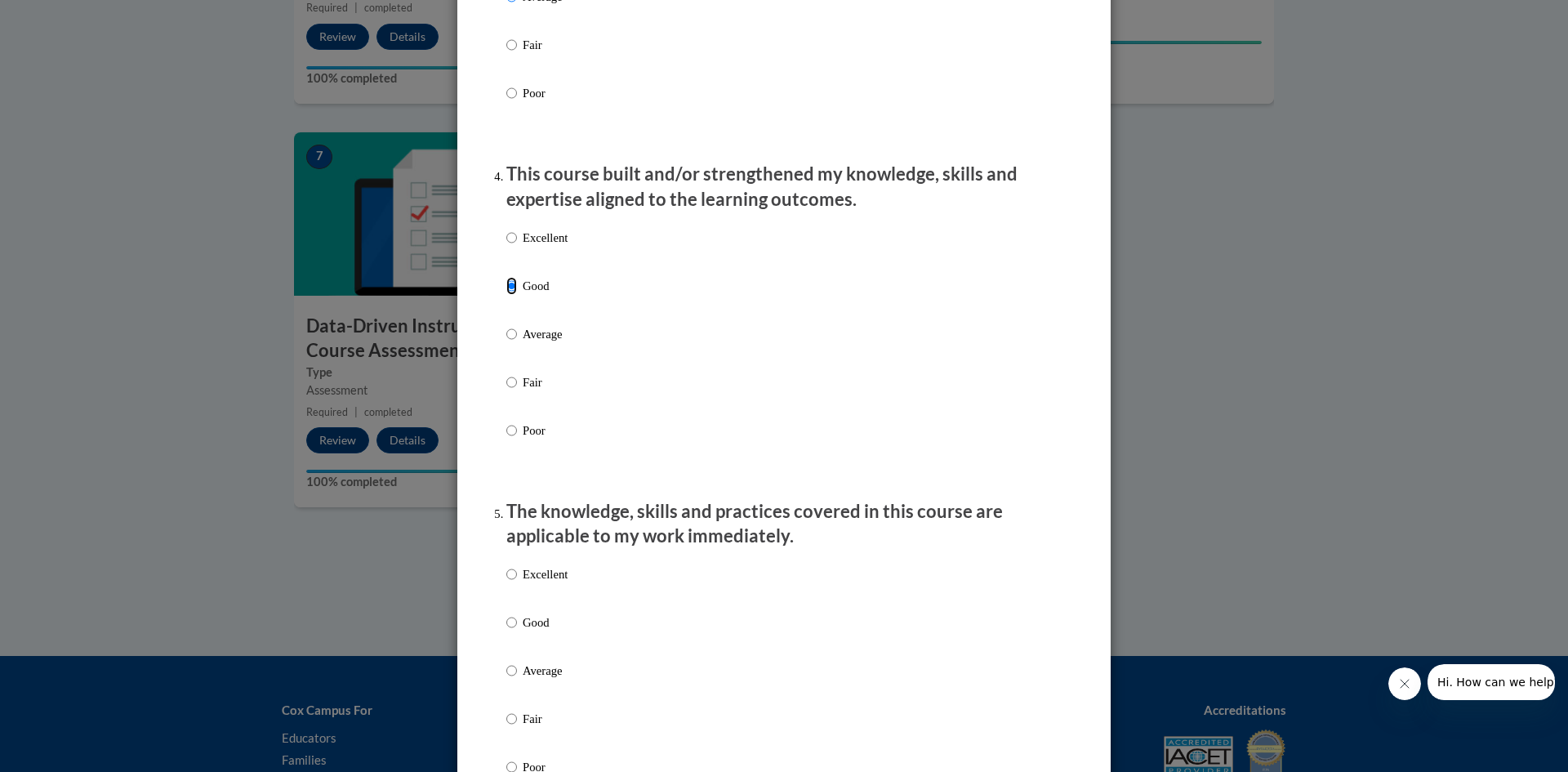
scroll to position [1225, 0]
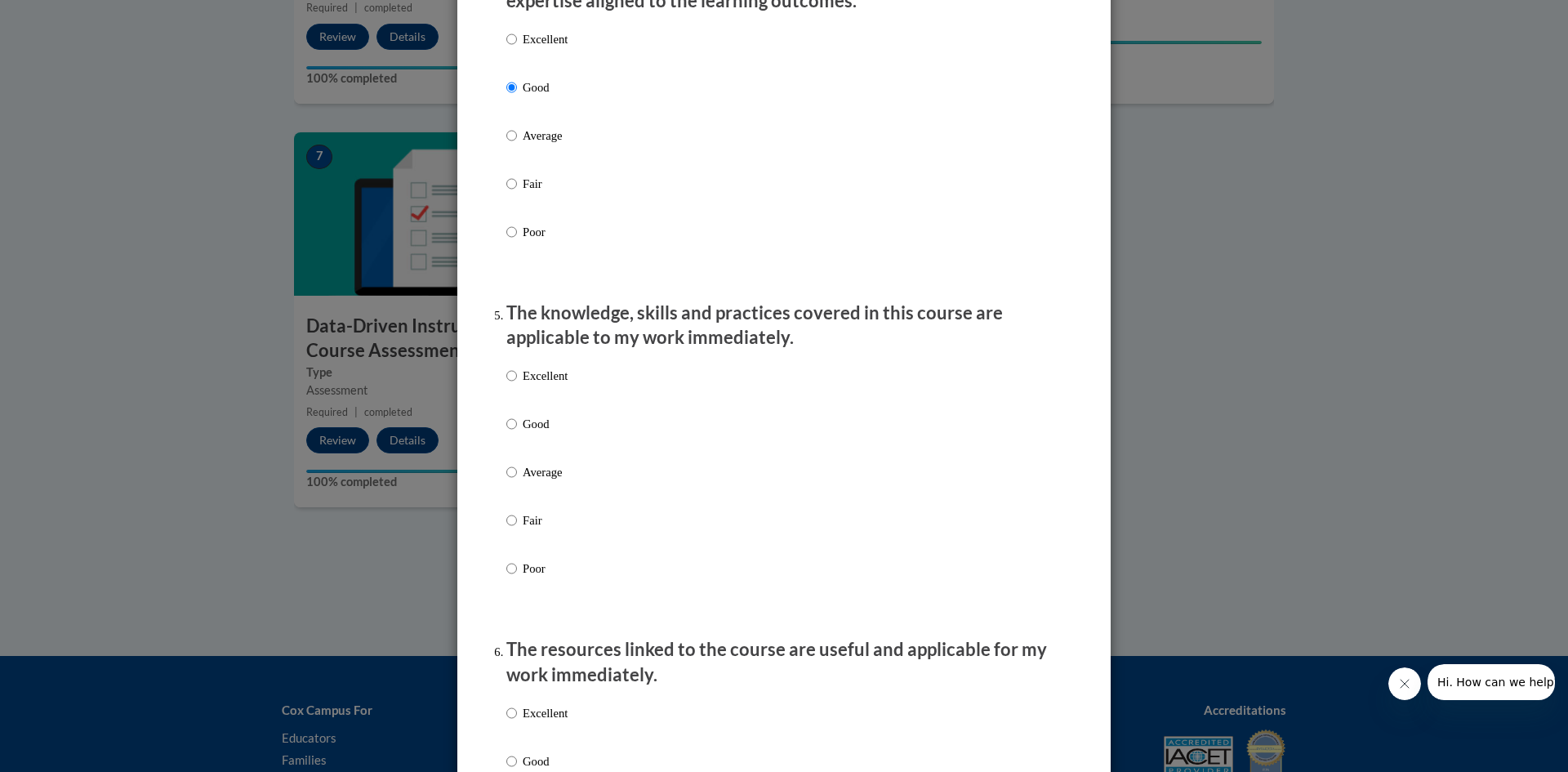
click at [514, 150] on label "Average" at bounding box center [537, 148] width 61 height 44
click at [514, 144] on input "Average" at bounding box center [511, 135] width 11 height 18
radio input "true"
click at [528, 481] on p "Average" at bounding box center [546, 472] width 45 height 18
click at [517, 481] on input "Average" at bounding box center [511, 472] width 11 height 18
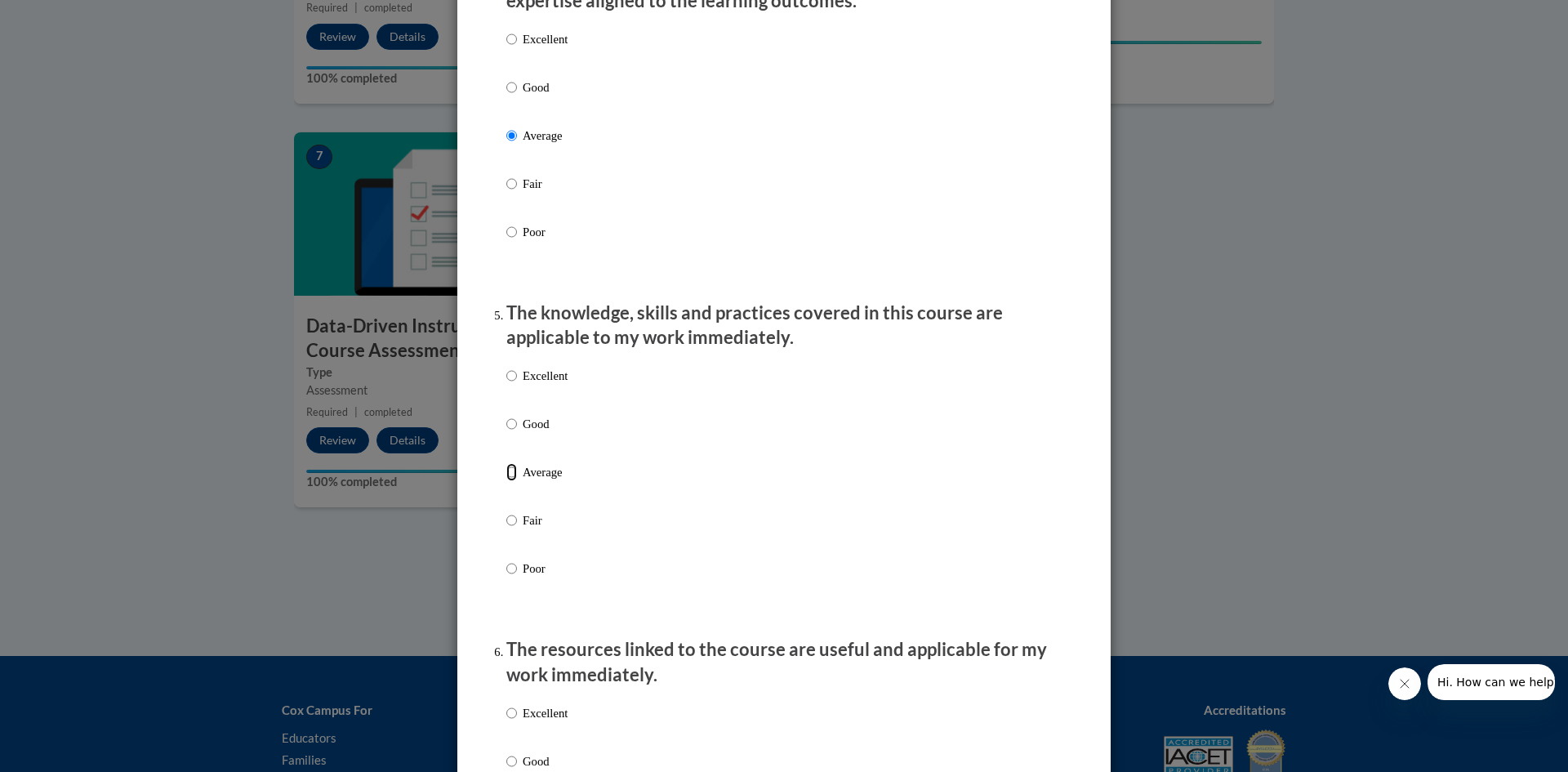
radio input "true"
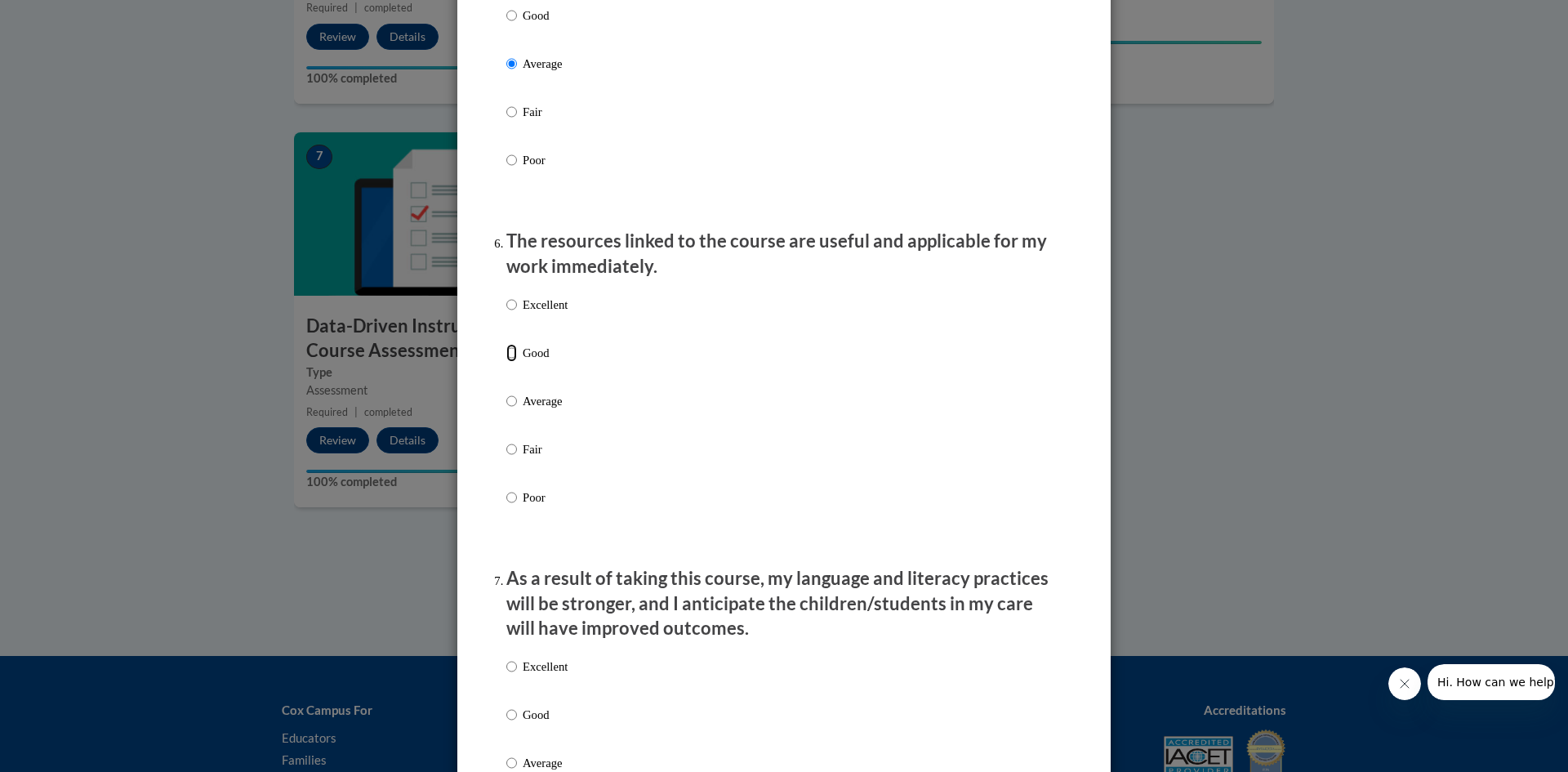
click at [508, 361] on input "Good" at bounding box center [511, 352] width 11 height 18
radio input "true"
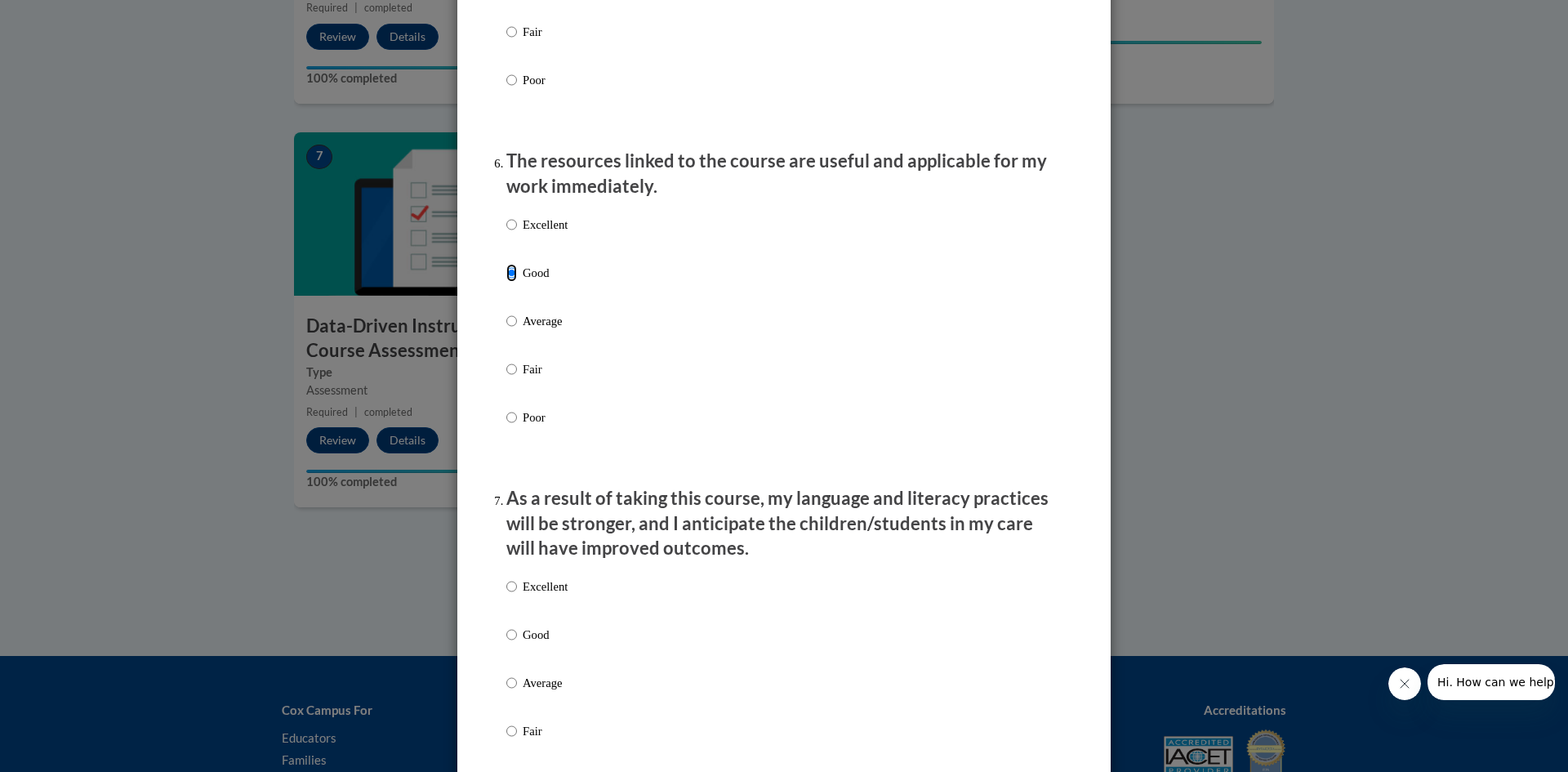
scroll to position [1961, 0]
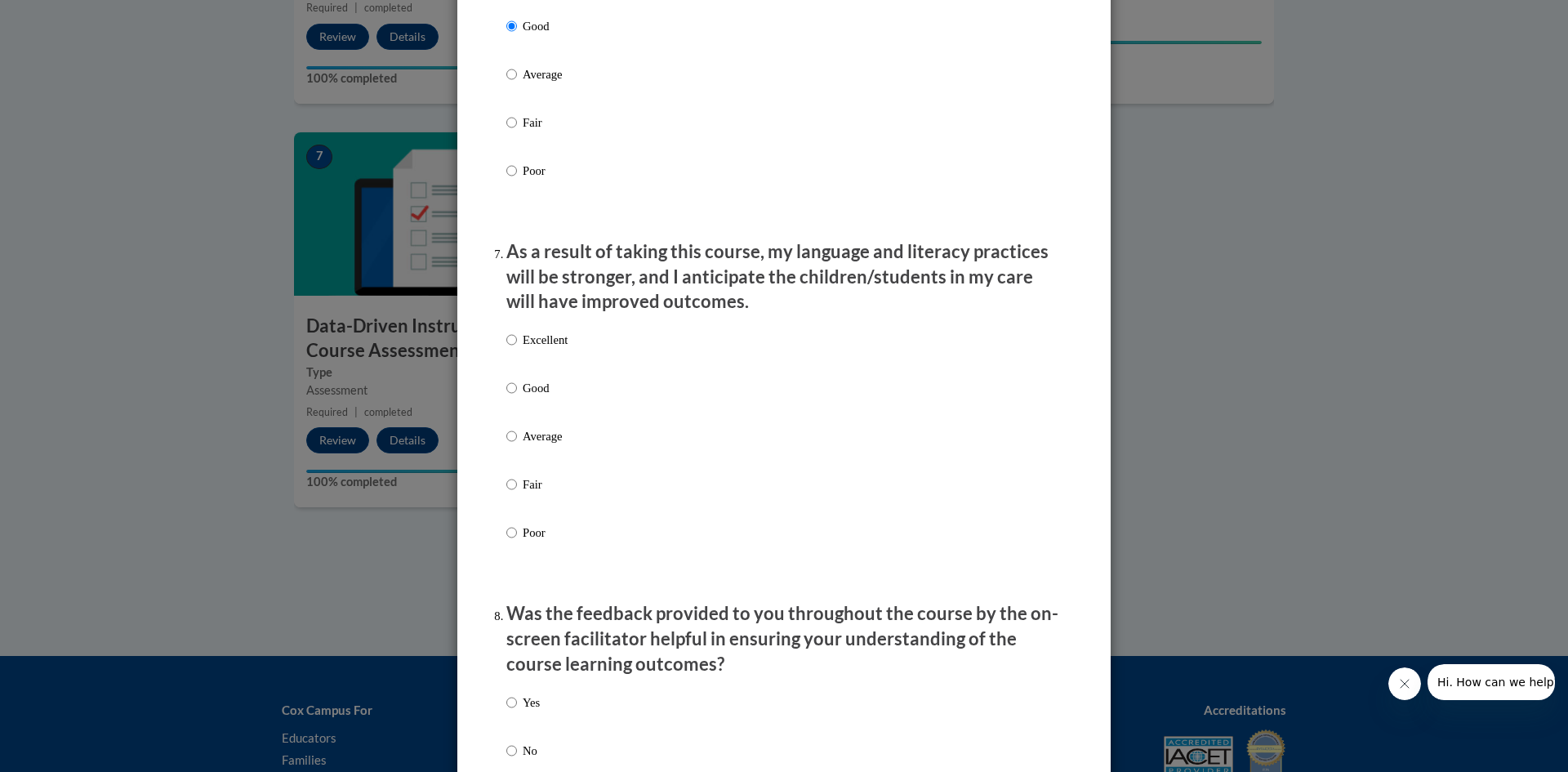
click at [531, 445] on p "Average" at bounding box center [546, 436] width 45 height 18
click at [517, 445] on input "Average" at bounding box center [511, 436] width 11 height 18
radio input "true"
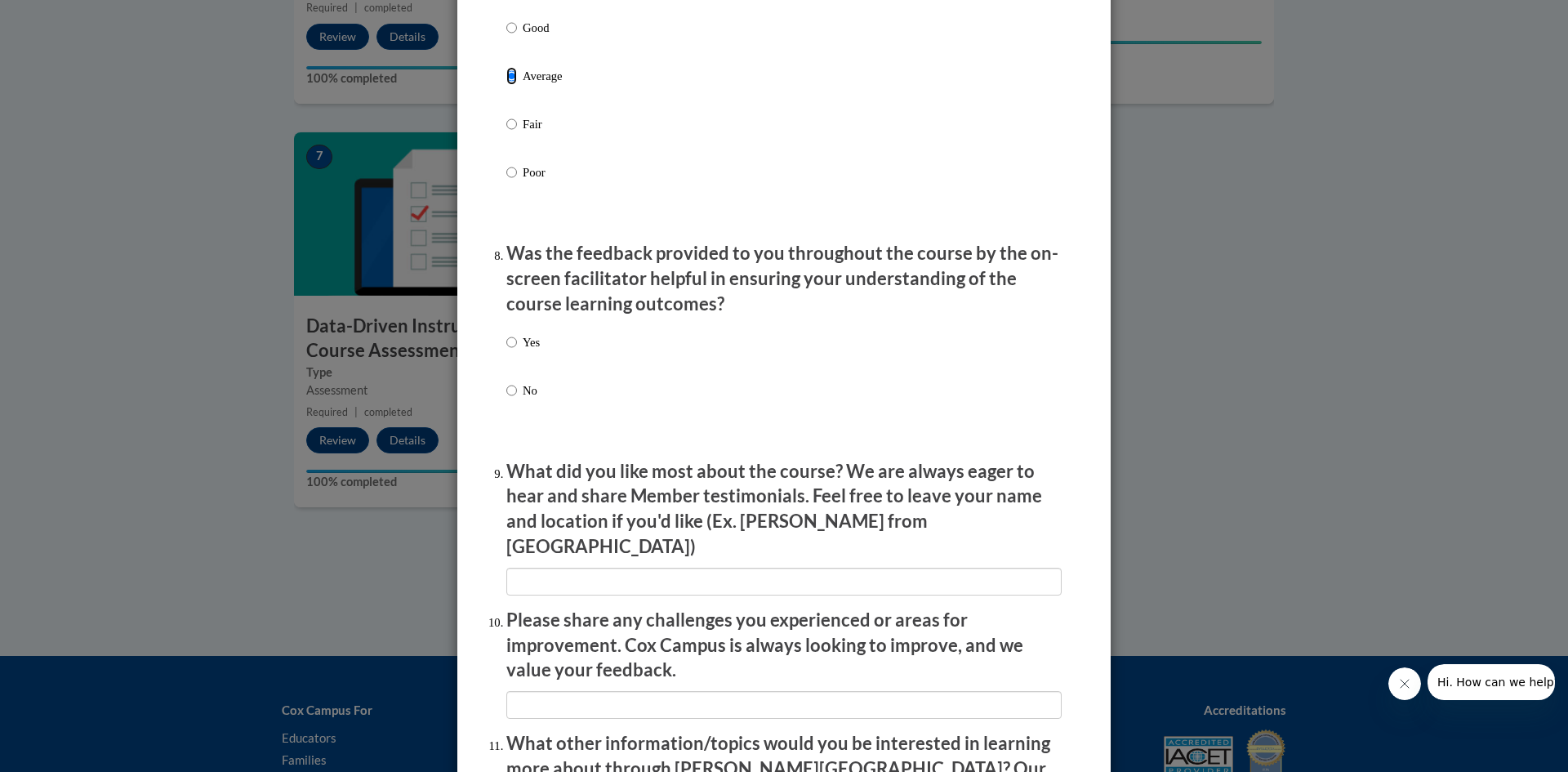
scroll to position [2369, 0]
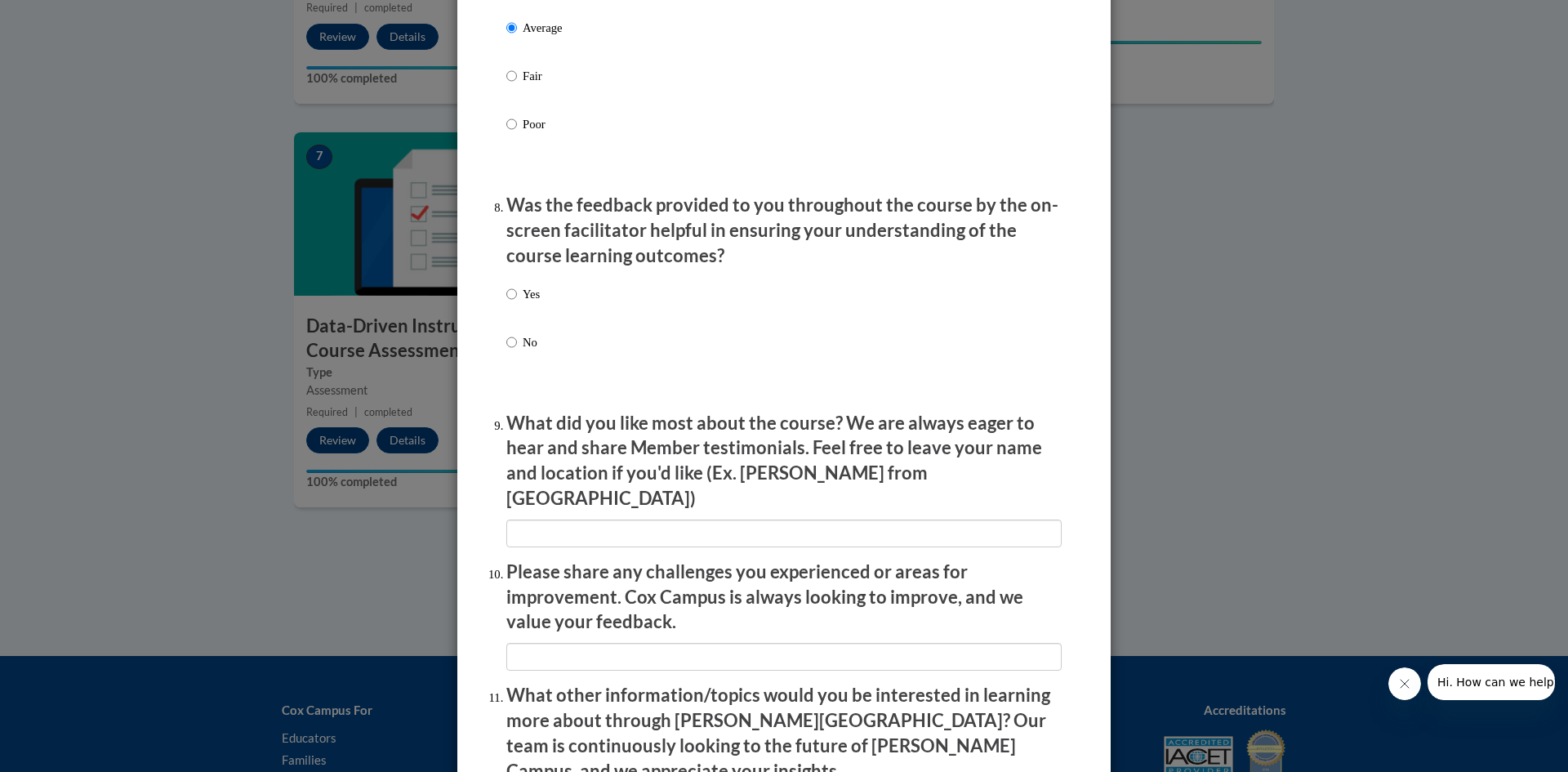
click at [506, 303] on input "Yes" at bounding box center [511, 294] width 11 height 18
radio input "true"
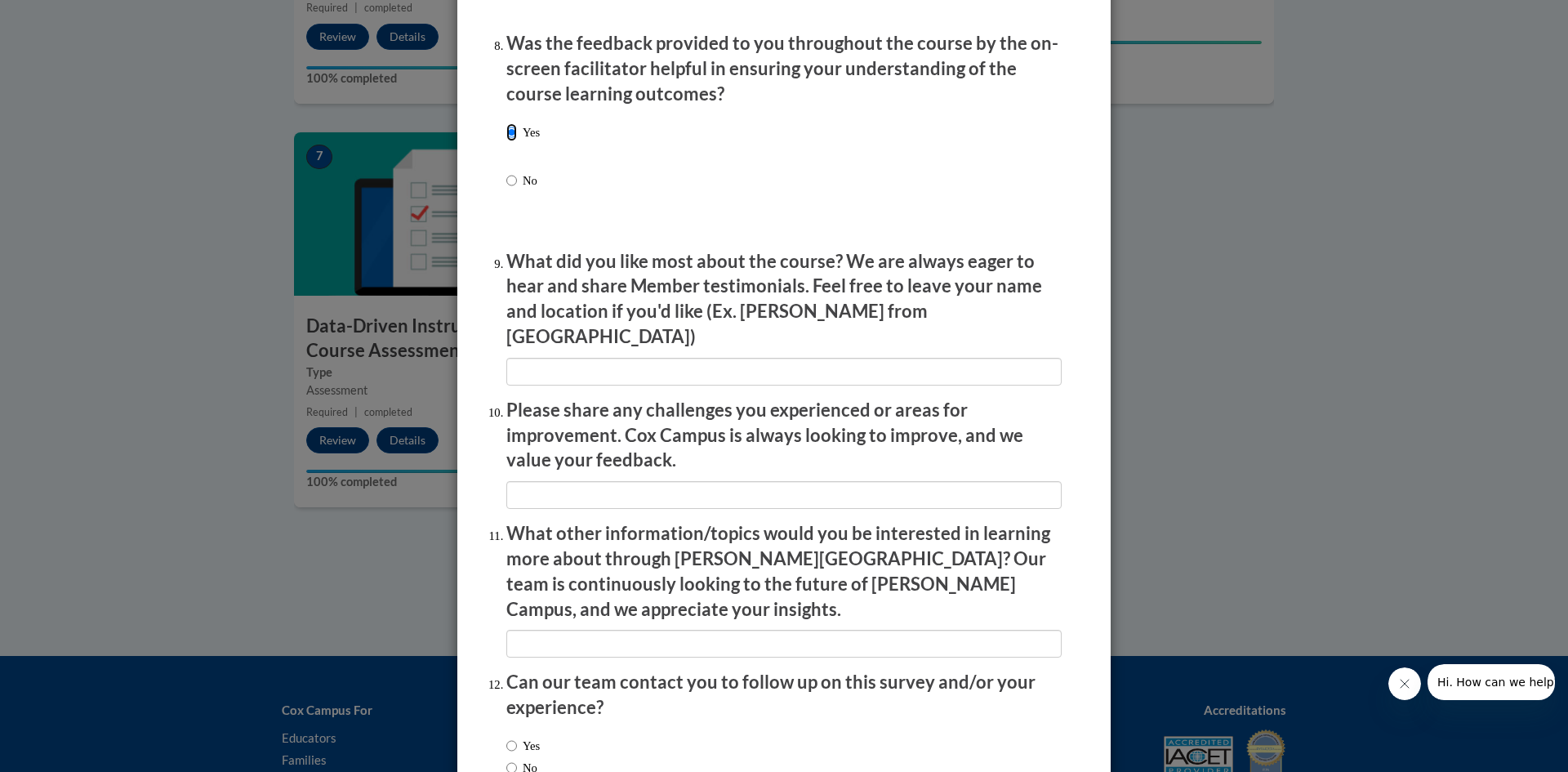
scroll to position [2533, 0]
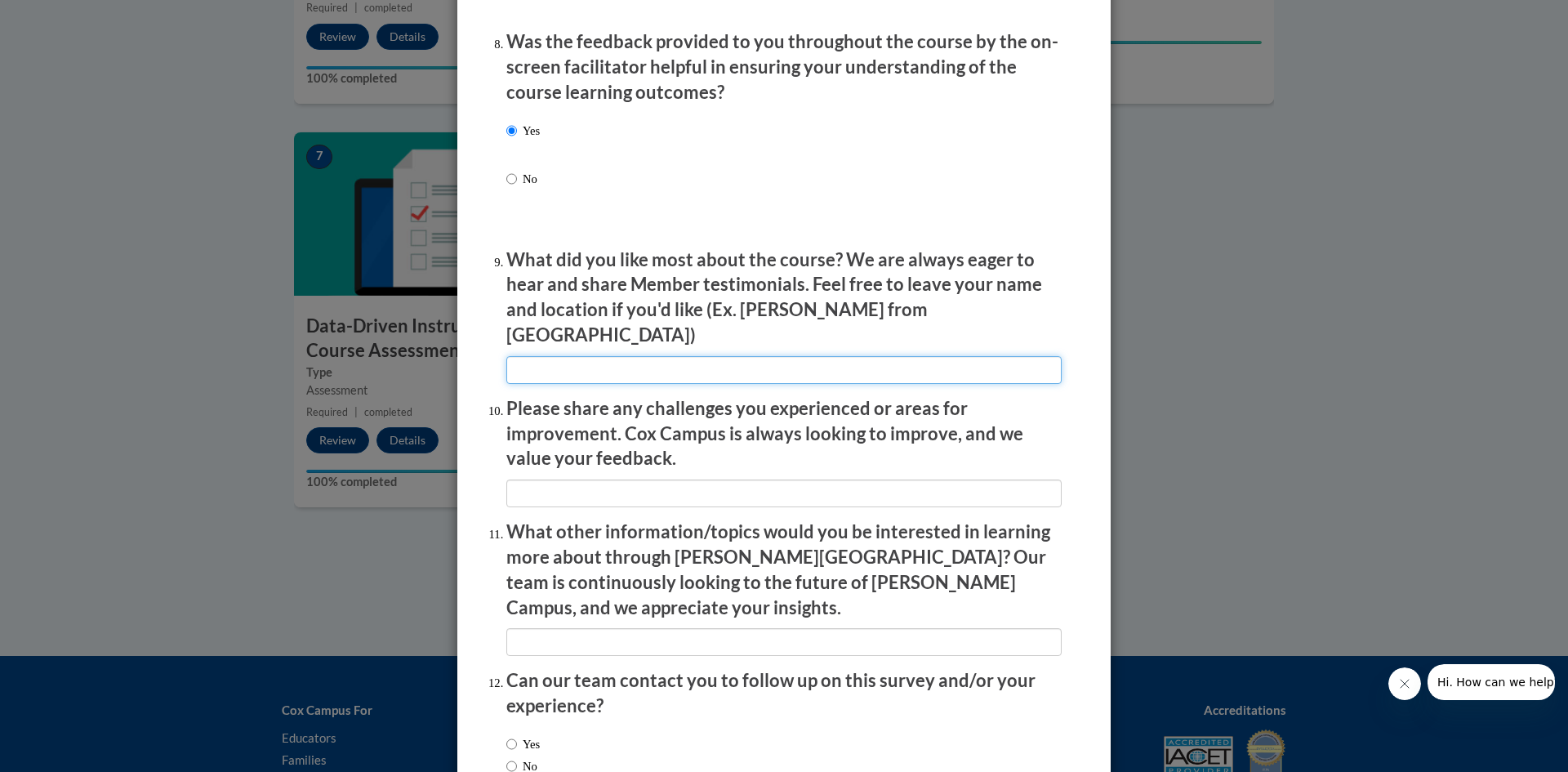
click at [711, 362] on input "textbox" at bounding box center [784, 370] width 556 height 28
type input "It was a good review of information"
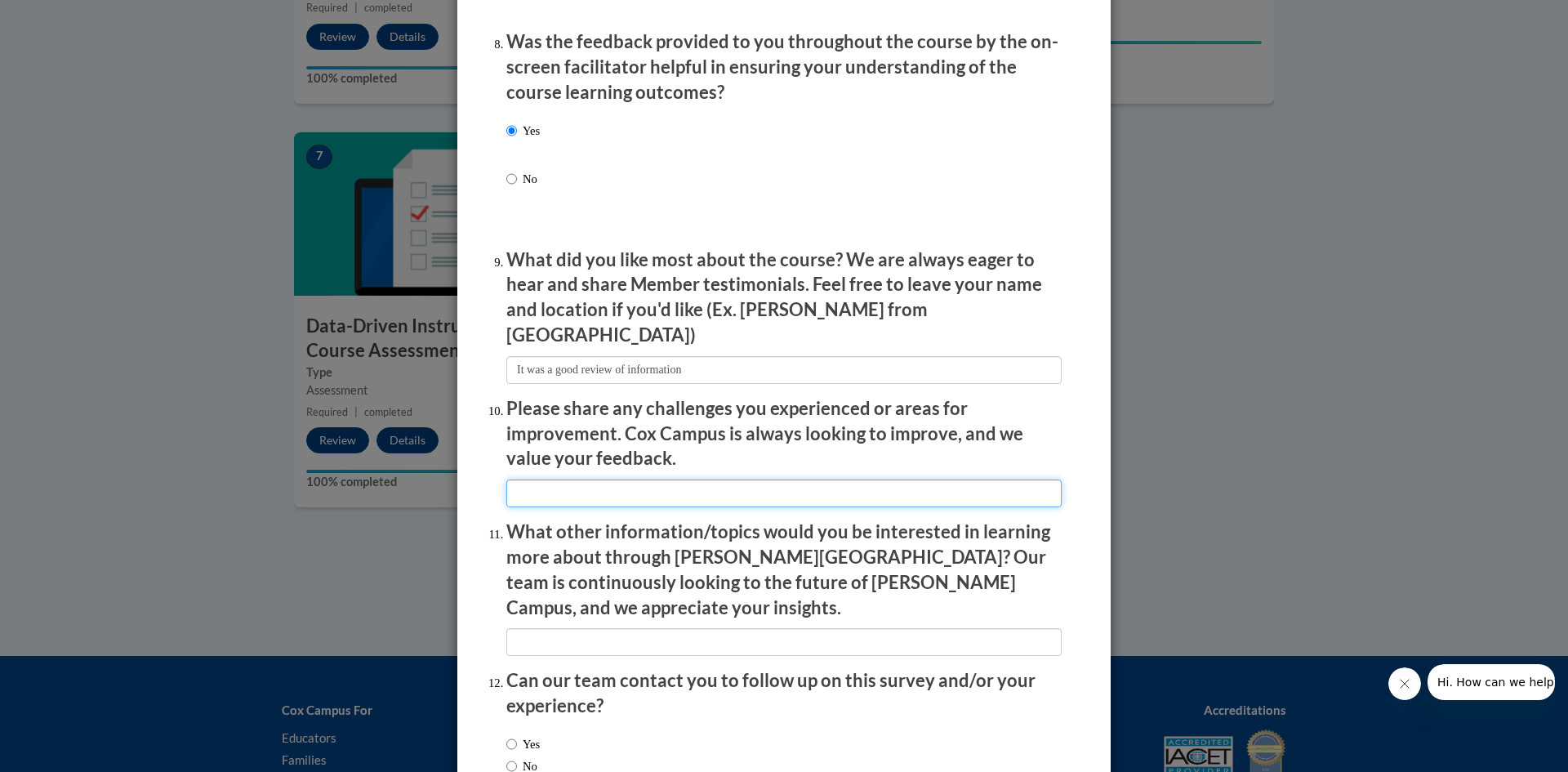
click at [637, 480] on input "textbox" at bounding box center [784, 494] width 556 height 28
type input "None experienced"
click at [612, 628] on input "textbox" at bounding box center [784, 642] width 556 height 28
click at [655, 628] on input "textbox" at bounding box center [784, 642] width 556 height 28
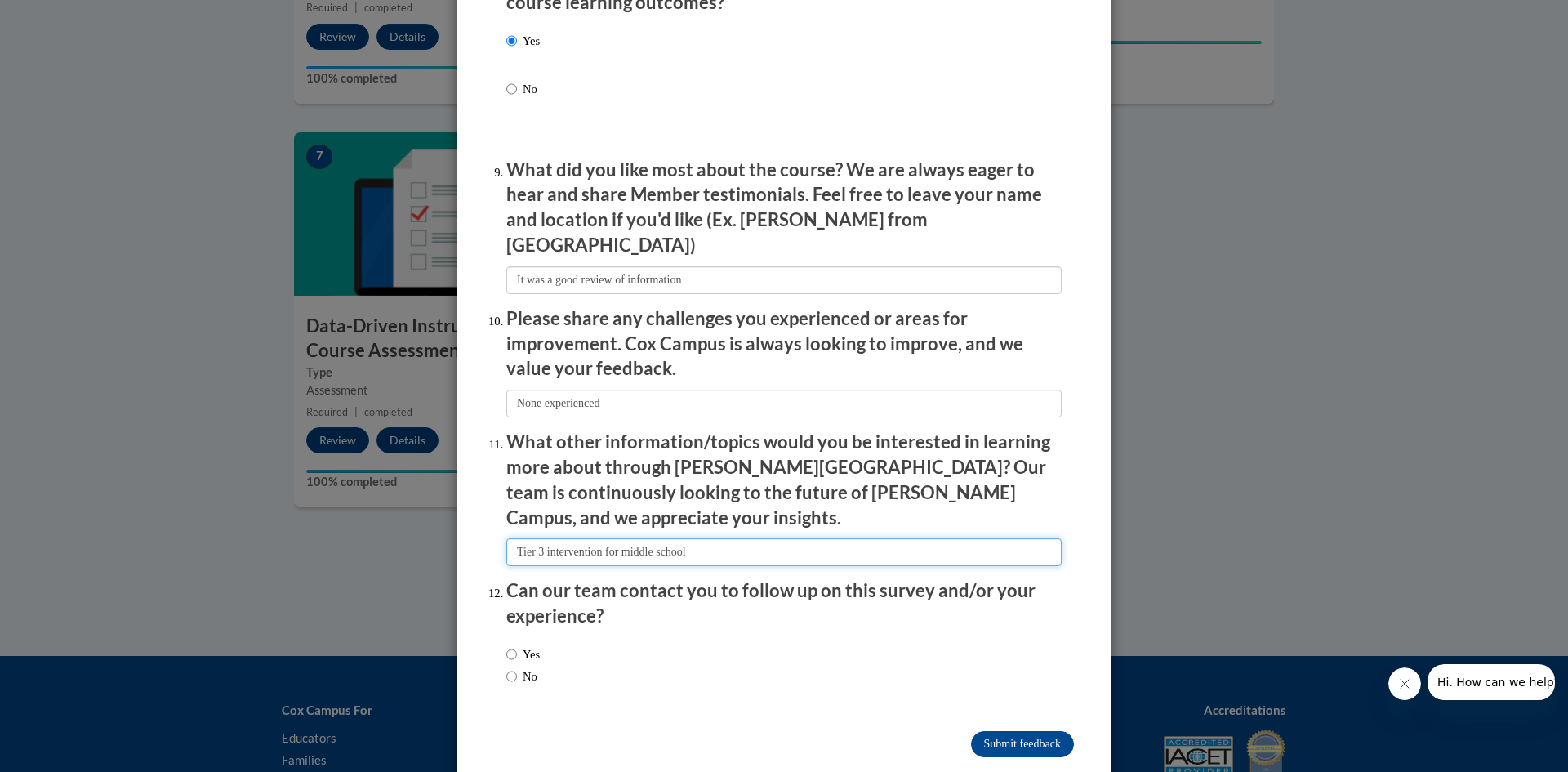
type input "Tier 3 intervention for middle school"
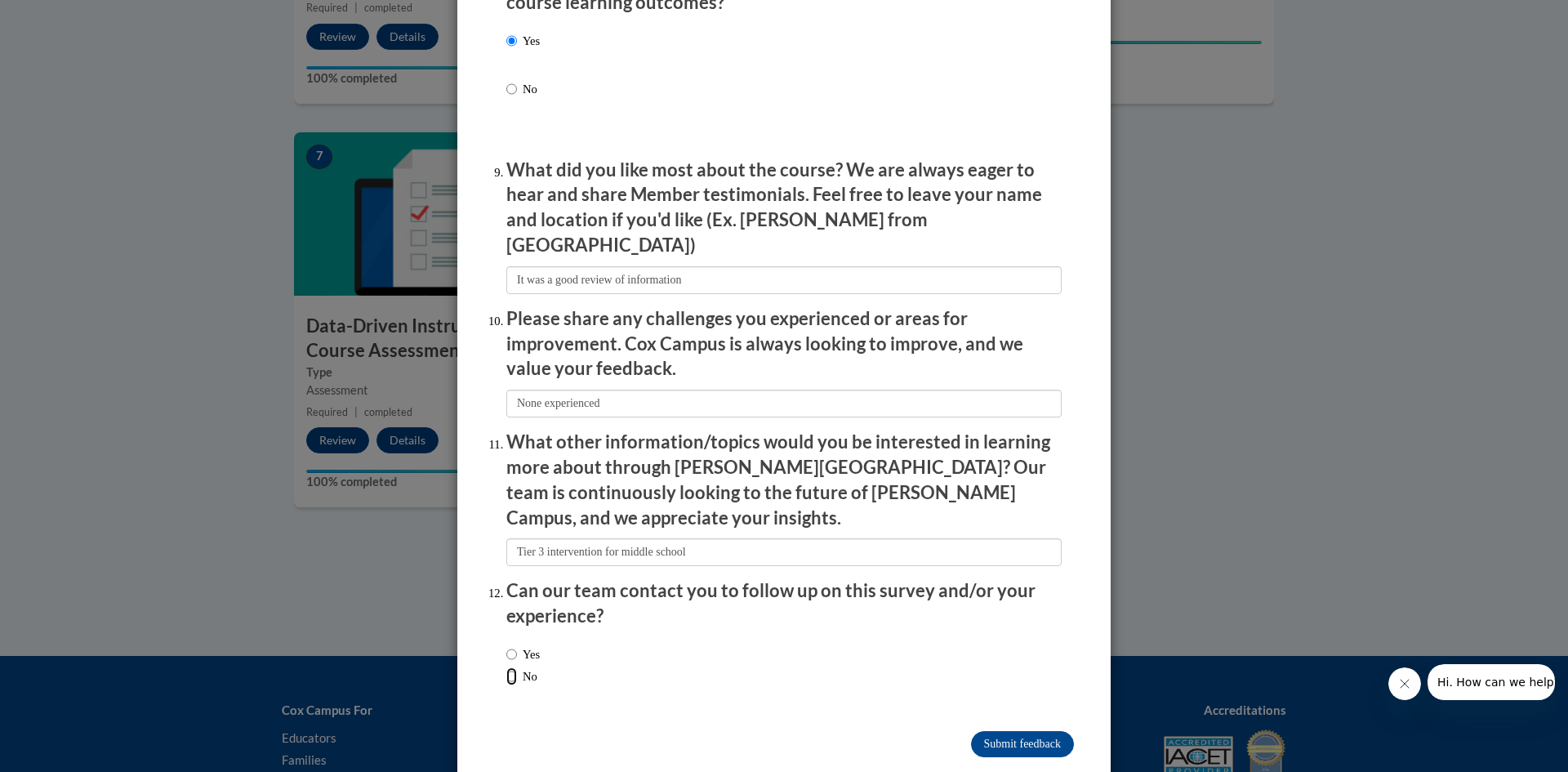
click at [506, 667] on input "No" at bounding box center [511, 676] width 11 height 18
radio input "true"
click at [1039, 732] on input "Submit feedback" at bounding box center [1022, 744] width 103 height 26
